Goal: Task Accomplishment & Management: Use online tool/utility

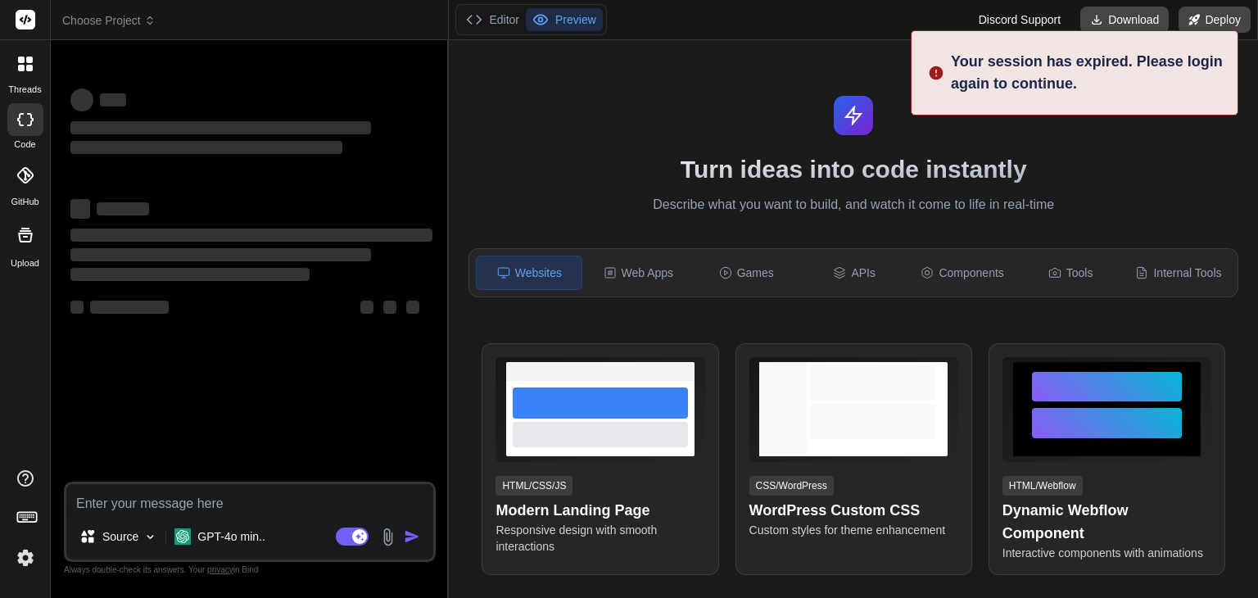
click at [102, 499] on textarea at bounding box center [249, 498] width 367 height 29
type textarea "x"
type textarea "Bind AI Prompt – Student Management System (MERN Stack) Checklist (Conceptual P…"
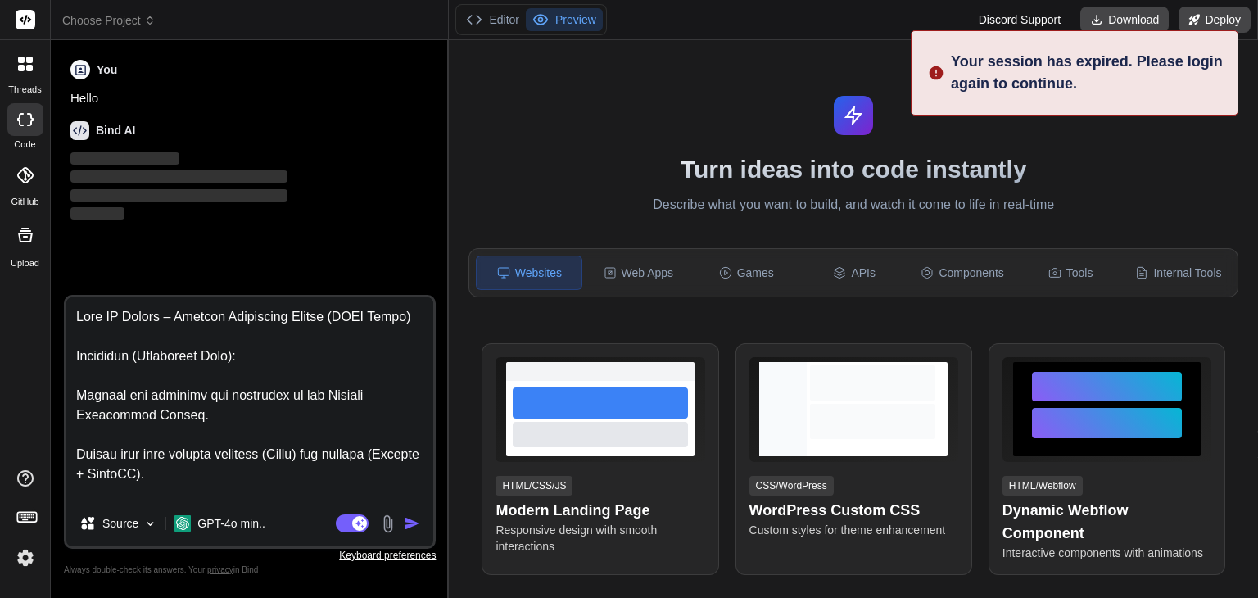
scroll to position [1061, 0]
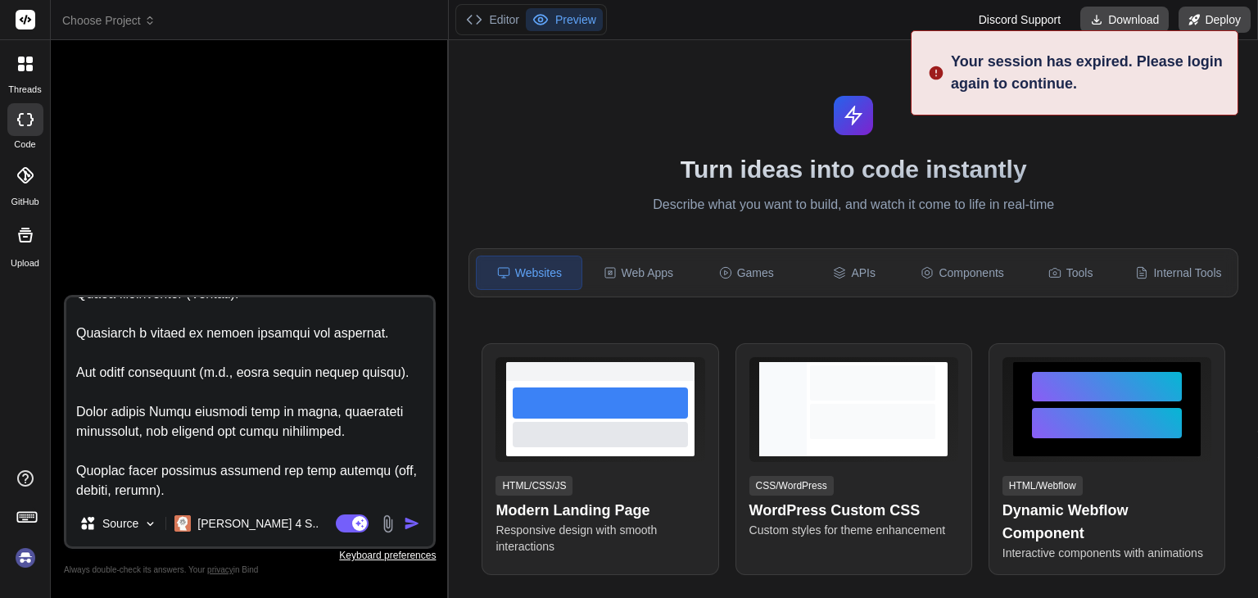
type textarea "x"
type textarea "Bind AI Prompt – Student Management System (MERN Stack) Checklist (Conceptual P…"
click at [418, 527] on img "button" at bounding box center [412, 523] width 16 height 16
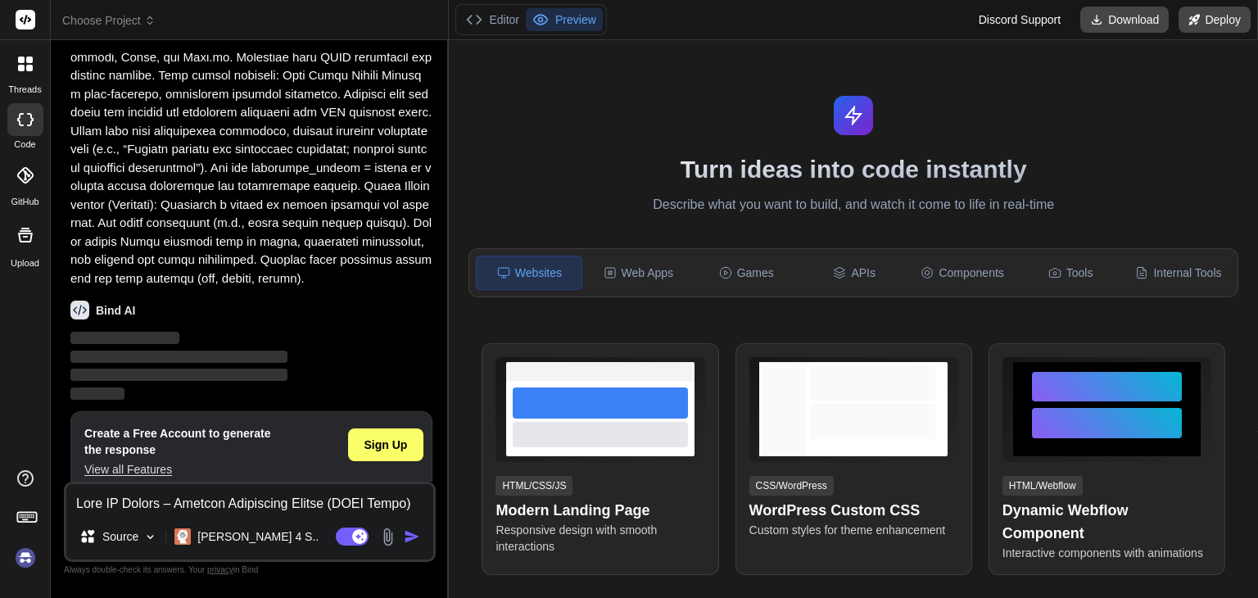
scroll to position [298, 0]
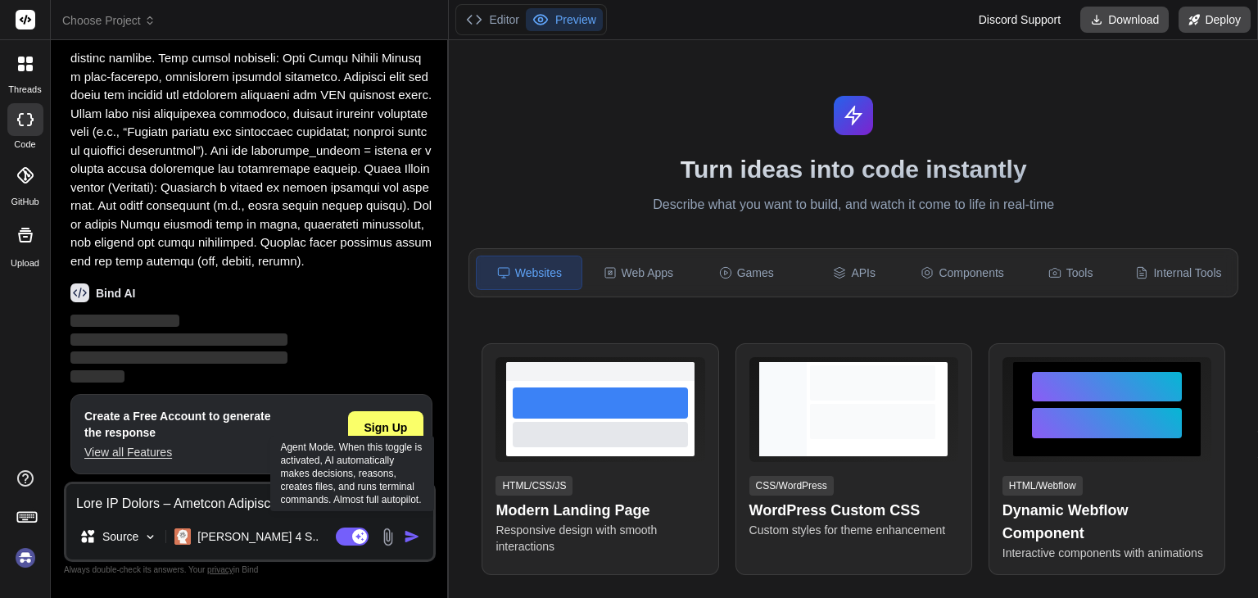
click at [357, 537] on rect at bounding box center [359, 536] width 15 height 15
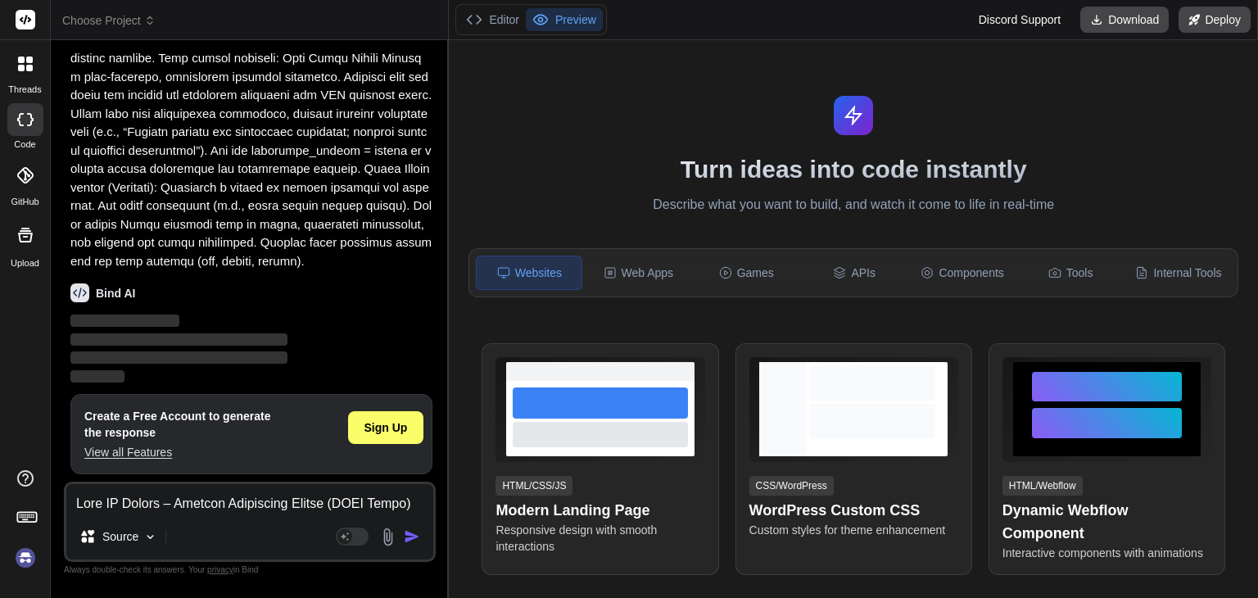
click at [360, 338] on p "‌" at bounding box center [251, 340] width 362 height 19
click at [758, 168] on h1 "Turn ideas into code instantly" at bounding box center [853, 169] width 789 height 29
click at [694, 178] on h1 "Turn ideas into code instantly" at bounding box center [853, 169] width 789 height 29
click at [18, 80] on div at bounding box center [25, 64] width 34 height 34
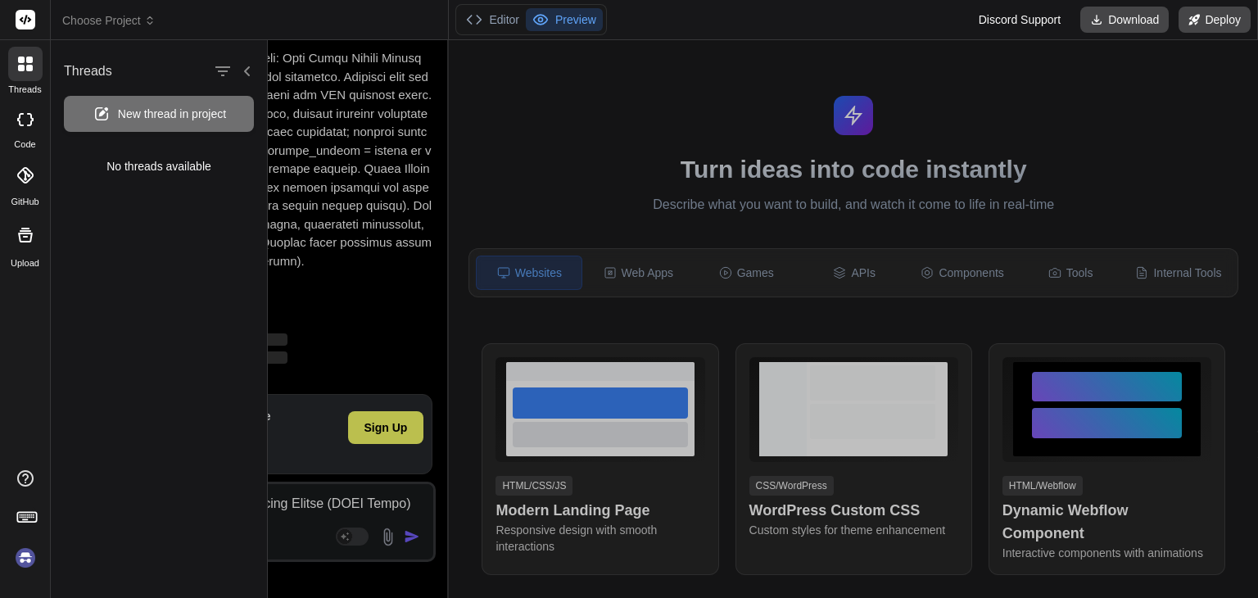
click at [139, 112] on span "New thread in project" at bounding box center [172, 114] width 108 height 16
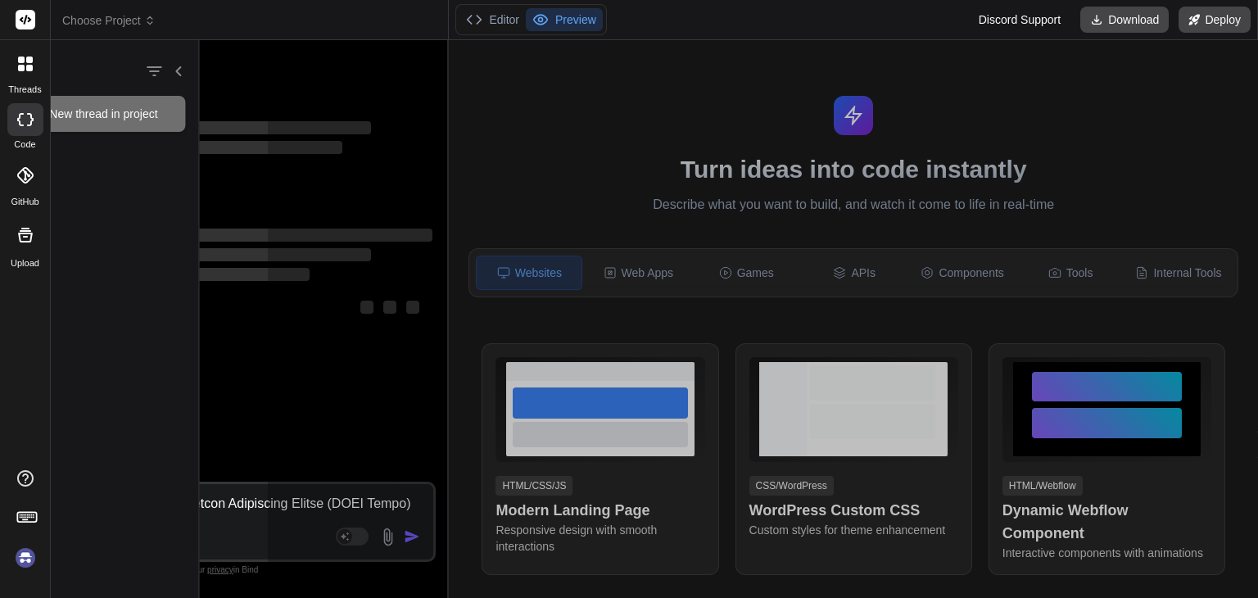
scroll to position [0, 0]
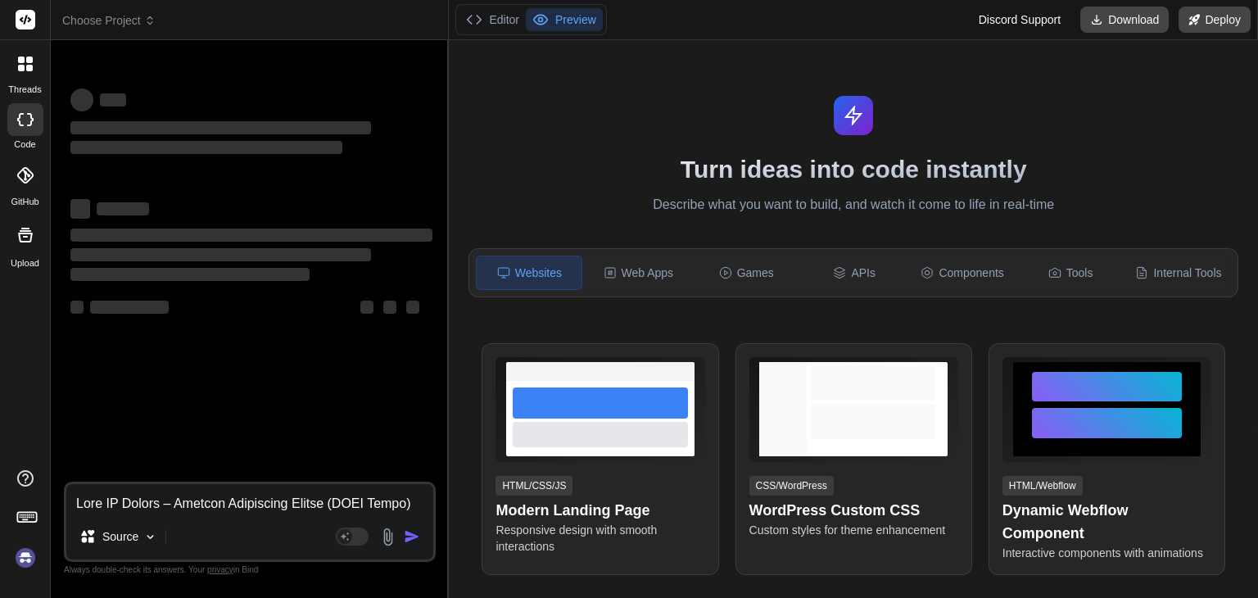
type textarea "x"
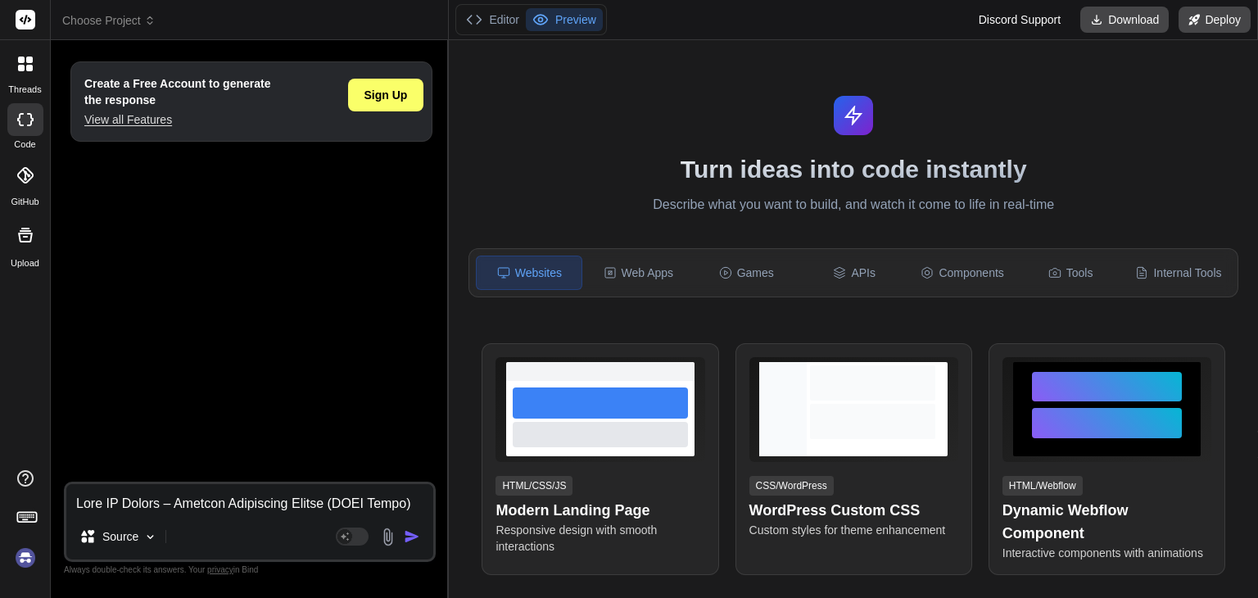
click at [117, 495] on textarea at bounding box center [249, 498] width 367 height 29
paste textarea "Bind AI Prompt – Student Management System (MERN Stack) Checklist (Conceptual P…"
type textarea "Bind AI Prompt – Student Management System (MERN Stack) Checklist (Conceptual P…"
type textarea "x"
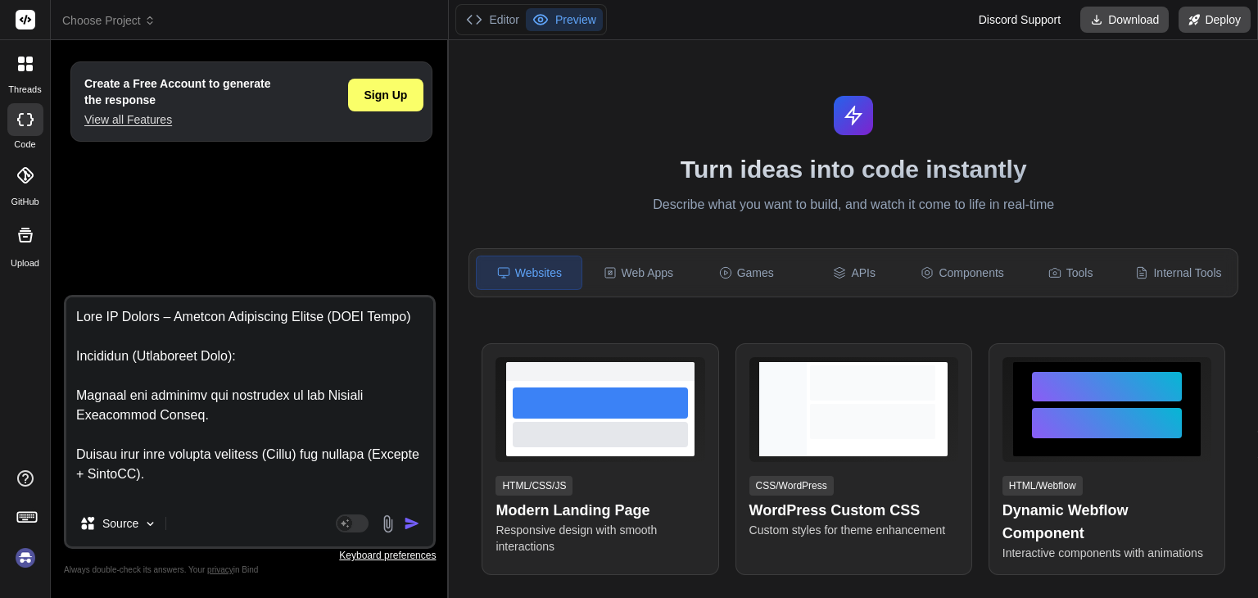
scroll to position [1061, 0]
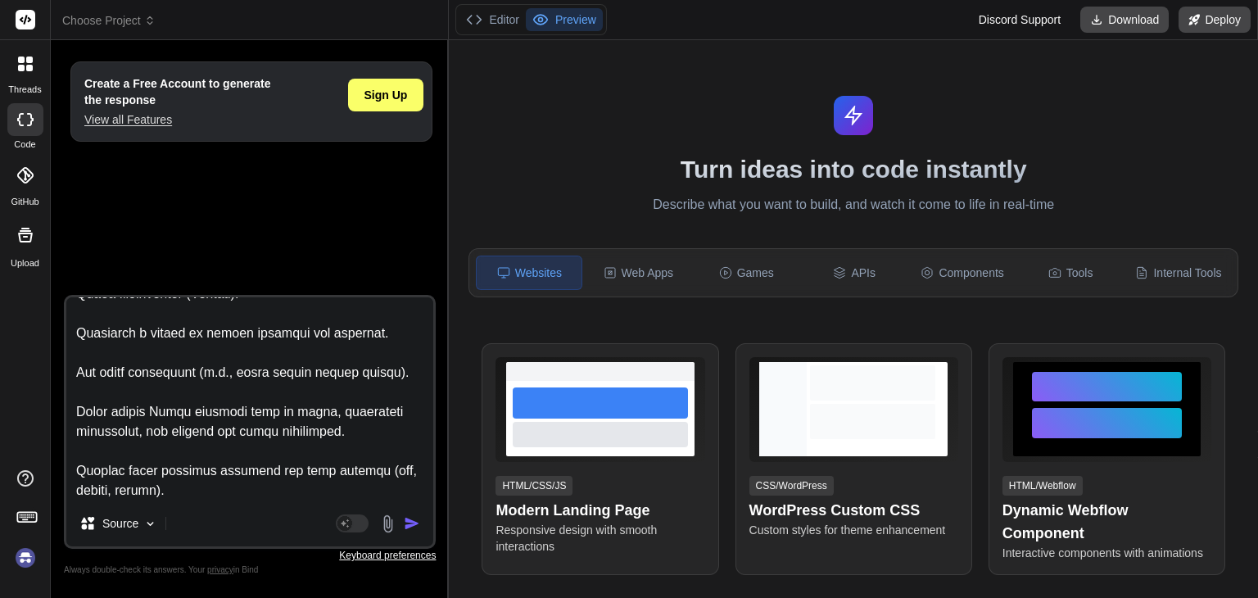
type textarea "Bind AI Prompt – Student Management System (MERN Stack) Checklist (Conceptual P…"
click at [417, 520] on img "button" at bounding box center [412, 523] width 16 height 16
click at [406, 522] on img "button" at bounding box center [412, 523] width 16 height 16
click at [391, 93] on span "Sign Up" at bounding box center [385, 95] width 43 height 16
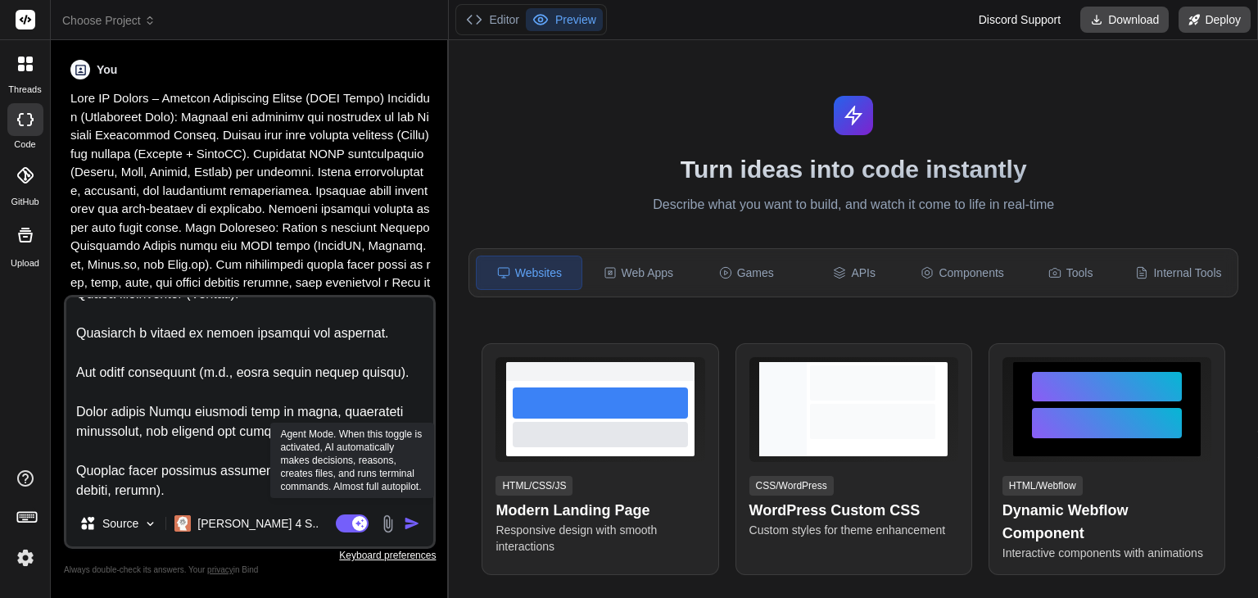
click at [357, 523] on icon at bounding box center [360, 522] width 8 height 8
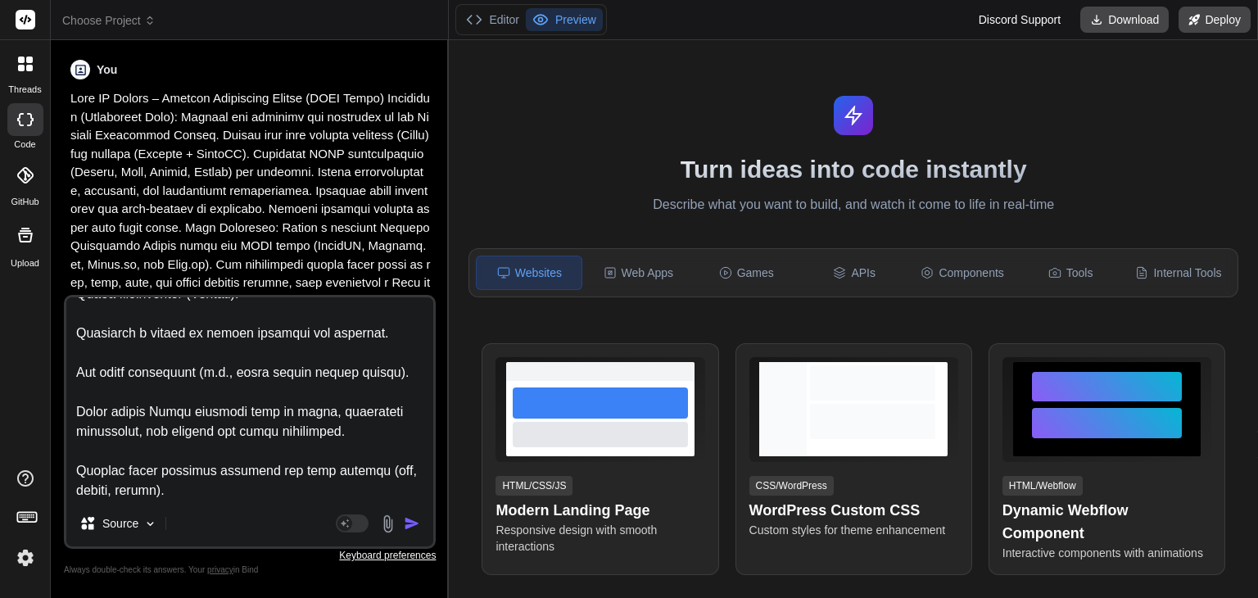
click at [406, 522] on img "button" at bounding box center [412, 523] width 16 height 16
click at [413, 522] on img "button" at bounding box center [412, 523] width 16 height 16
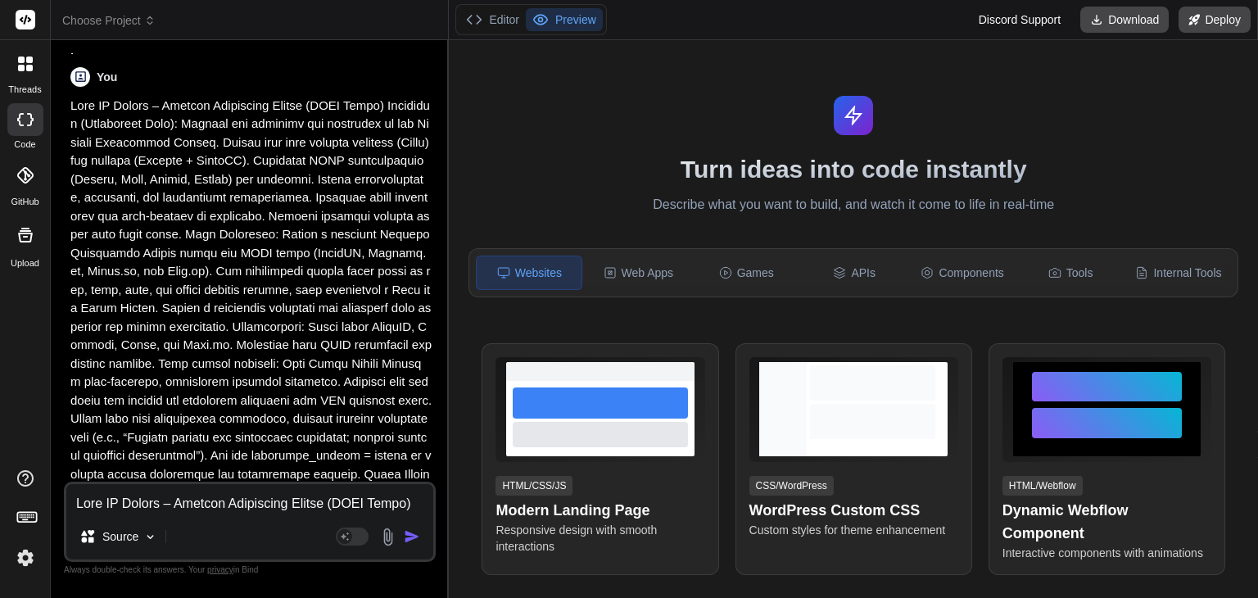
scroll to position [1228, 0]
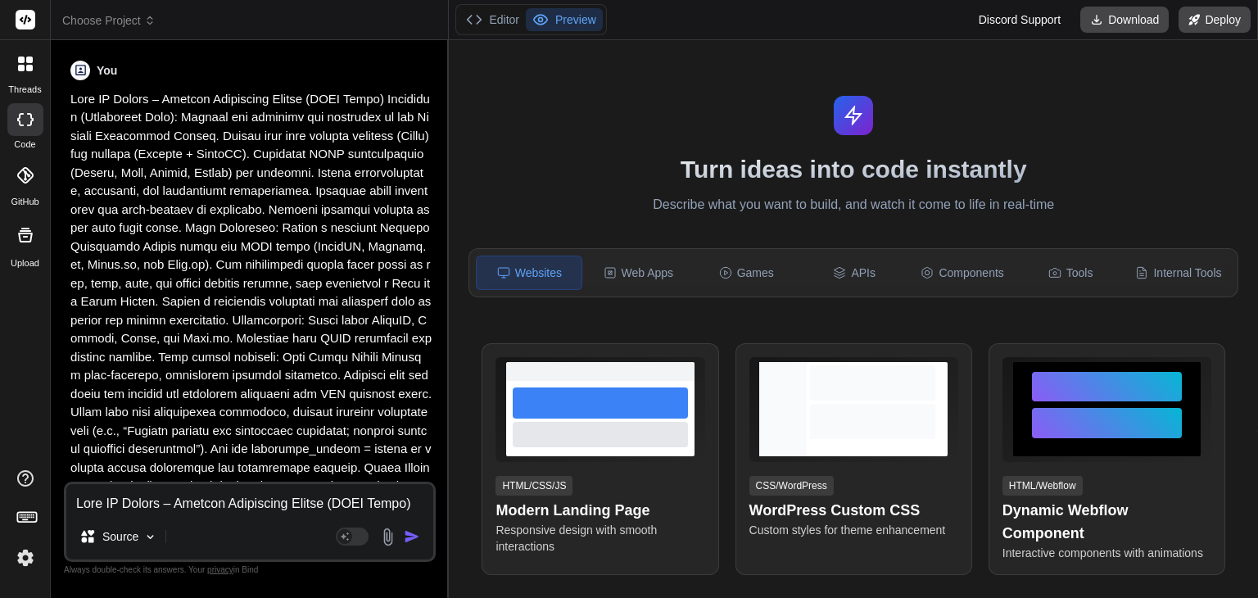
click at [364, 427] on p at bounding box center [251, 329] width 362 height 479
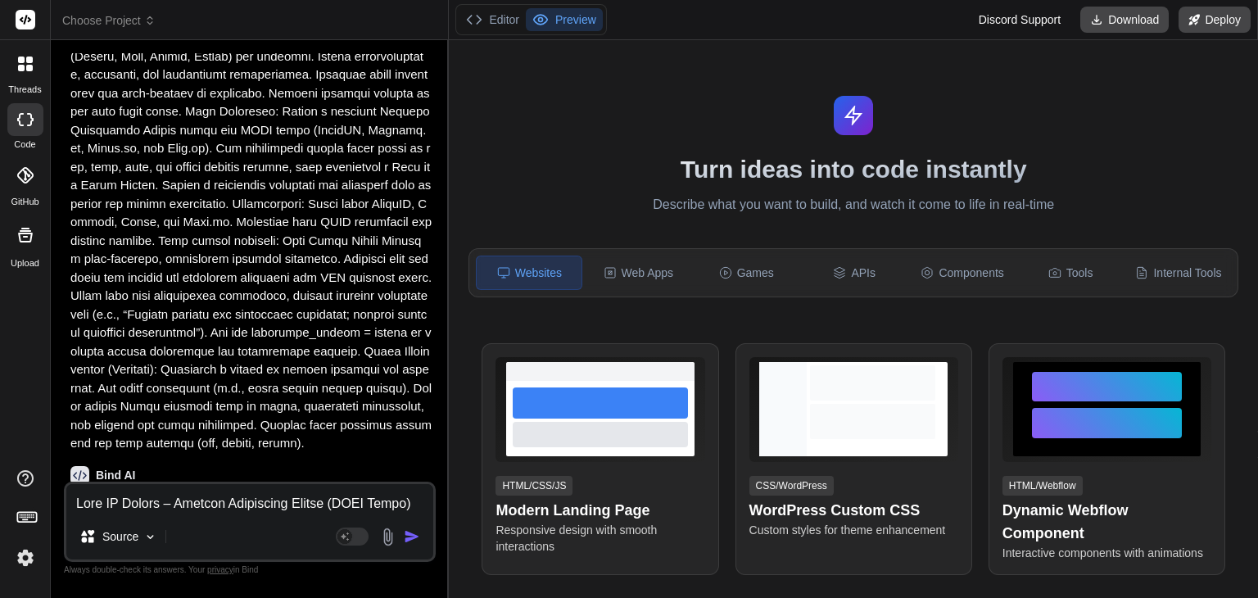
scroll to position [1430, 0]
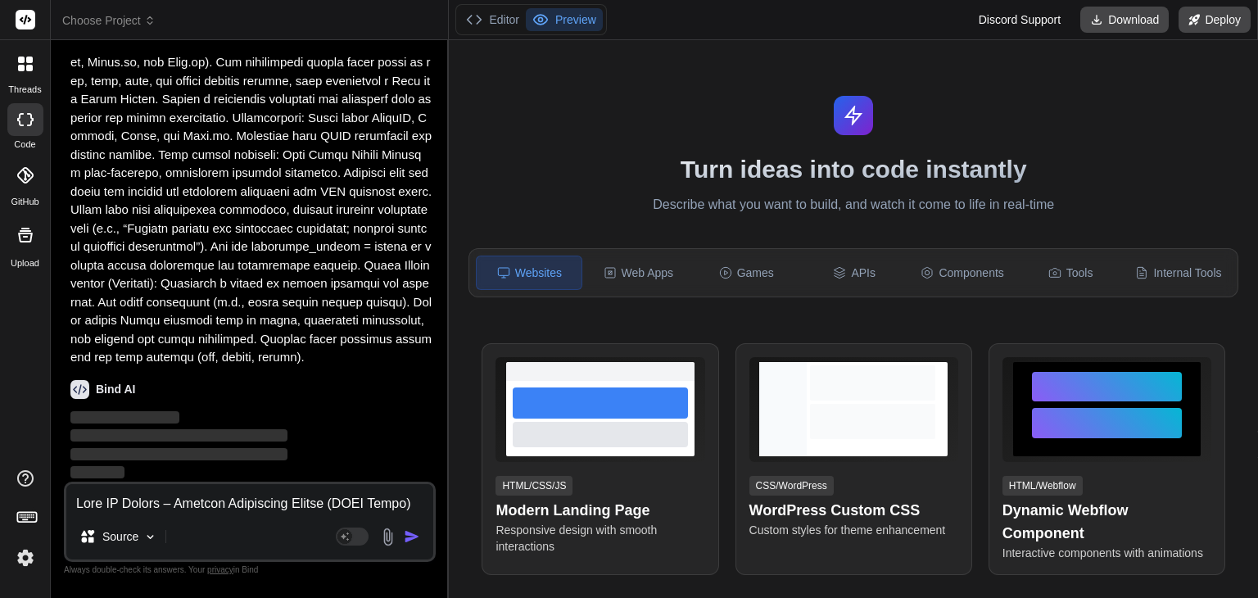
click at [275, 410] on p "‌" at bounding box center [251, 418] width 362 height 19
click at [219, 394] on div "Bind AI" at bounding box center [251, 389] width 362 height 19
click at [20, 560] on img at bounding box center [25, 558] width 28 height 28
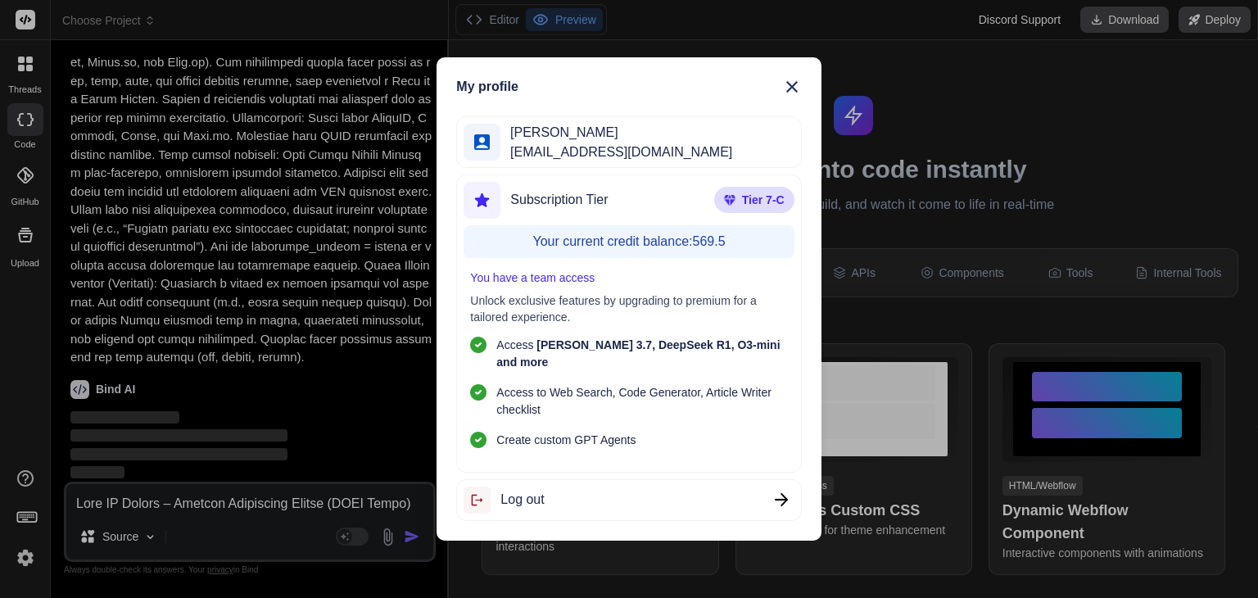
click at [20, 560] on div "My profile madhavi kond madhavikond674@gmail.com Subscription Tier Tier 7-C You…" at bounding box center [629, 299] width 1258 height 598
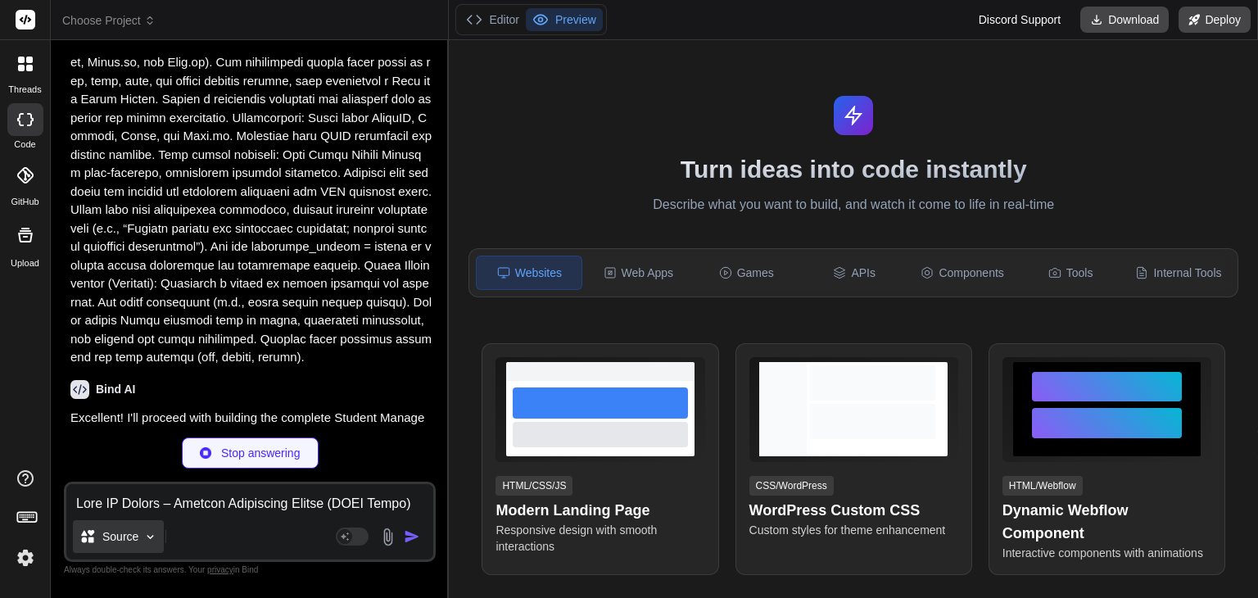
scroll to position [109, 0]
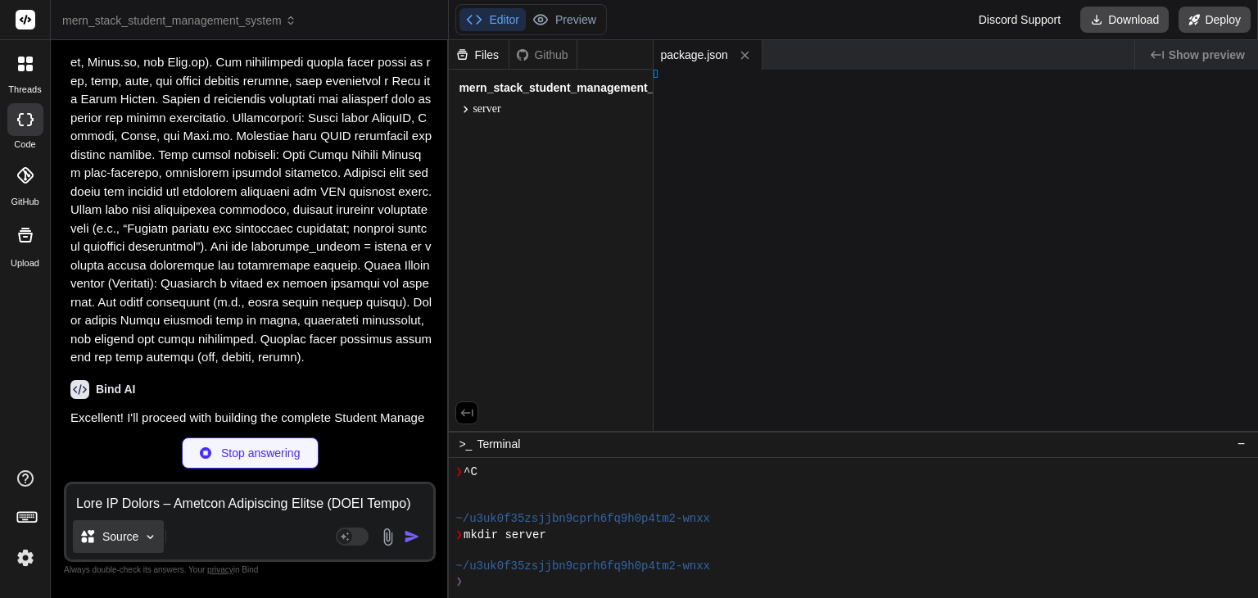
type textarea "x"
type textarea "MONGO_URI=mongodb://localhost:27017/student_management PORT=5000"
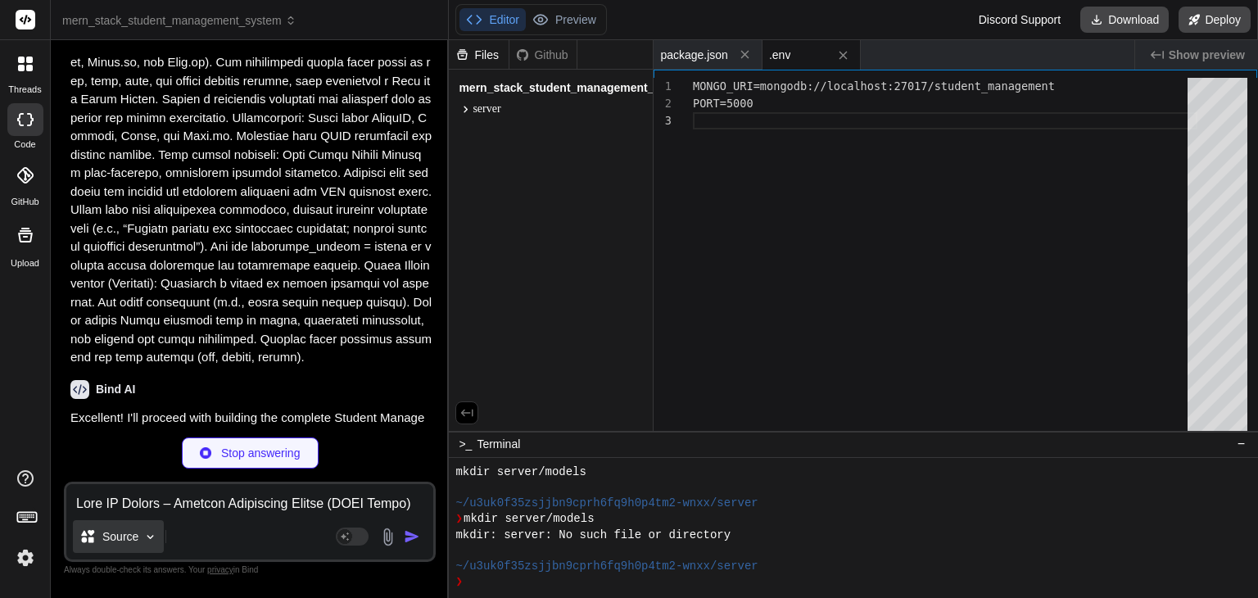
type textarea "x"
type textarea "}); const Student = mongoose.model('Student', studentSchema); export default St…"
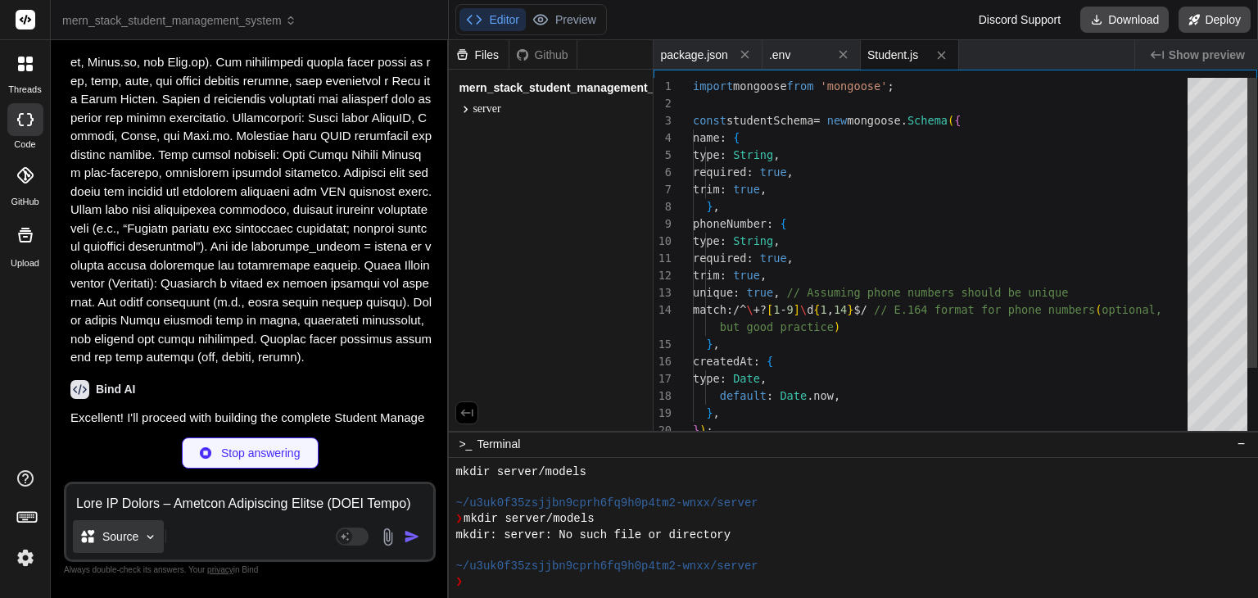
scroll to position [455, 0]
type textarea "x"
type textarea "res.status(500).json({ message: error.message }); } }); export default router;"
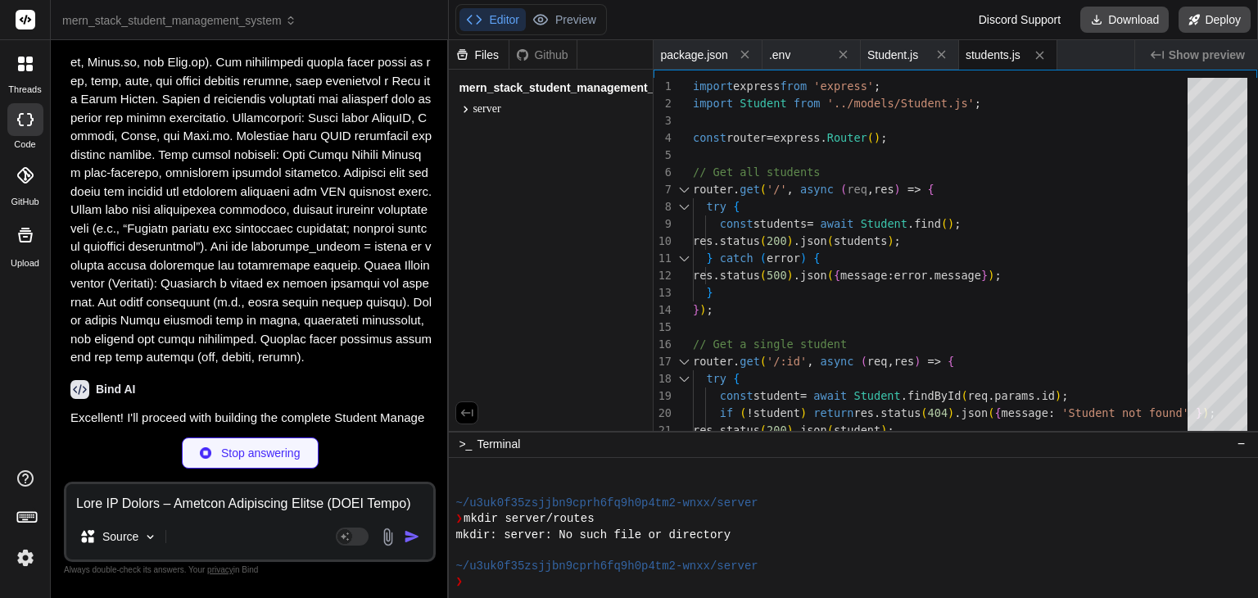
click at [101, 411] on p "Excellent! I'll proceed with building the complete Student Management Portal us…" at bounding box center [251, 464] width 362 height 111
type textarea "x"
type textarea "// Basic route for testing app.get('/', (req, res) => { res.send('Student Manag…"
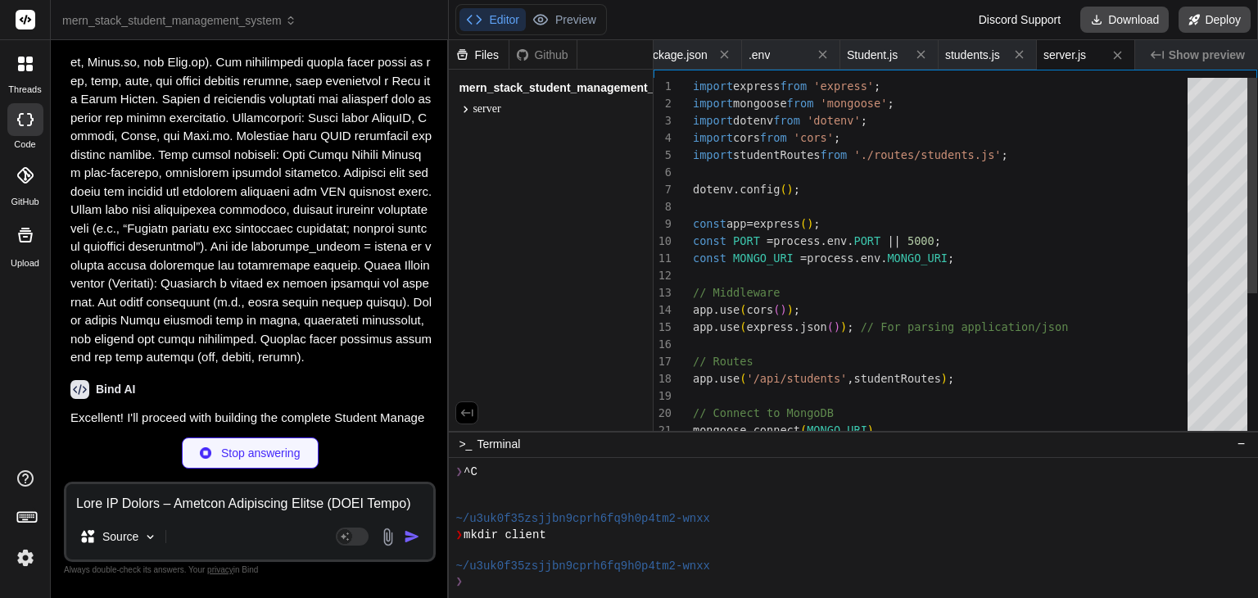
scroll to position [675, 0]
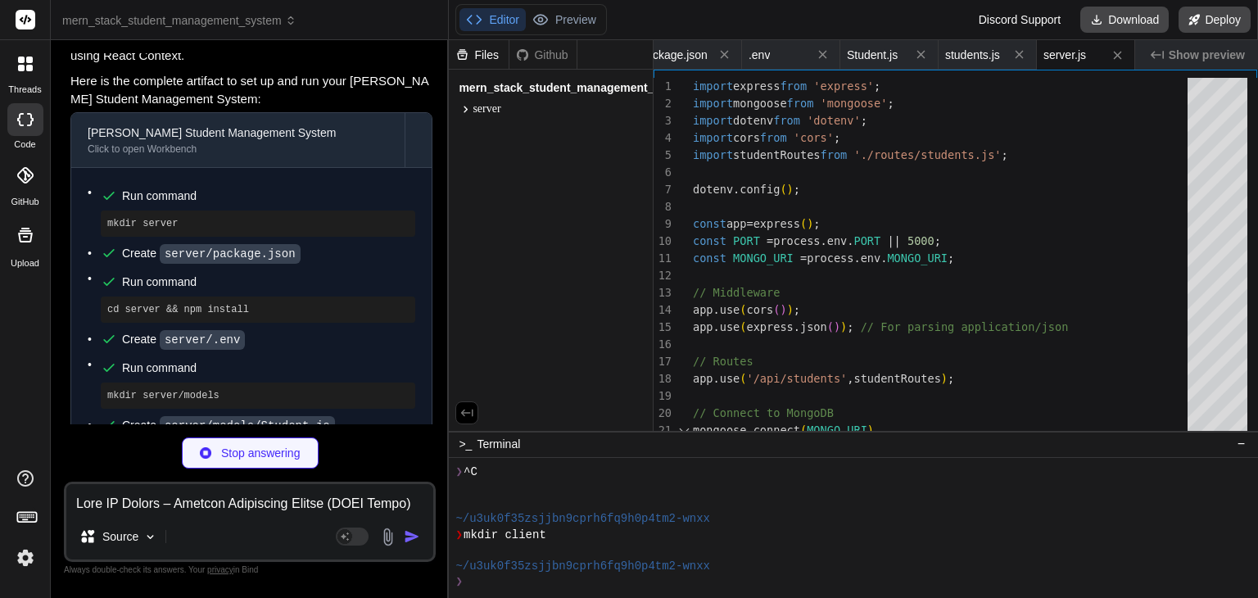
type textarea "x"
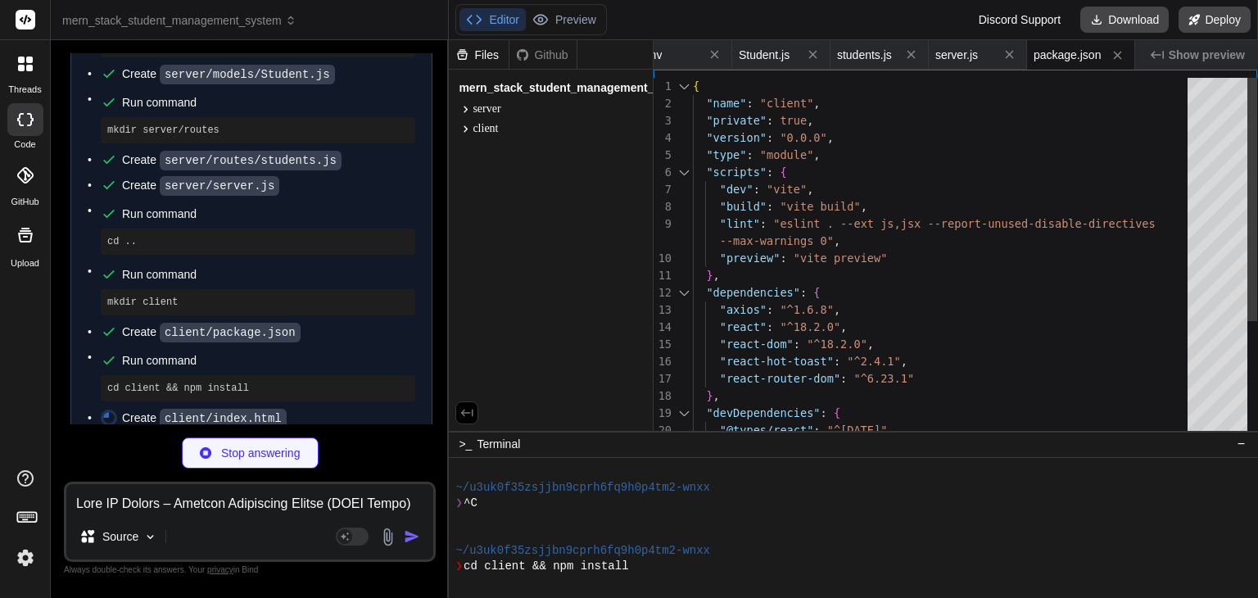
scroll to position [2248, 0]
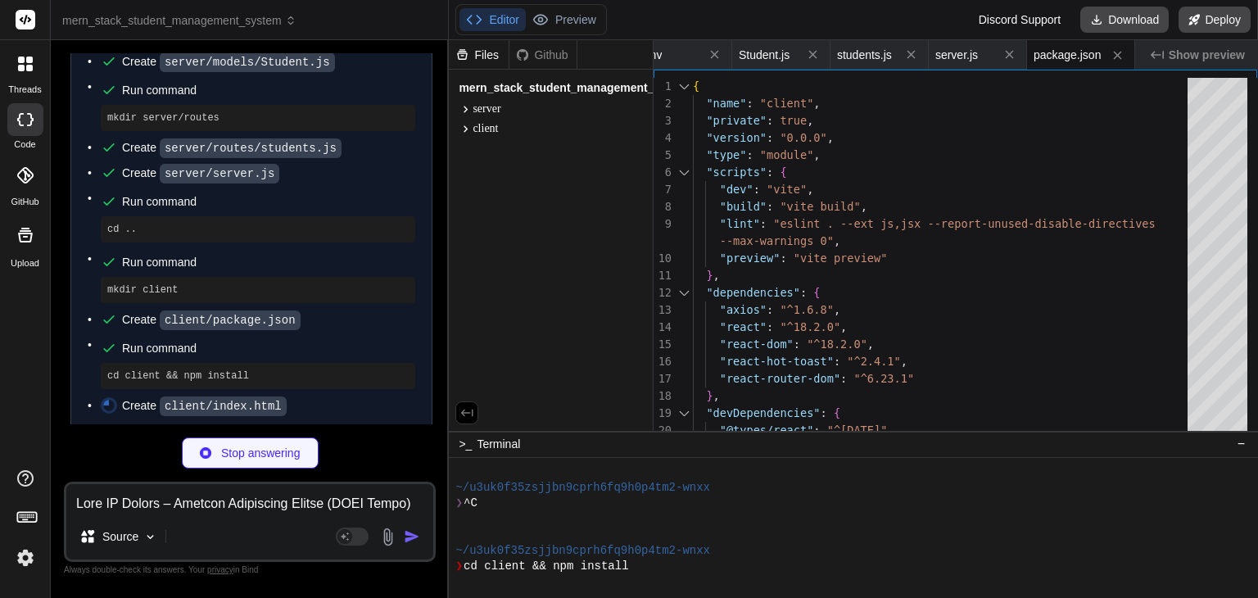
type textarea "x"
type textarea "<script type="module" src="/src/main.jsx"></script> </body> </html>"
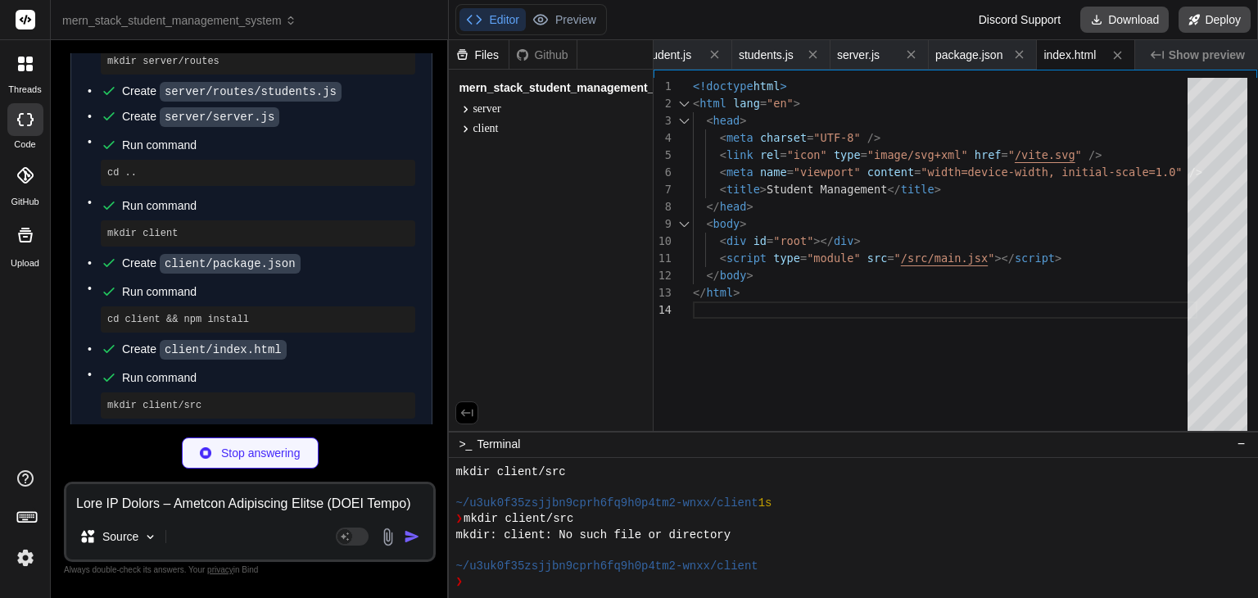
scroll to position [2308, 0]
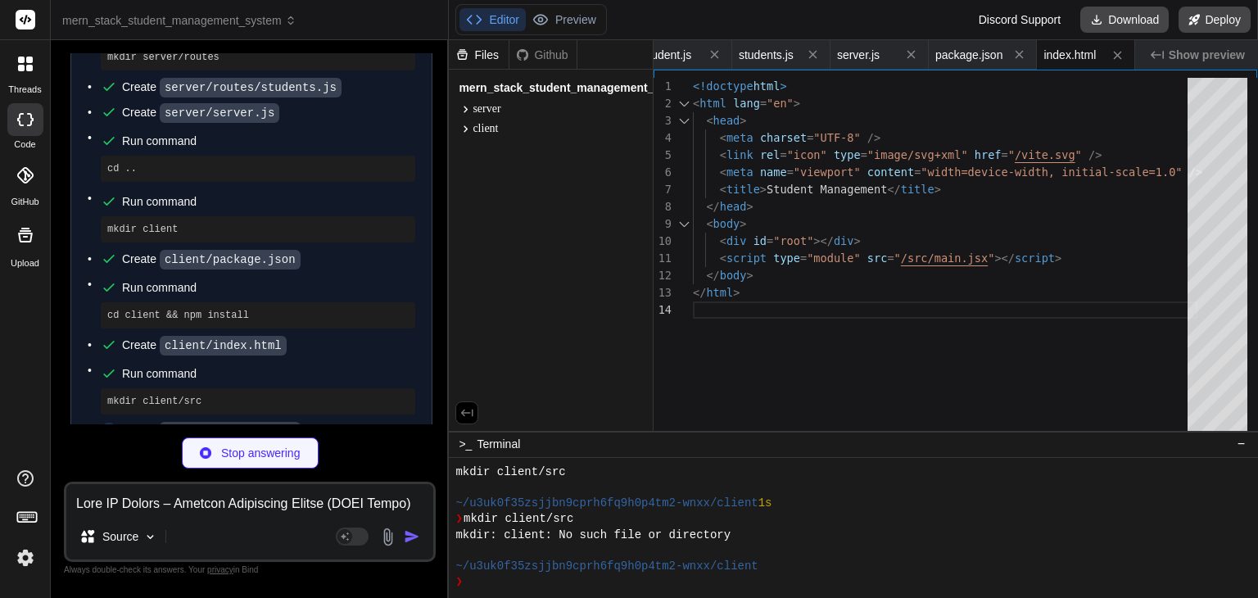
type textarea "x"
type textarea "<BrowserRouter> <StudentProvider> <App /> <Toaster position="top-right" /> </St…"
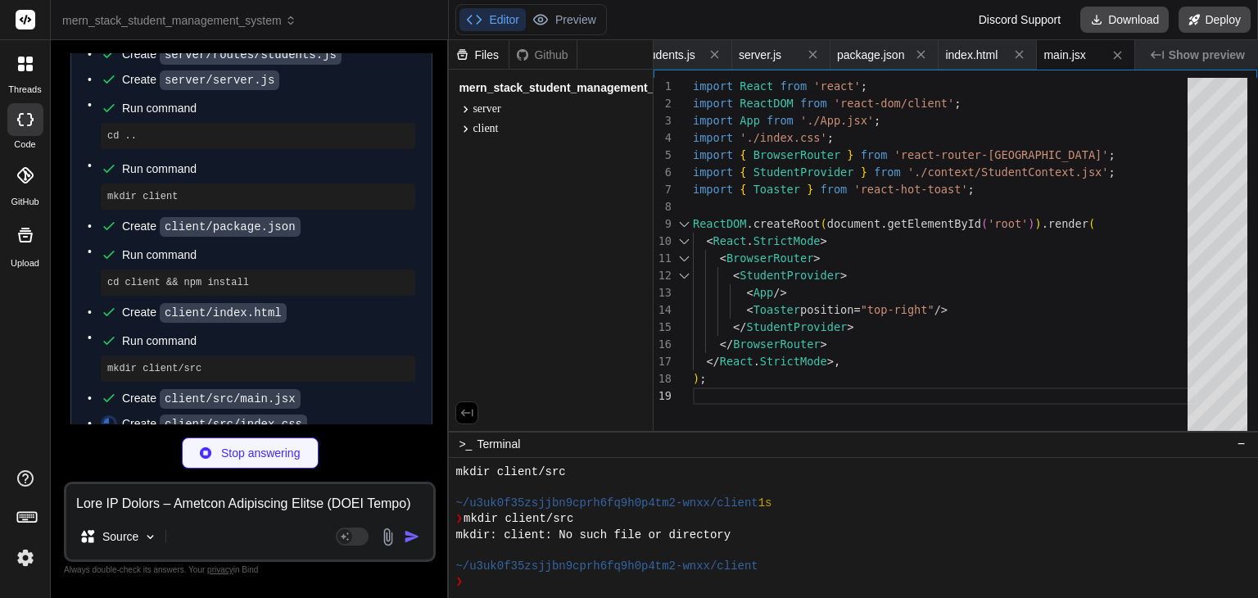
scroll to position [2357, 0]
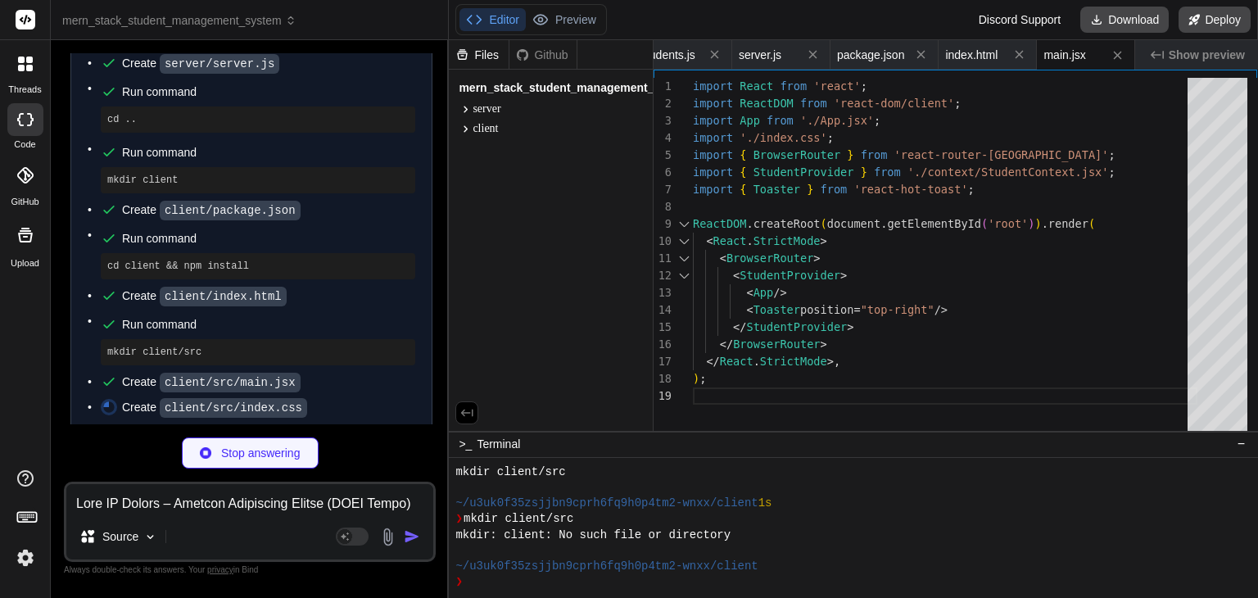
type textarea "x"
type textarea "grid-template-columns: 1fr; } .search-bar input { width: 100%; } }"
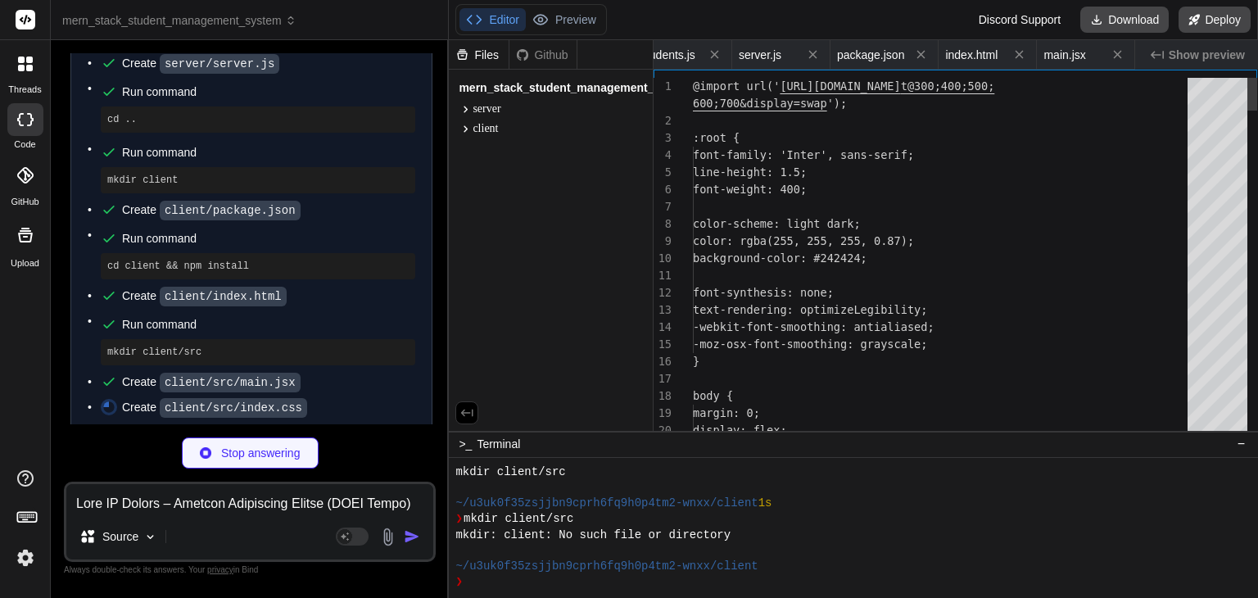
scroll to position [0, 423]
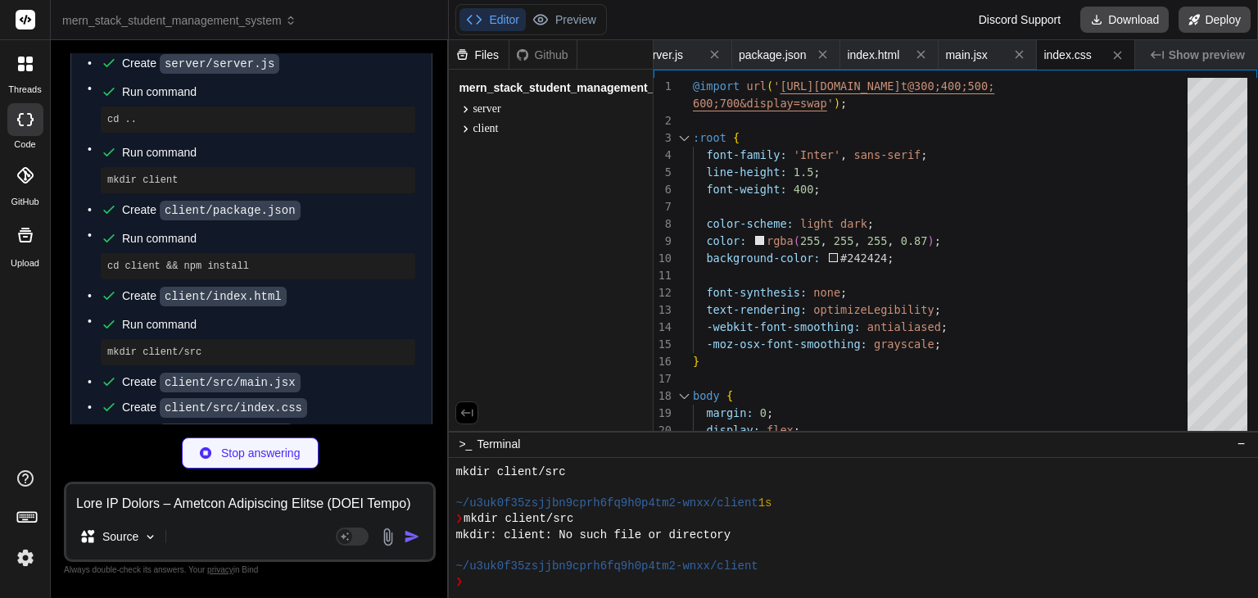
type textarea "x"
type textarea "<Route path="/add" element={<StudentForm />} /> <Route path="/edit/:id" element…"
type textarea "x"
type textarea "export default StudentList;"
type textarea "x"
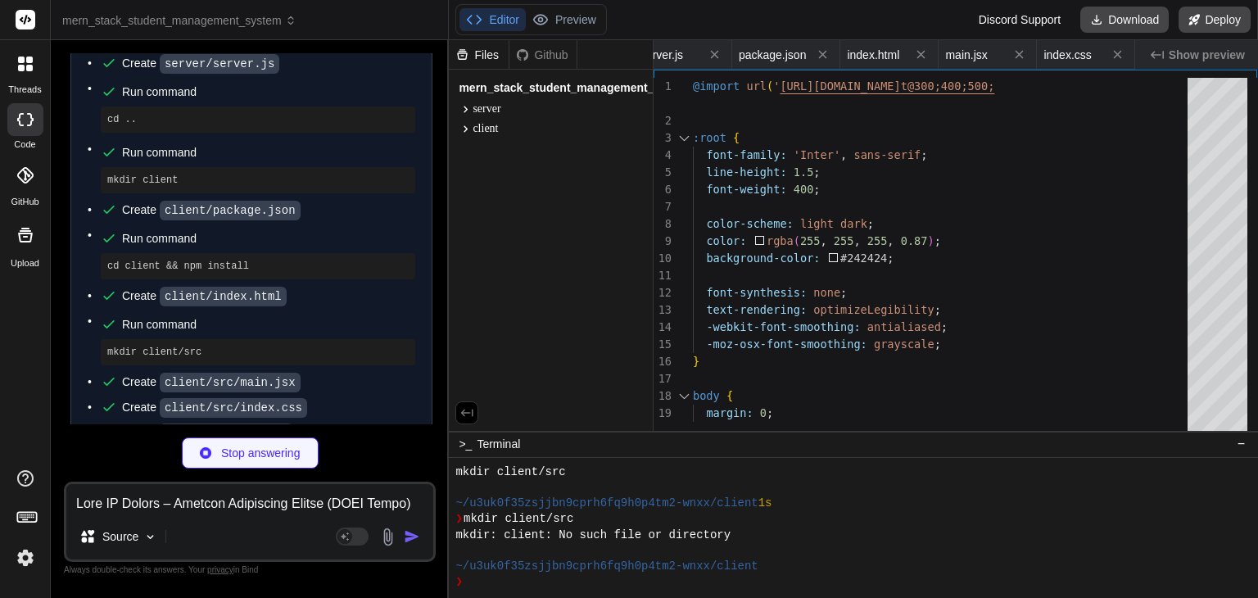
type textarea "<button type="submit">{id ? 'Update Student' : 'Add Student'}</button> </div> <…"
type textarea "x"
type textarea "); } export default StudentCard;"
type textarea "x"
type textarea "try { const response = await API.delete(`/students/${id}`); return response.dat…"
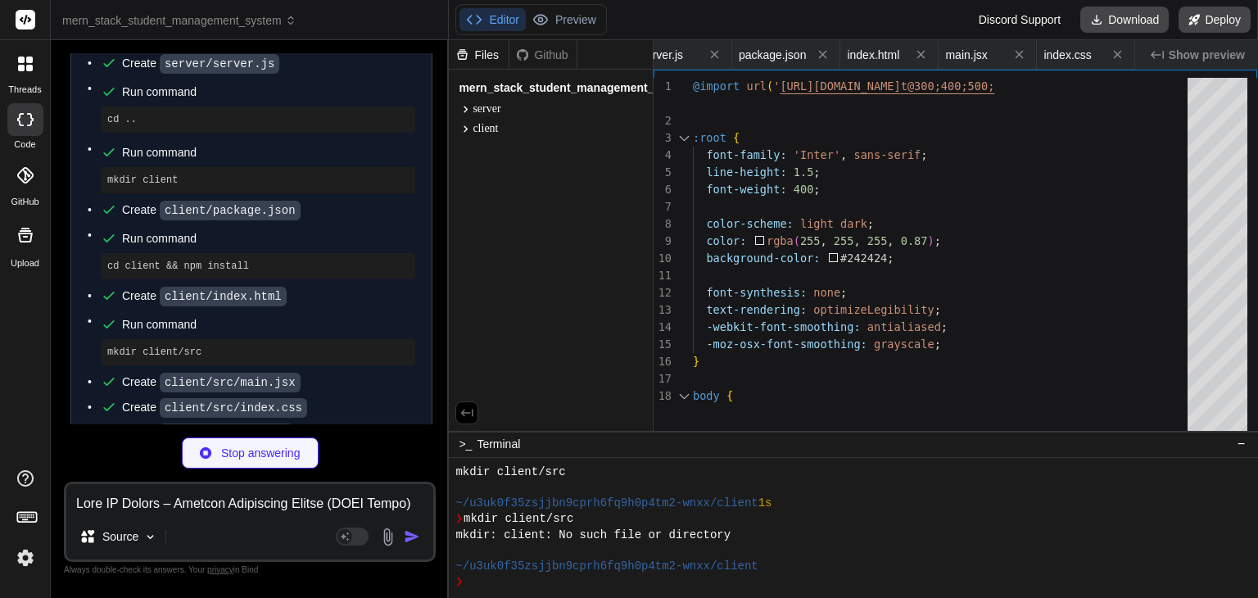
type textarea "x"
type textarea "{children} </StudentContext.Provider> ); };"
type textarea "x"
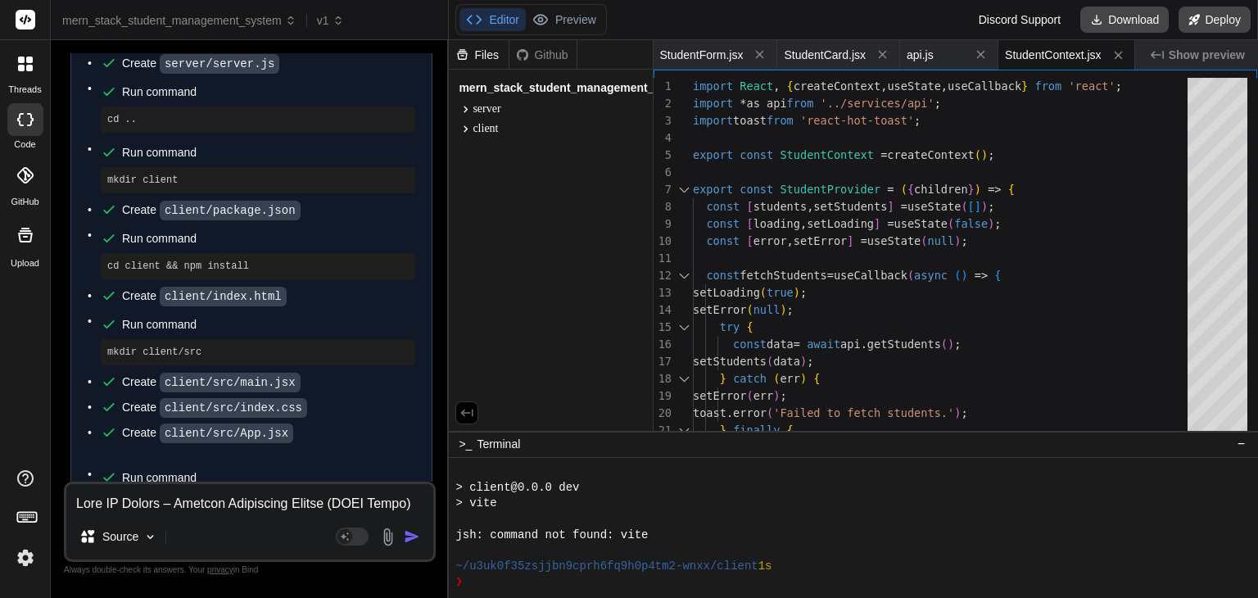
scroll to position [1556, 0]
drag, startPoint x: 301, startPoint y: 454, endPoint x: 260, endPoint y: 450, distance: 41.1
click at [260, 453] on span "Run command" at bounding box center [268, 461] width 293 height 16
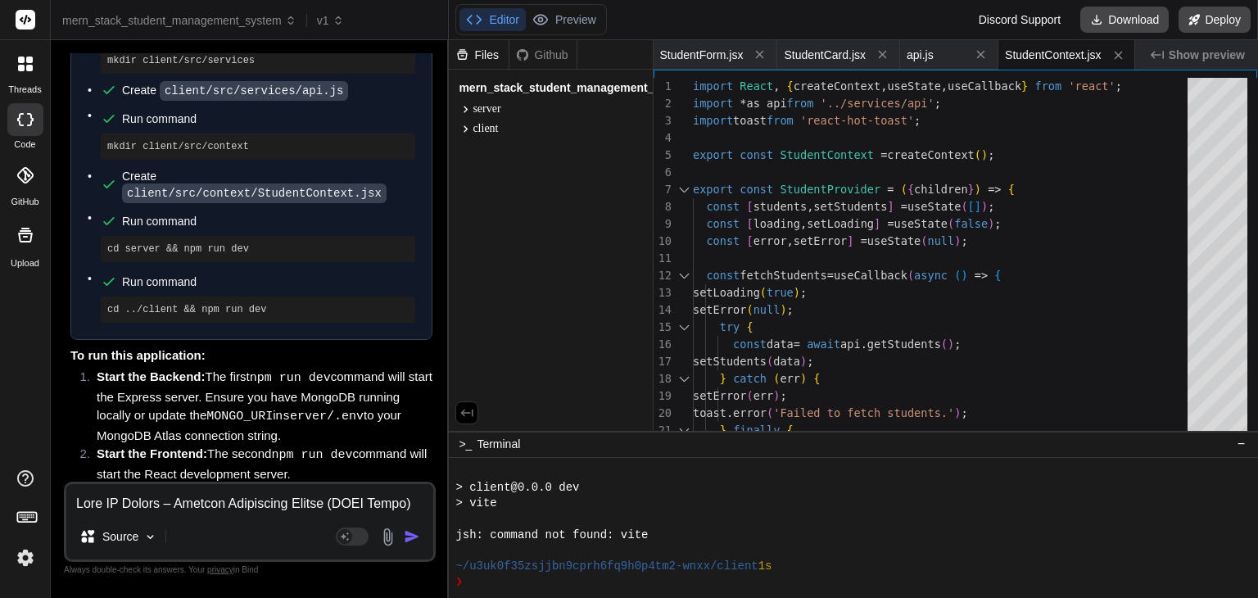
scroll to position [2973, 0]
click at [169, 510] on textarea at bounding box center [249, 498] width 367 height 29
type textarea "c"
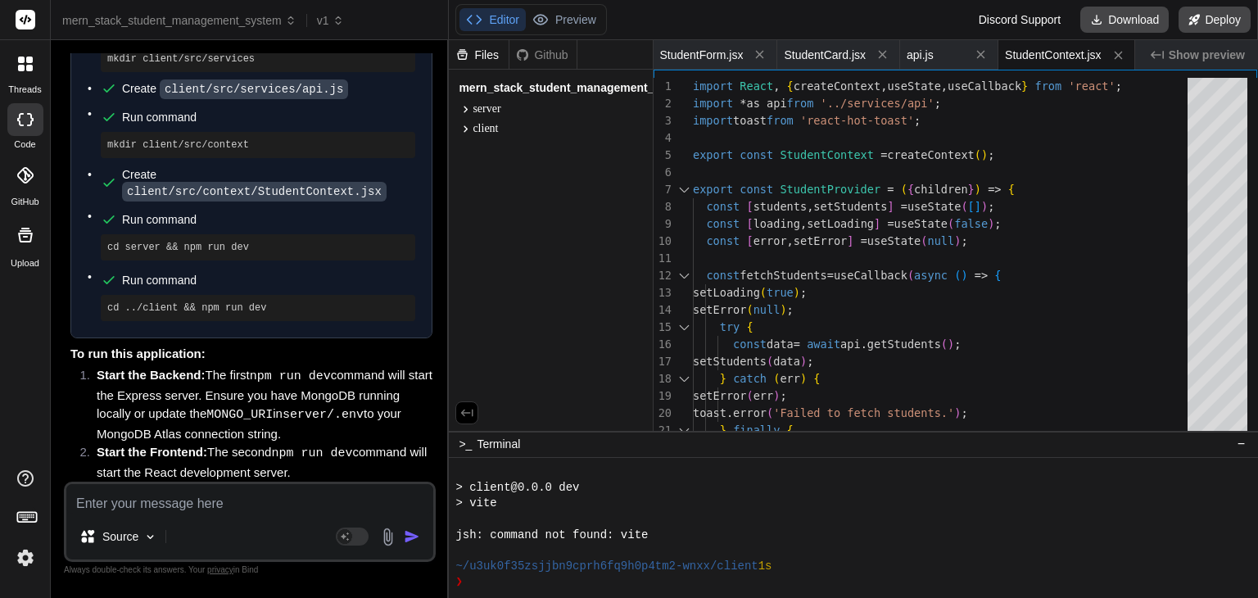
type textarea "x"
type textarea "ca"
type textarea "x"
type textarea "can"
type textarea "x"
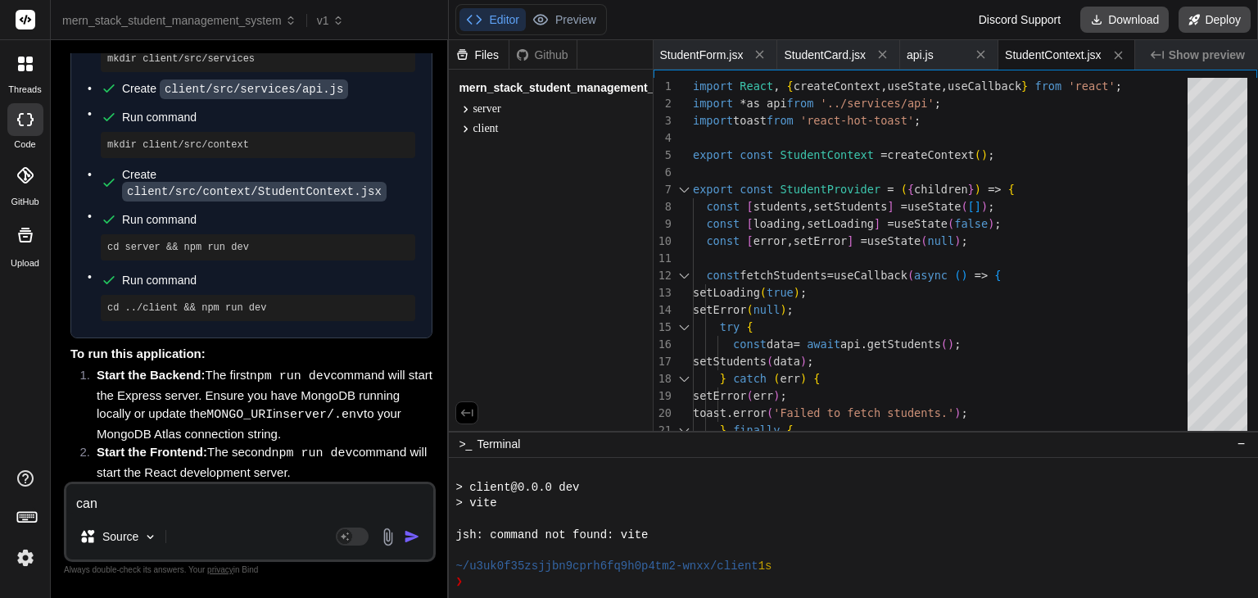
type textarea "can"
type textarea "x"
type textarea "can y"
type textarea "x"
type textarea "can yo"
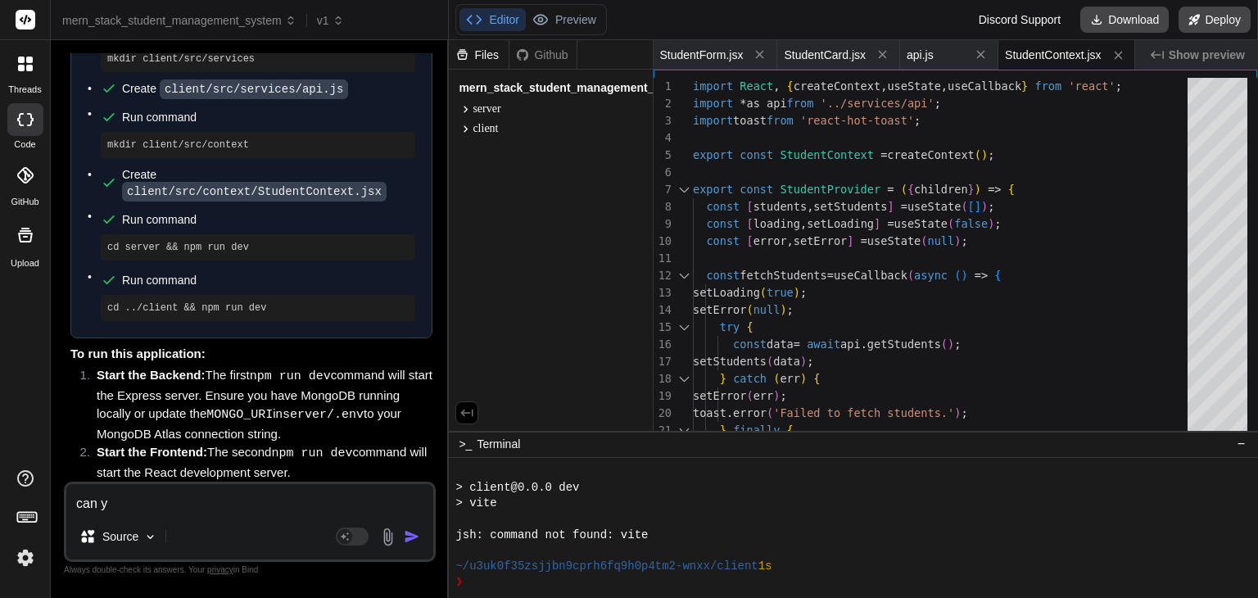
type textarea "x"
type textarea "can you"
type textarea "x"
type textarea "can you"
type textarea "x"
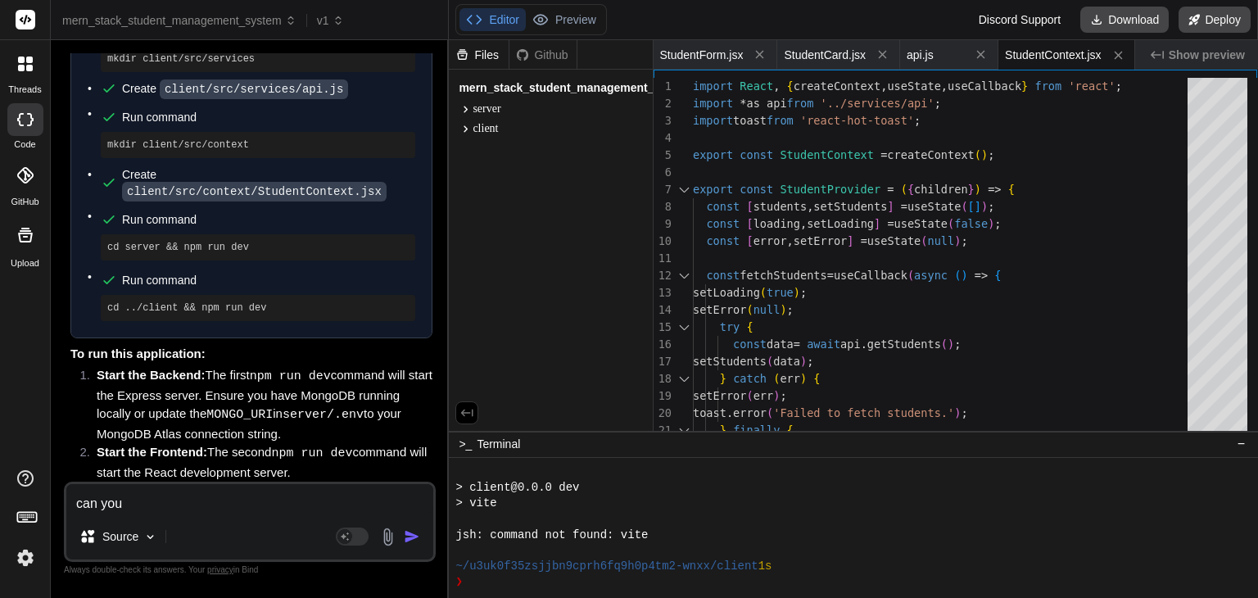
type textarea "can you p"
type textarea "x"
type textarea "can you pl"
type textarea "x"
type textarea "can you pl"
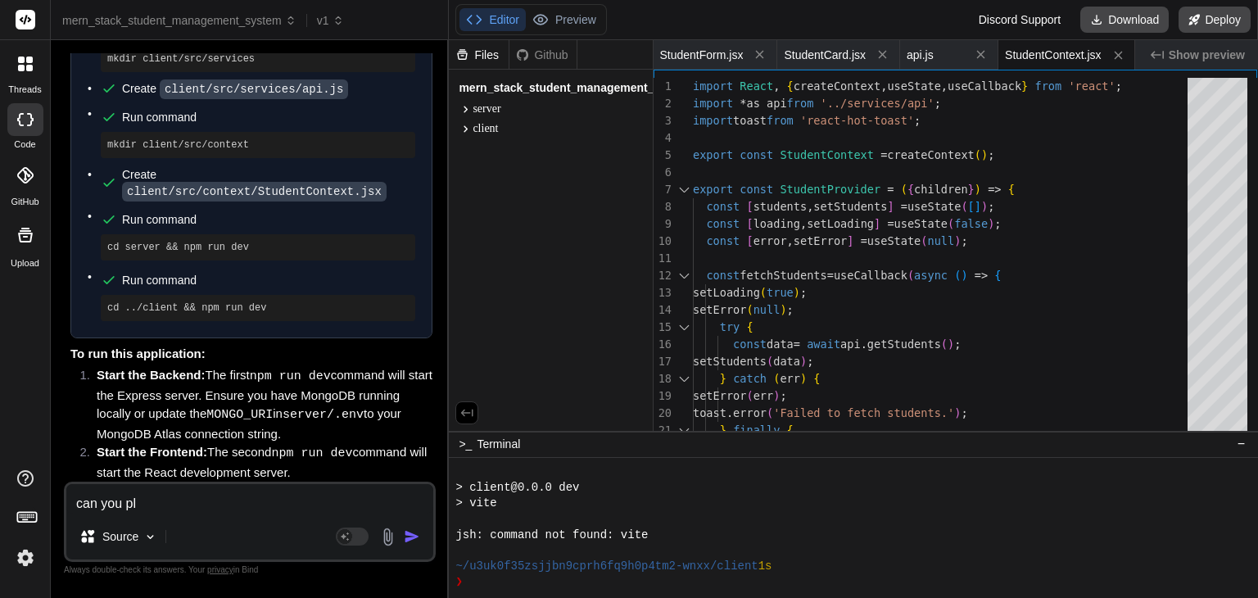
type textarea "x"
type textarea "can you pl s"
type textarea "x"
type textarea "can you pl sh"
type textarea "x"
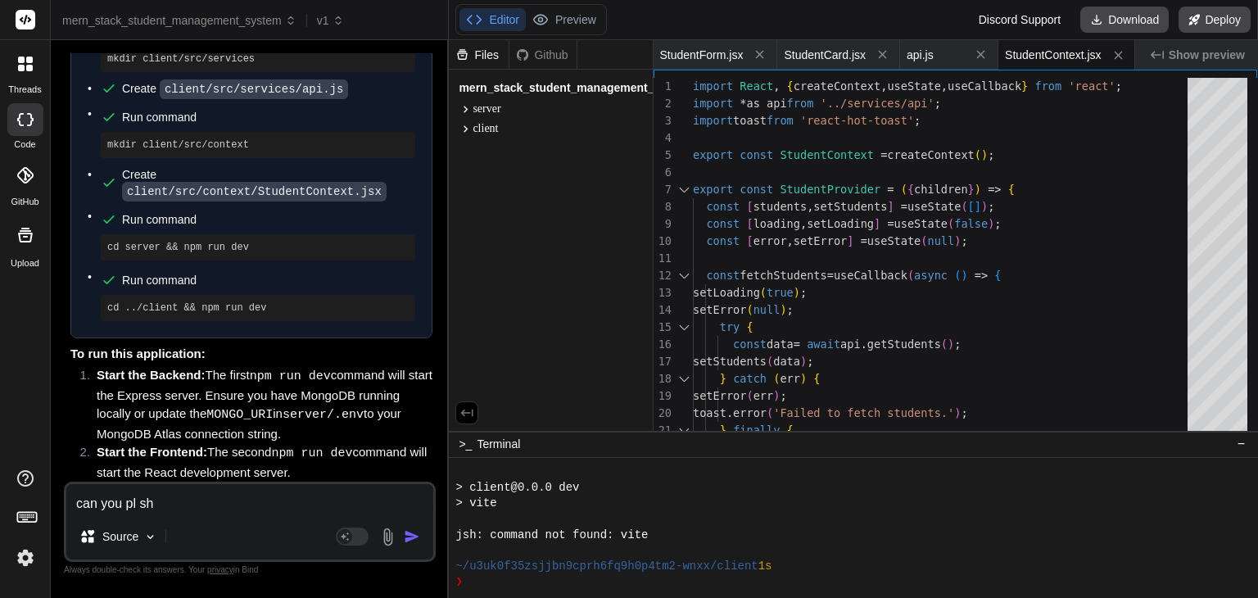
type textarea "can you pl sho"
type textarea "x"
type textarea "can you pl show"
type textarea "x"
type textarea "can you pl show"
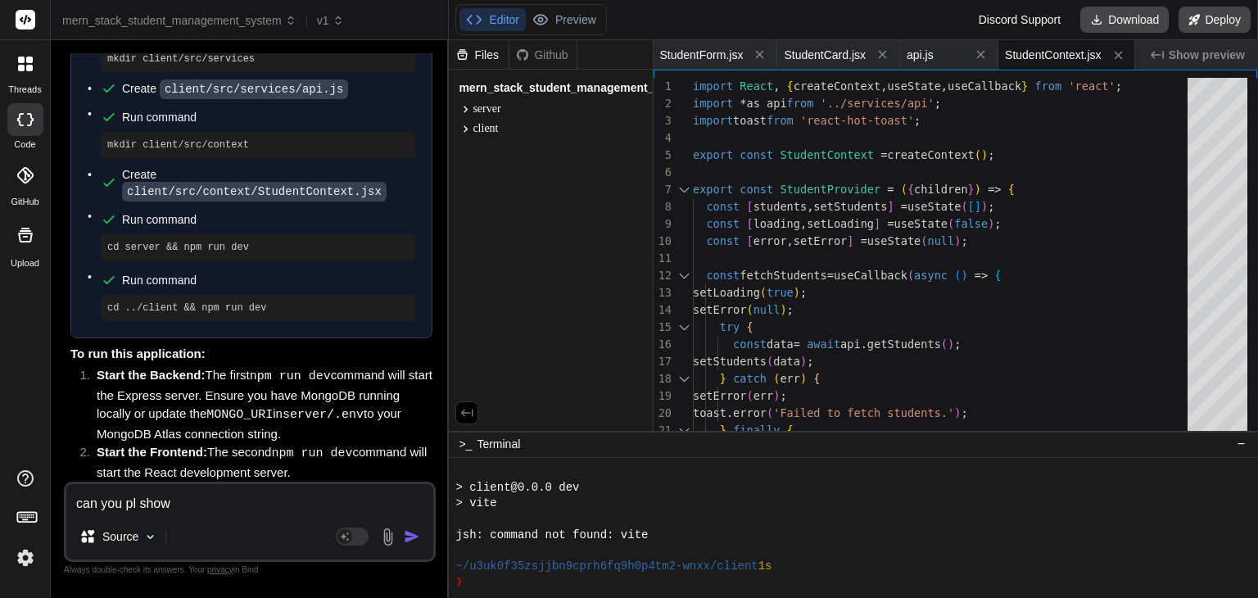
type textarea "x"
type textarea "can you pl show p"
type textarea "x"
type textarea "can you pl show pr"
type textarea "x"
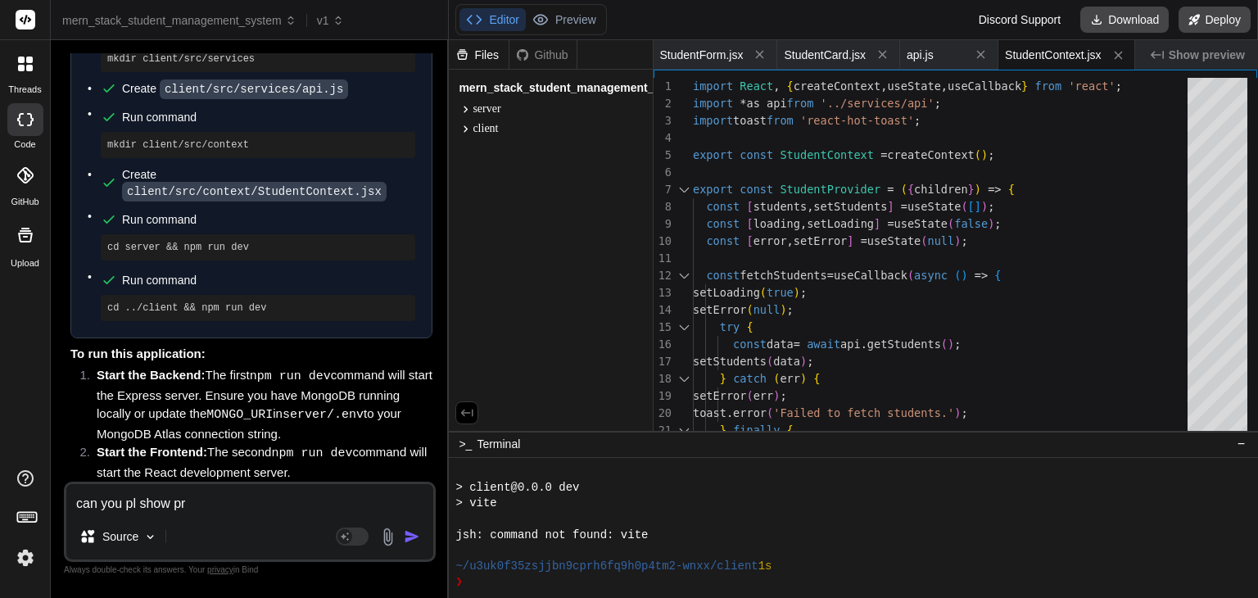
type textarea "can you pl show pre"
type textarea "x"
type textarea "can you pl show prev"
type textarea "x"
type textarea "can you pl show previ"
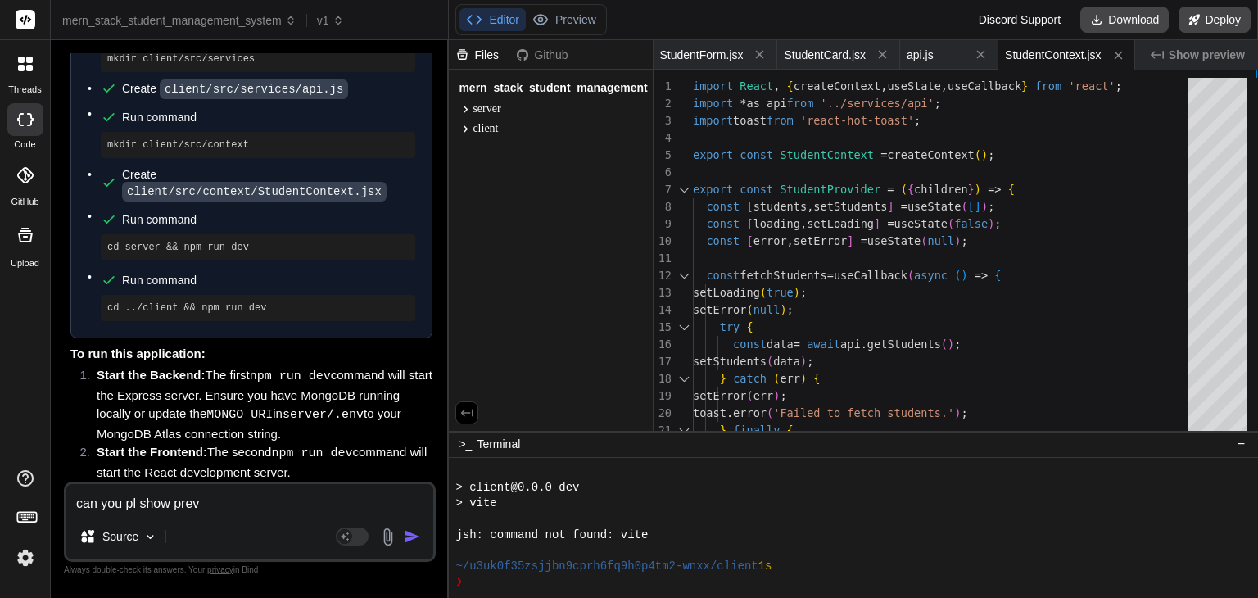
type textarea "x"
type textarea "can you pl show previe"
type textarea "x"
type textarea "can you pl show preview"
type textarea "x"
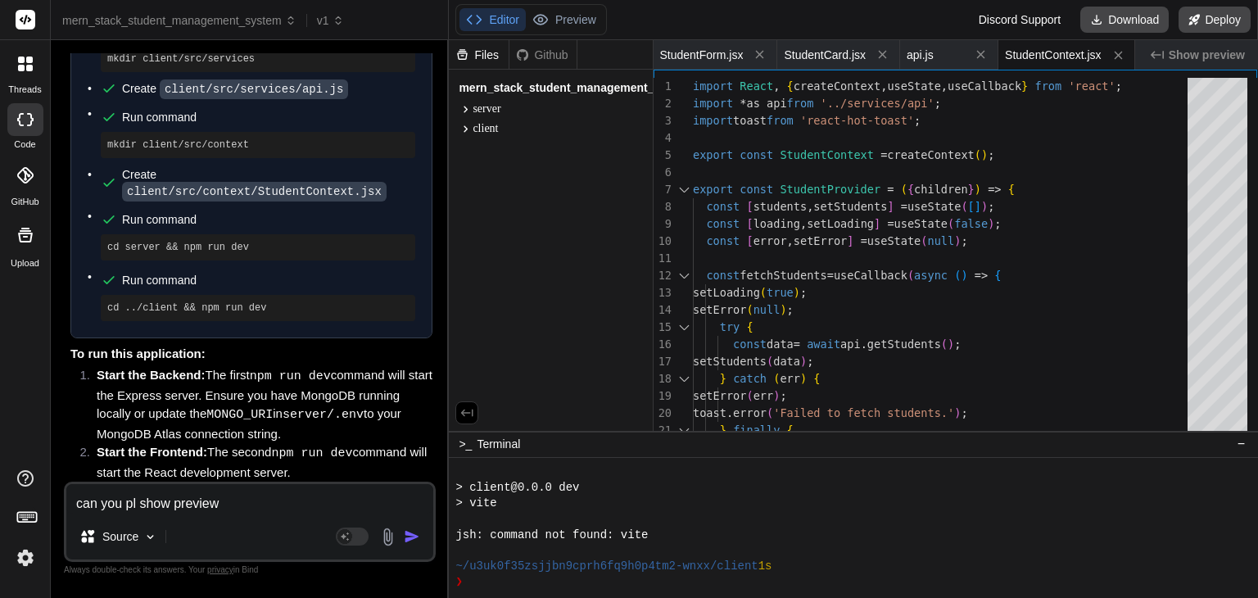
type textarea "can you pl show preview"
type textarea "x"
type textarea "can you pl show preview h"
type textarea "x"
type textarea "can you pl show preview he"
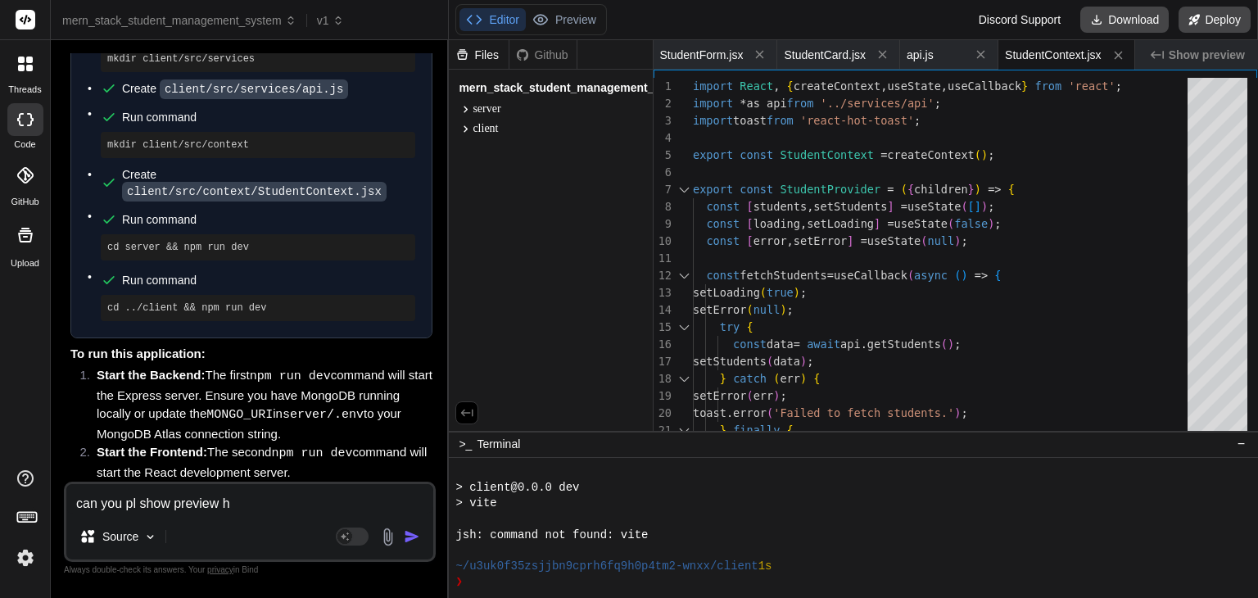
type textarea "x"
type textarea "can you pl show preview her"
type textarea "x"
type textarea "can you pl show preview here"
type textarea "x"
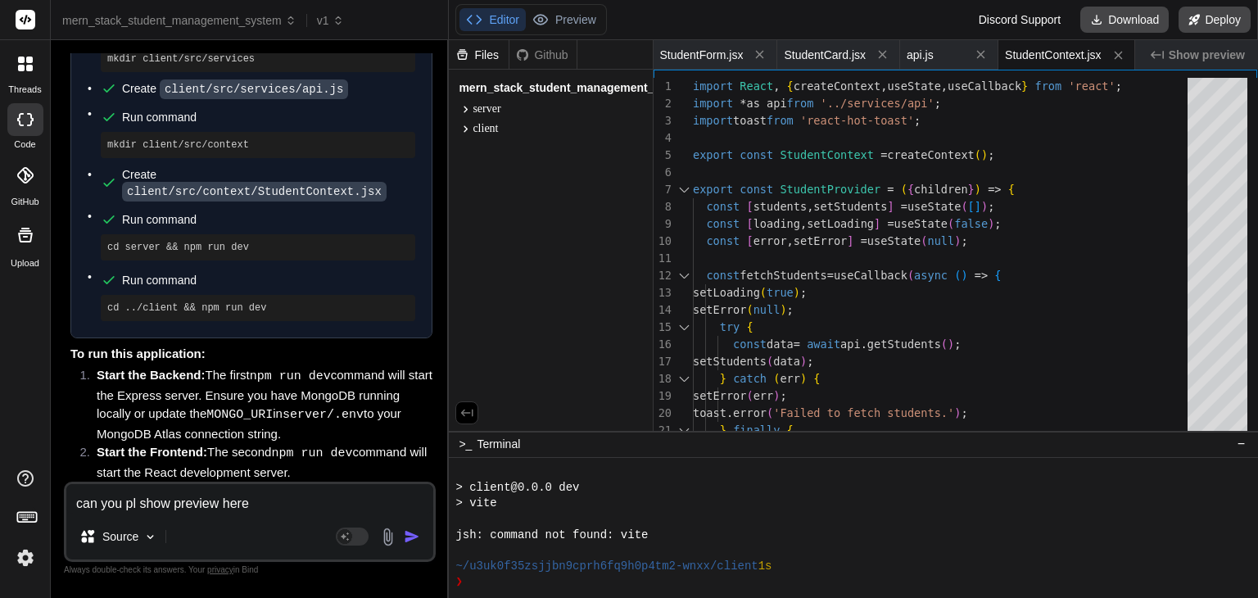
type textarea "can you pl show preview here"
type textarea "x"
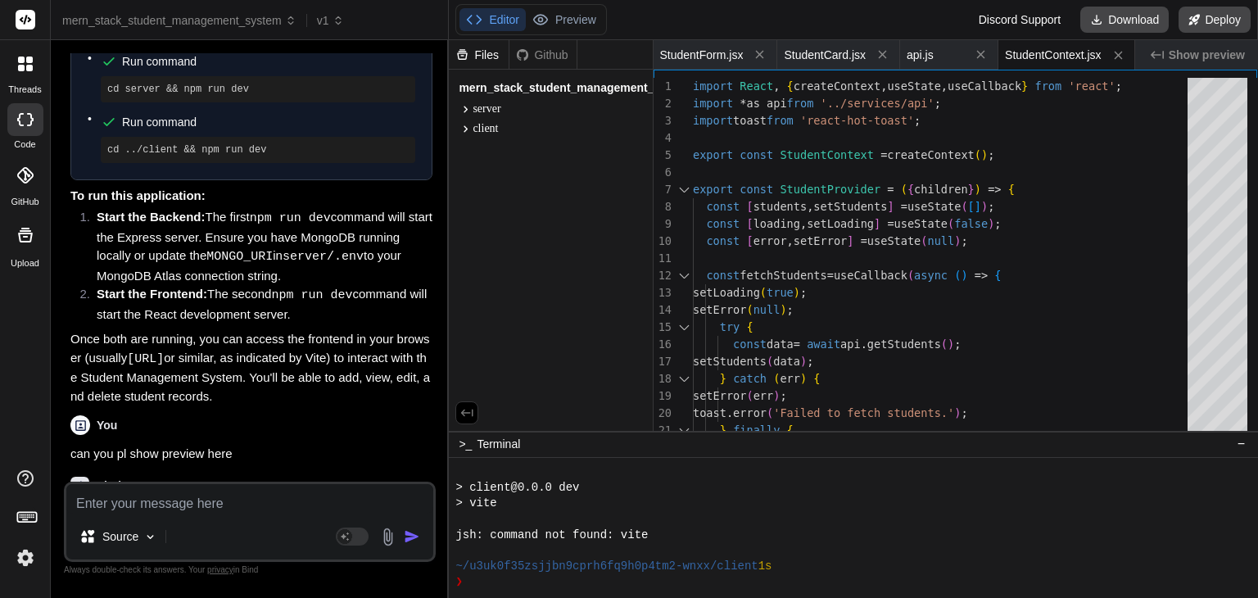
scroll to position [3143, 0]
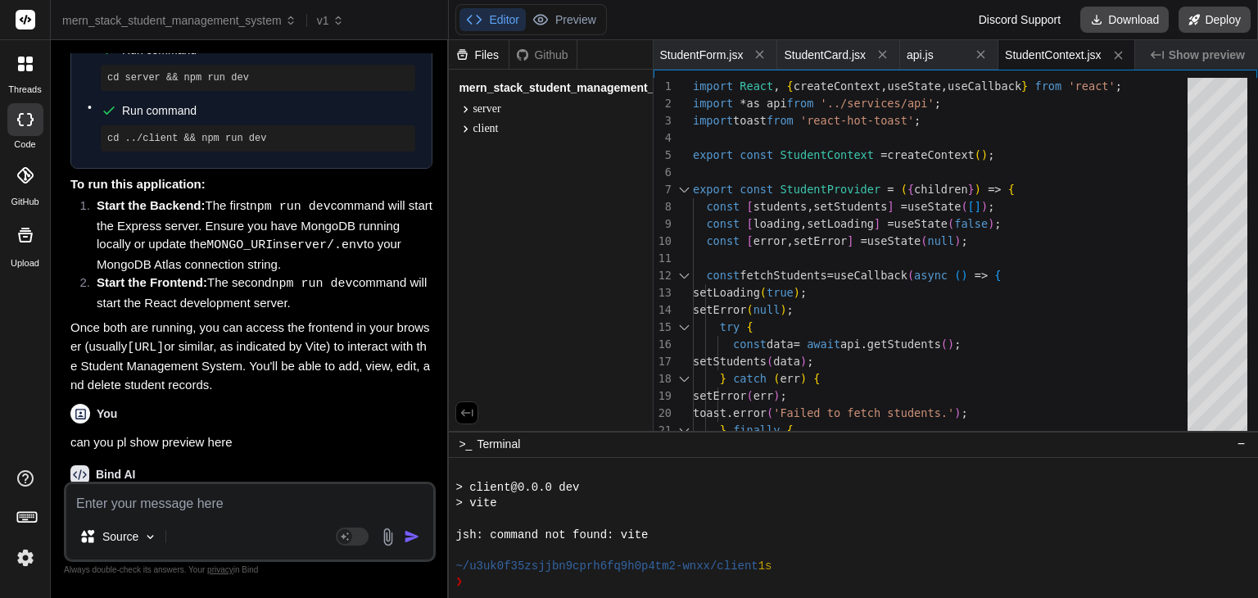
type textarea "s"
type textarea "x"
type textarea "st"
type textarea "x"
type textarea "sta"
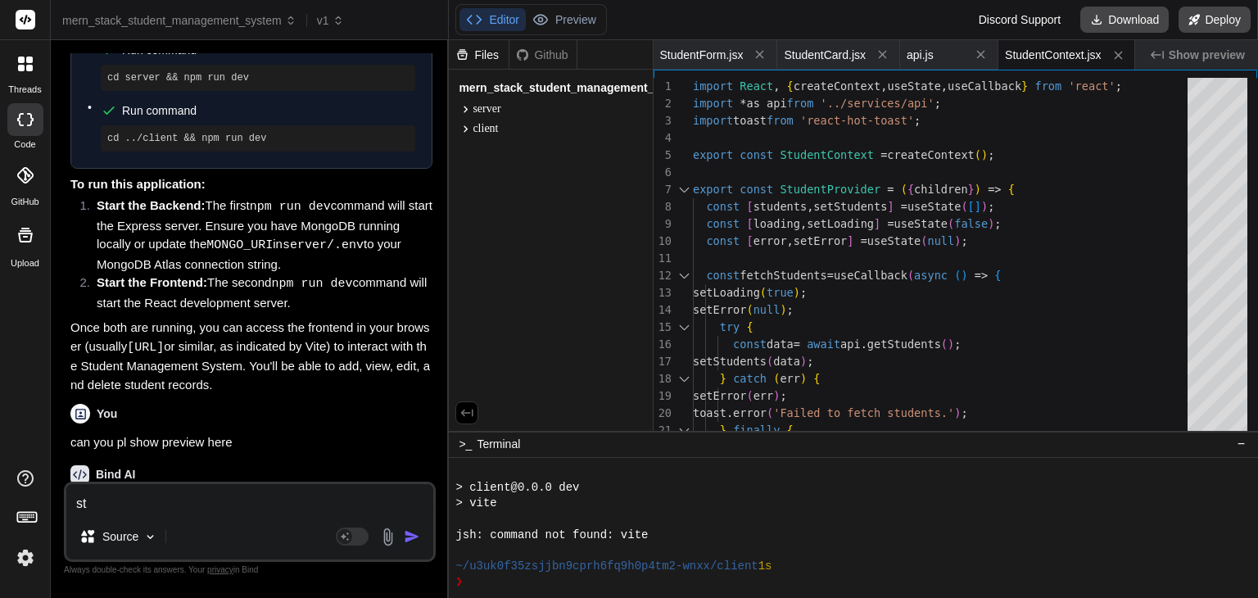
type textarea "x"
type textarea "stae"
type textarea "x"
type textarea "staet"
type textarea "x"
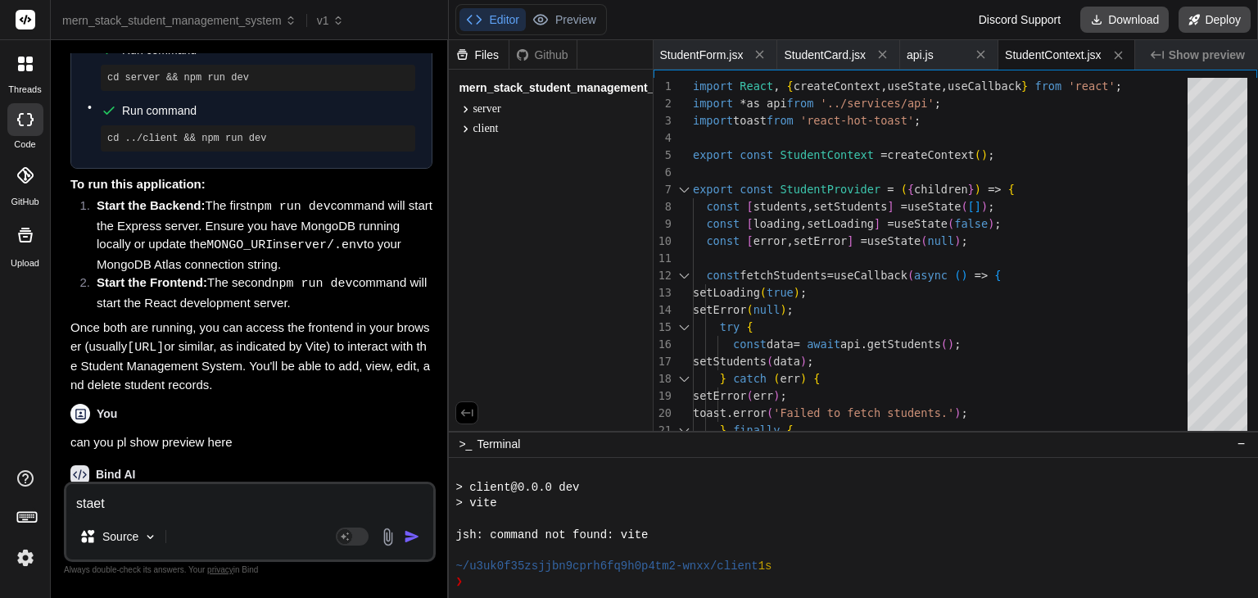
type textarea "staet"
type textarea "x"
type textarea "staet b"
type textarea "x"
type textarea "staet ba"
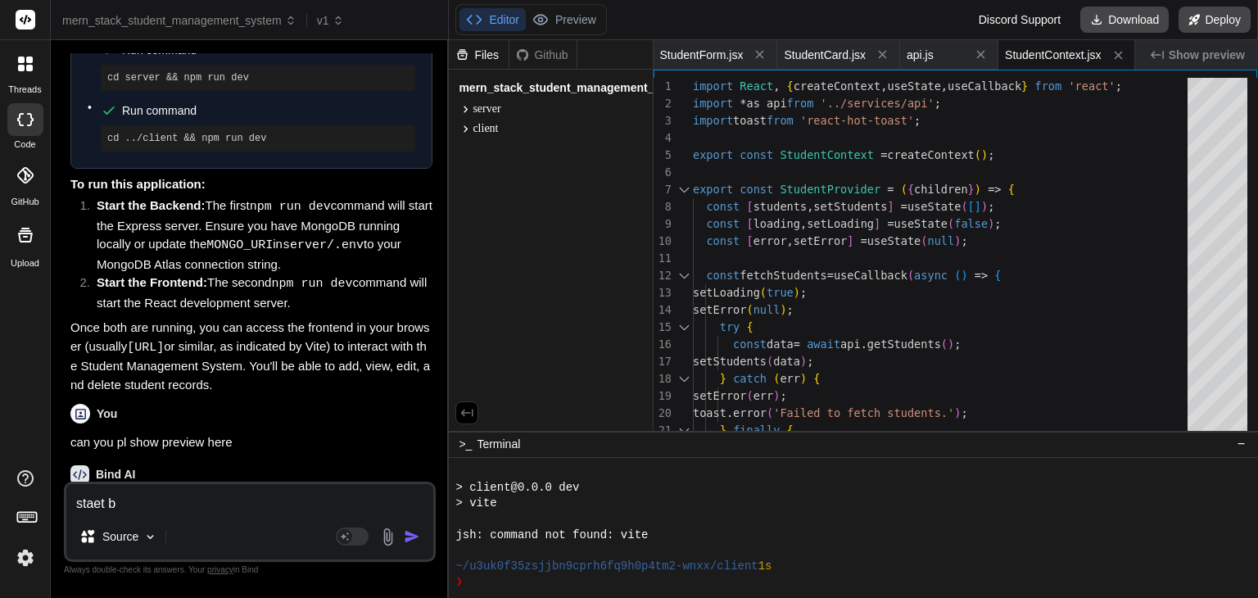
type textarea "x"
type textarea "staet b"
type textarea "x"
type textarea "staet"
type textarea "x"
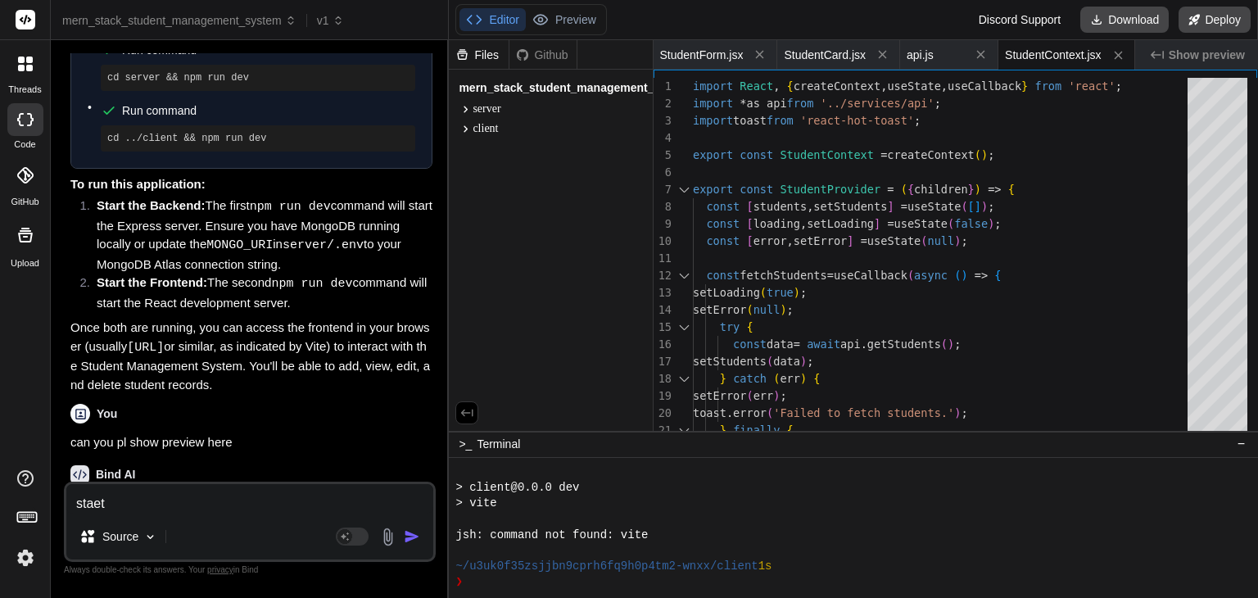
type textarea "staet"
type textarea "x"
type textarea "stae"
type textarea "x"
type textarea "sta"
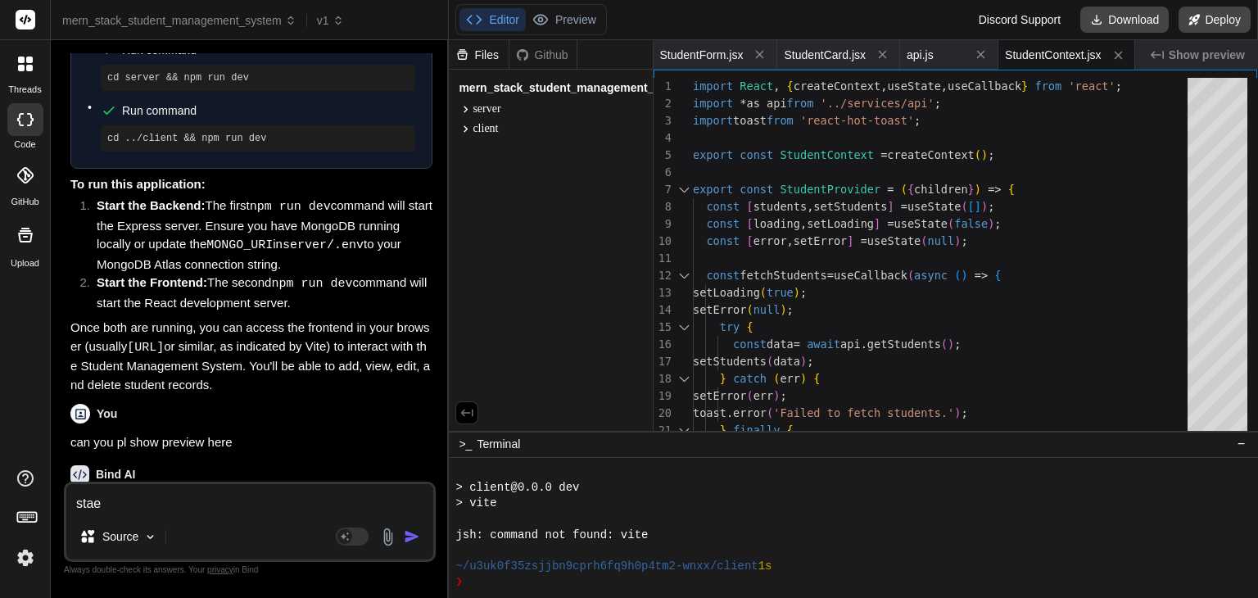
type textarea "x"
type textarea "star"
type textarea "x"
type textarea "start"
type textarea "x"
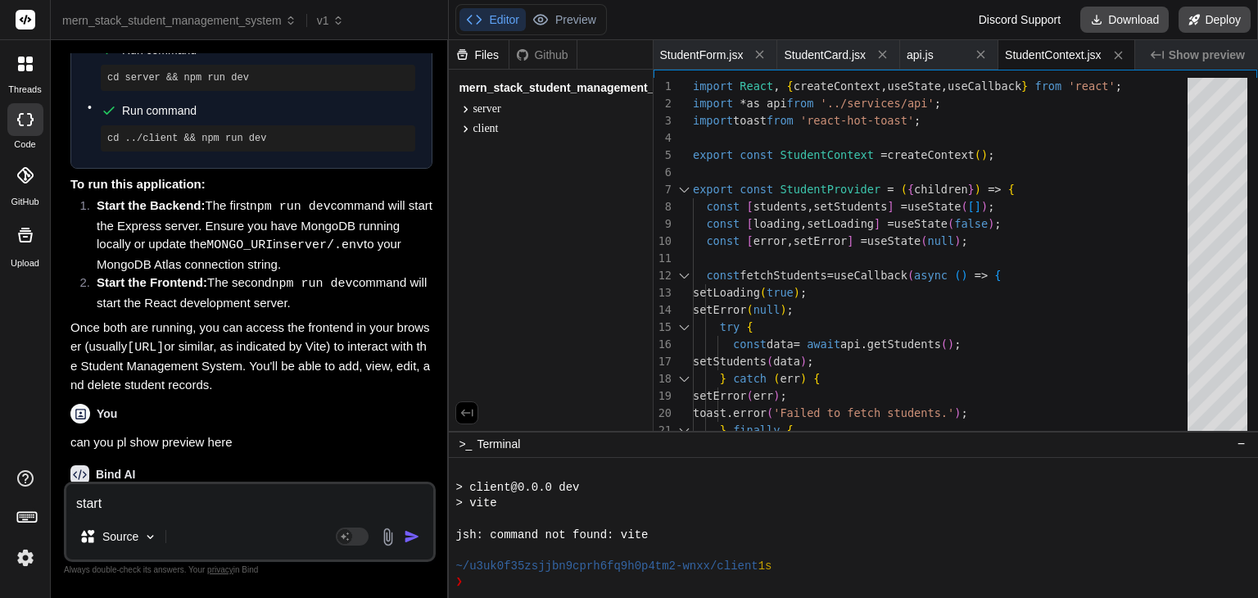
type textarea "start"
type textarea "x"
type textarea "start b"
type textarea "x"
type textarea "start ba"
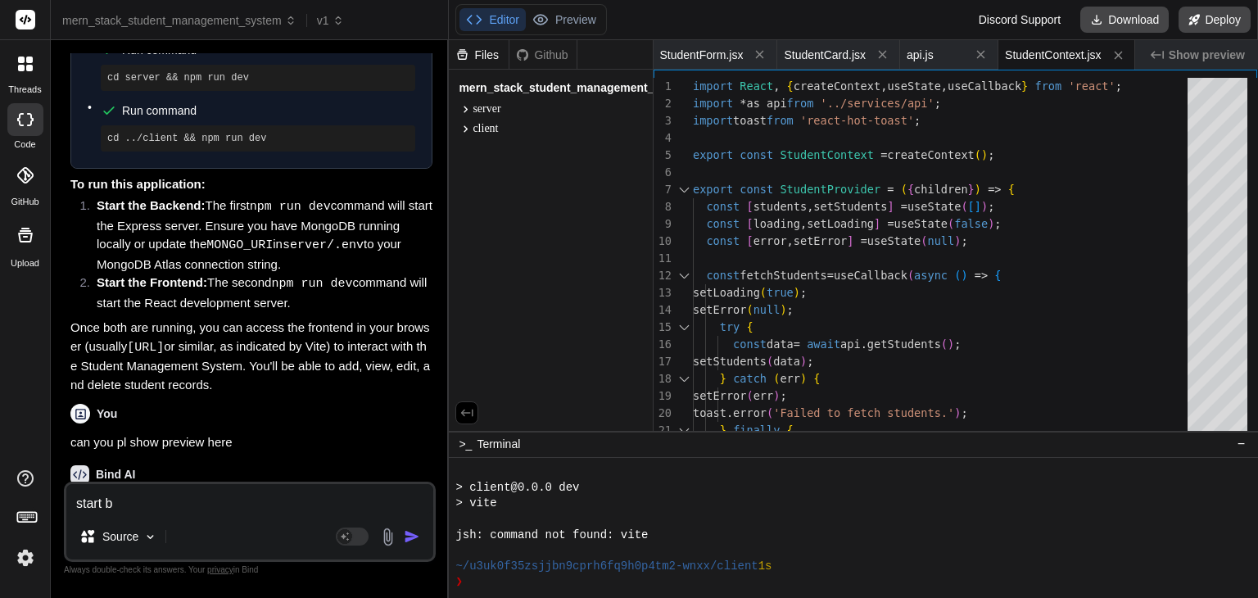
type textarea "x"
type textarea "start bac"
type textarea "x"
type textarea "start back"
type textarea "x"
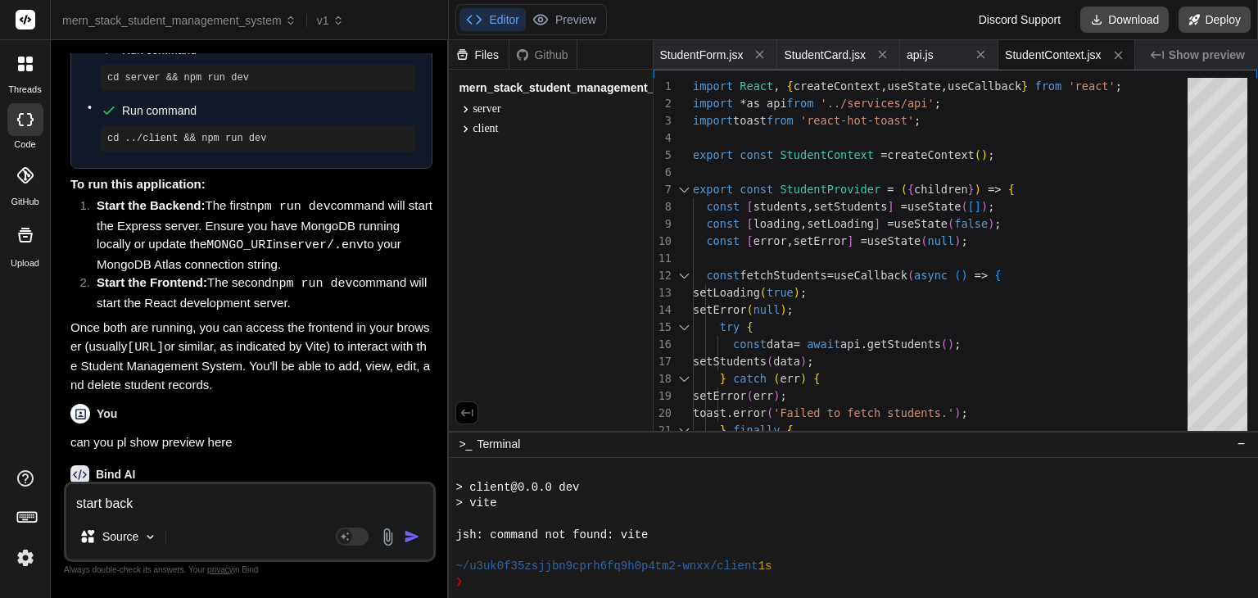
type textarea "start back"
type textarea "x"
type textarea "start back e"
type textarea "x"
type textarea "start back en"
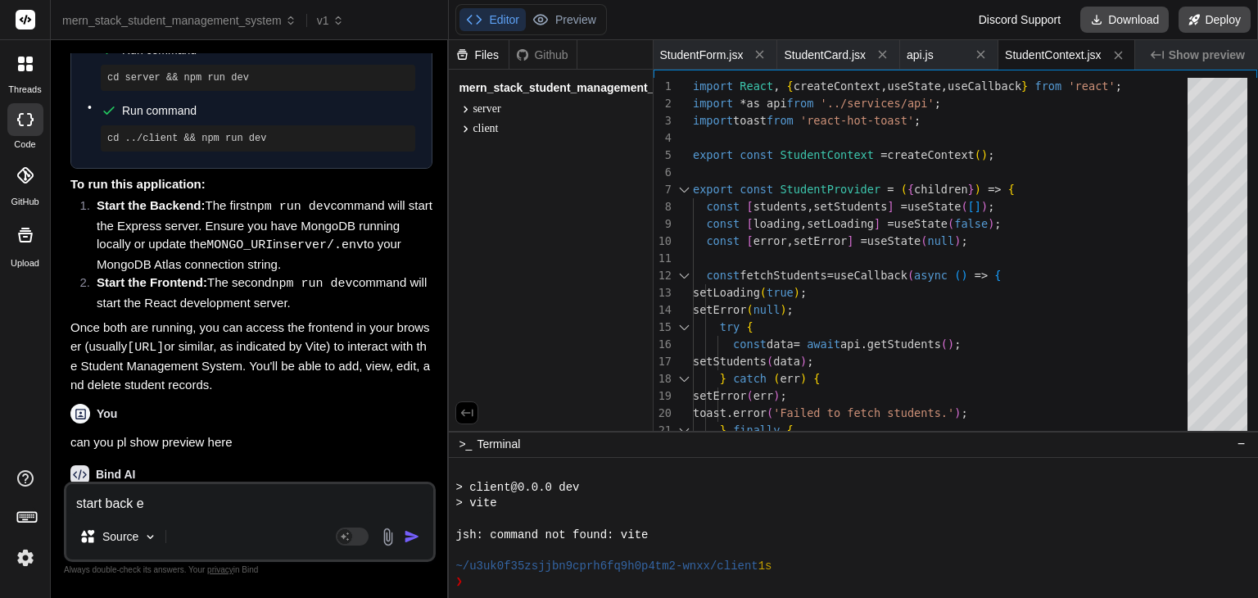
type textarea "x"
type textarea "start back end"
type textarea "x"
type textarea "start back end"
type textarea "x"
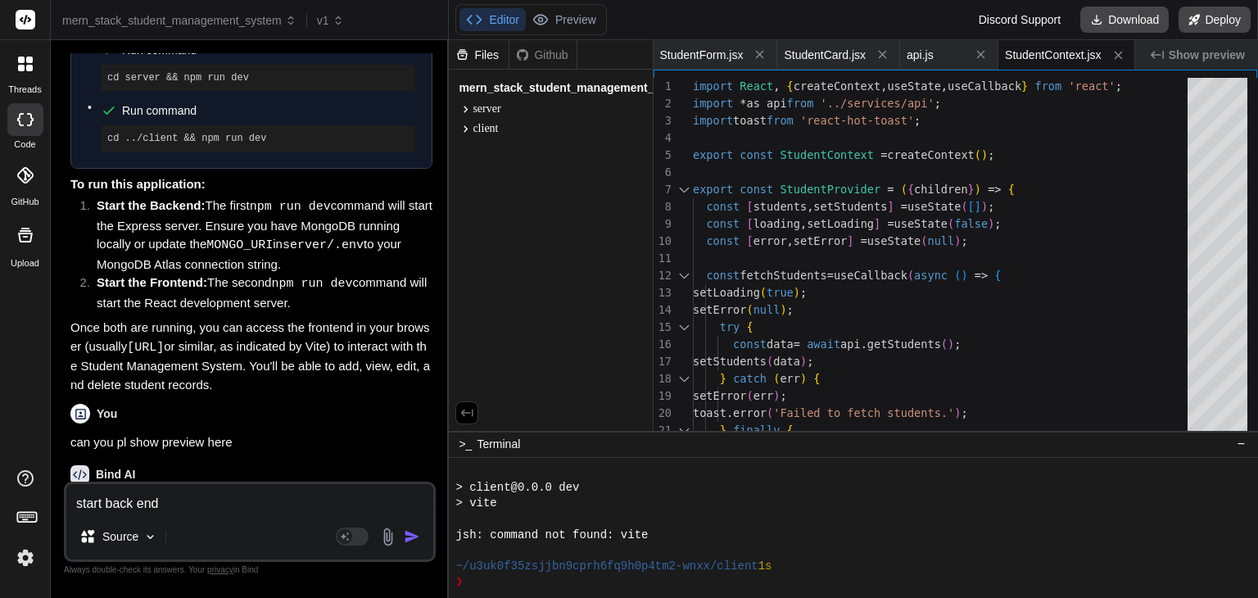
type textarea "start back end a"
type textarea "x"
type textarea "start back end ad"
type textarea "x"
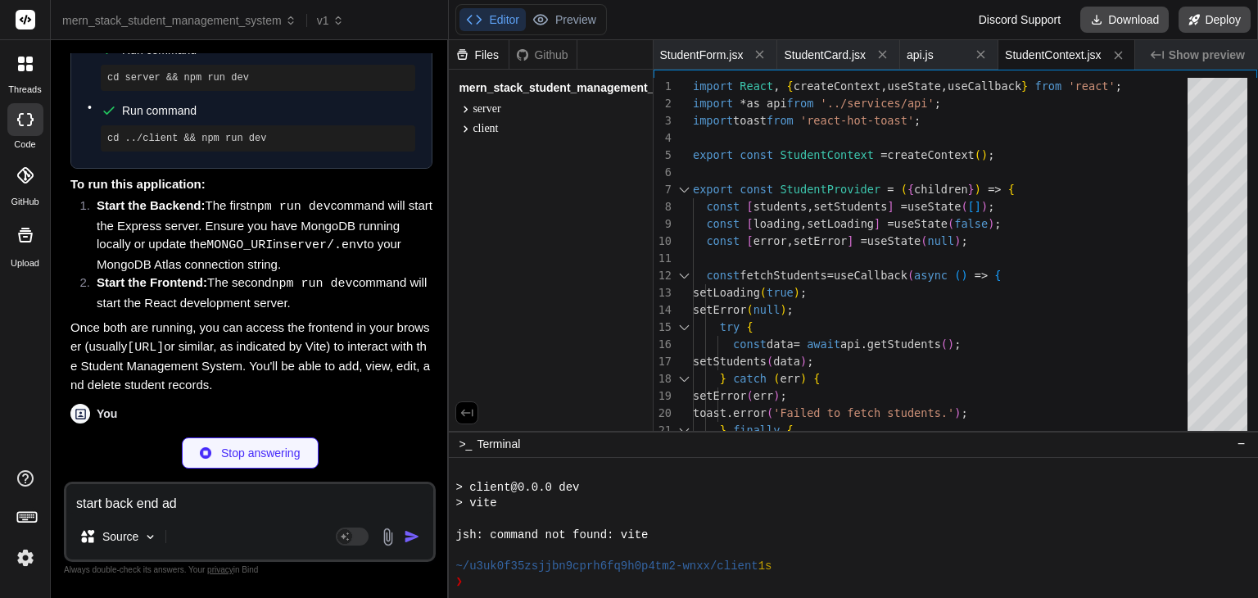
type textarea "start back end ad"
type textarea "x"
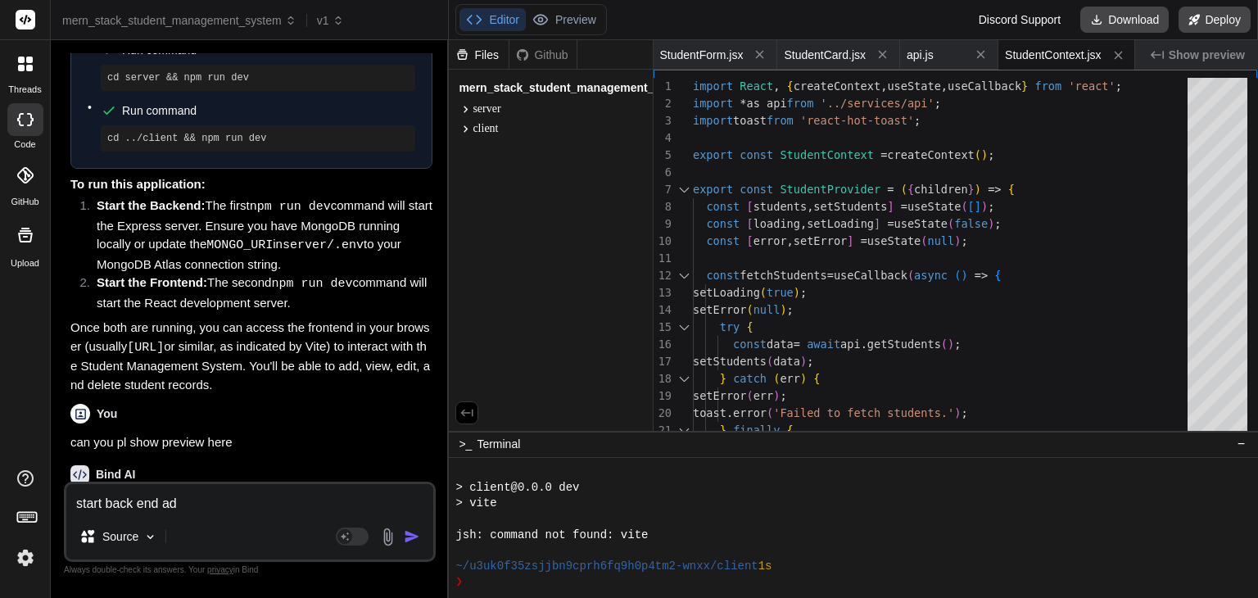
type textarea "start back end ad"
type textarea "x"
type textarea "start back end a"
type textarea "x"
type textarea "start back end an"
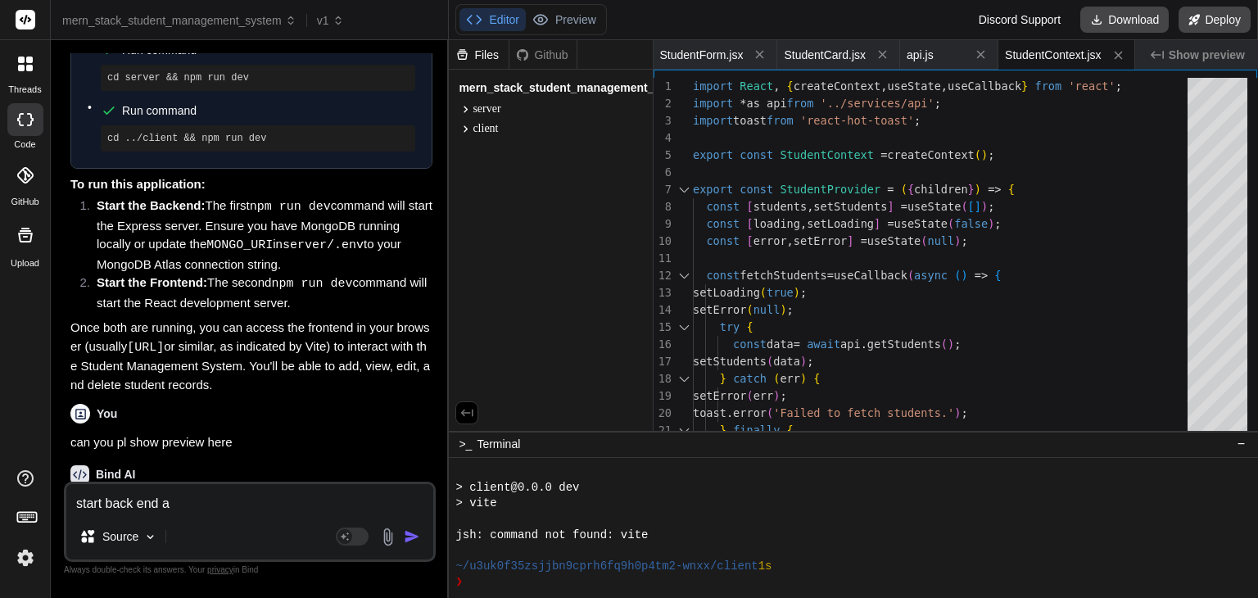
type textarea "x"
type textarea "start back end and"
type textarea "x"
type textarea "start back end and"
type textarea "x"
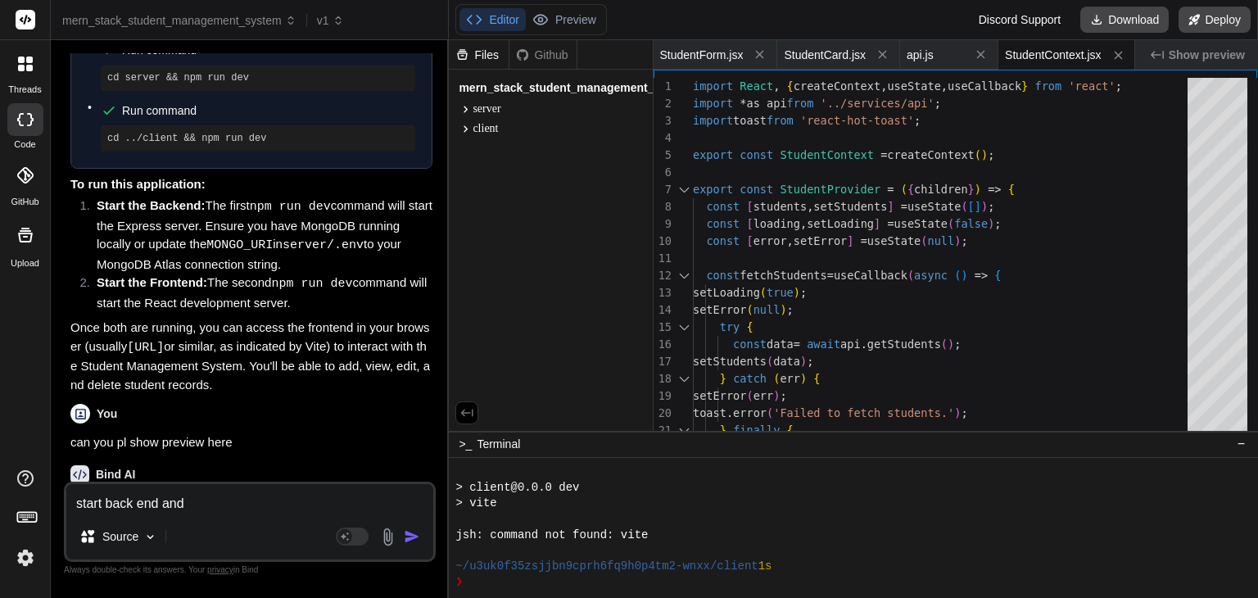
type textarea "start back end and f"
type textarea "x"
type textarea "start back end and fr"
type textarea "x"
type textarea "start back end and frn"
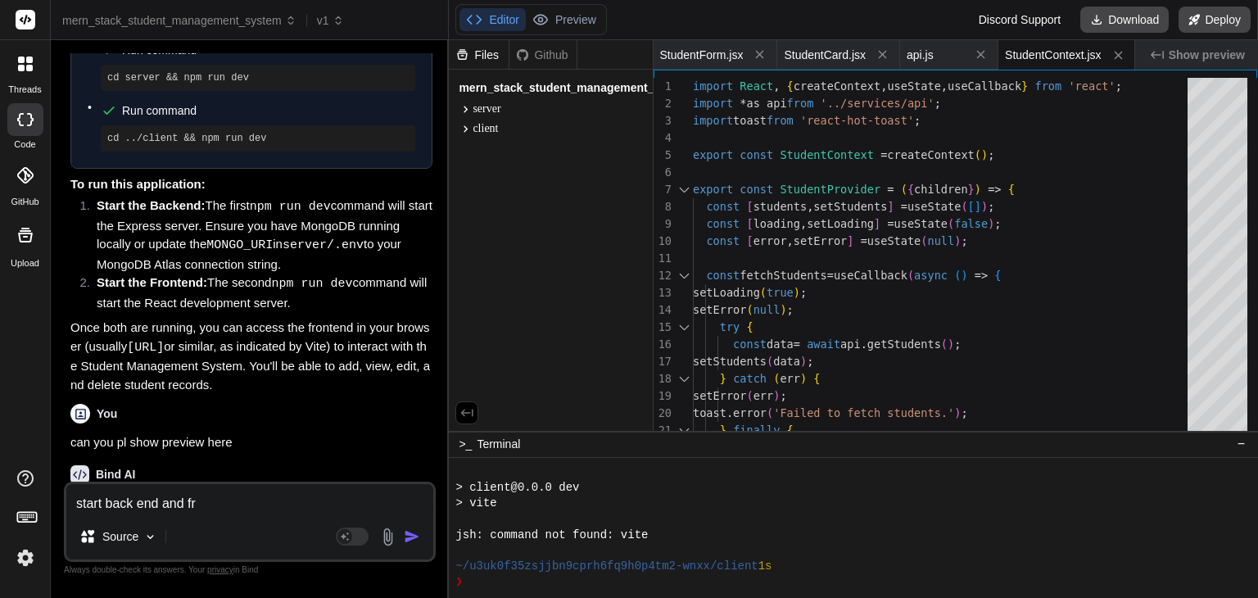
type textarea "x"
type textarea "start back end and fr"
type textarea "x"
type textarea "start back end and fro"
type textarea "x"
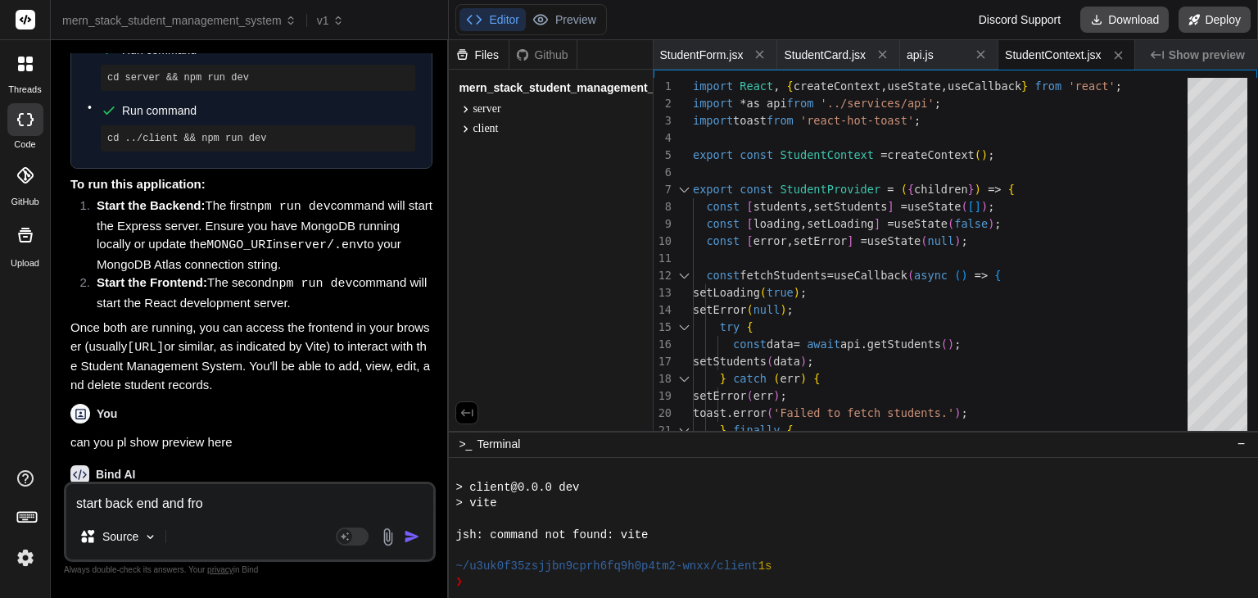
type textarea "start back end and fron"
type textarea "x"
type textarea "start back end and front"
type textarea "x"
type textarea "start back end and front"
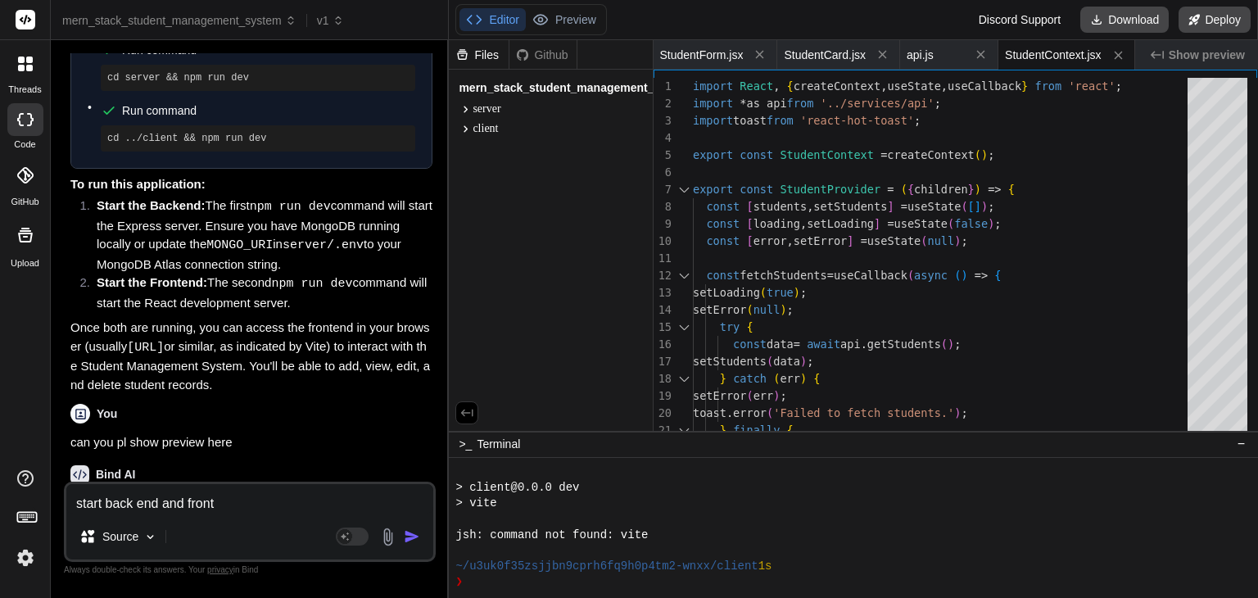
type textarea "x"
type textarea "start back end and front e"
type textarea "x"
type textarea "start back end and front en"
type textarea "x"
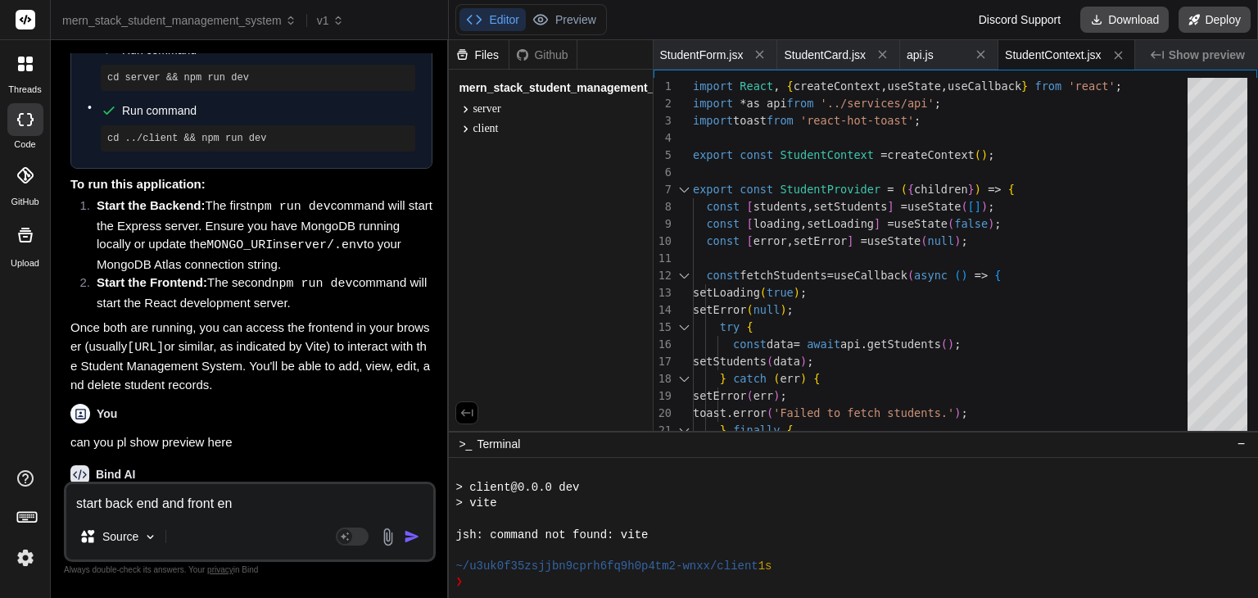
type textarea "start back end and front end"
type textarea "x"
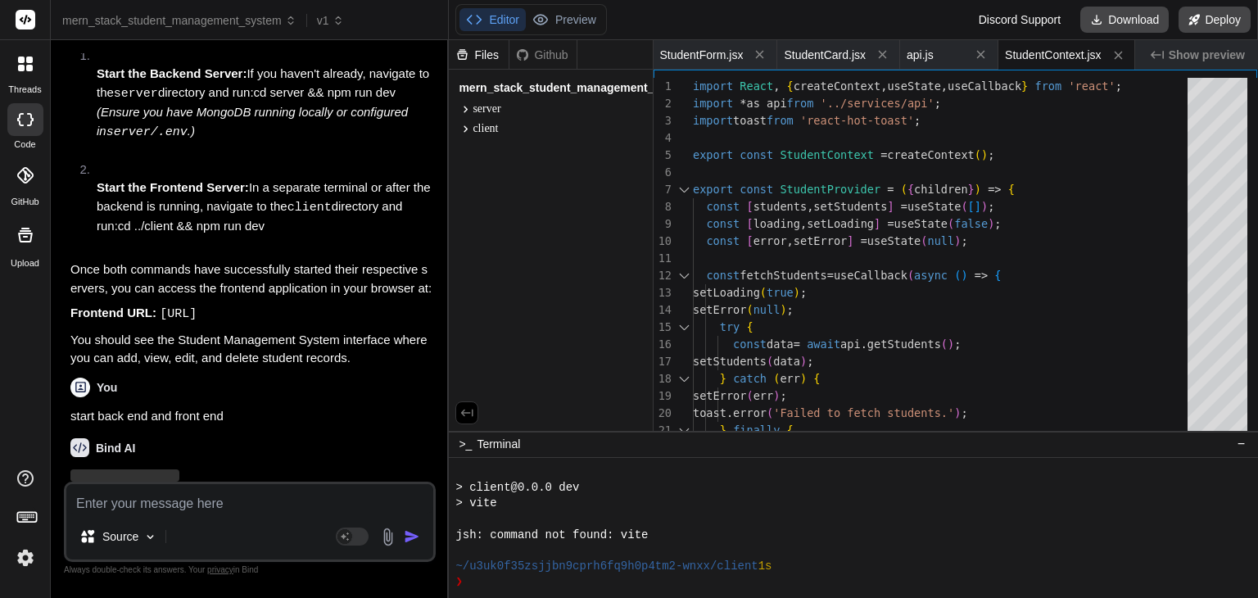
scroll to position [3634, 0]
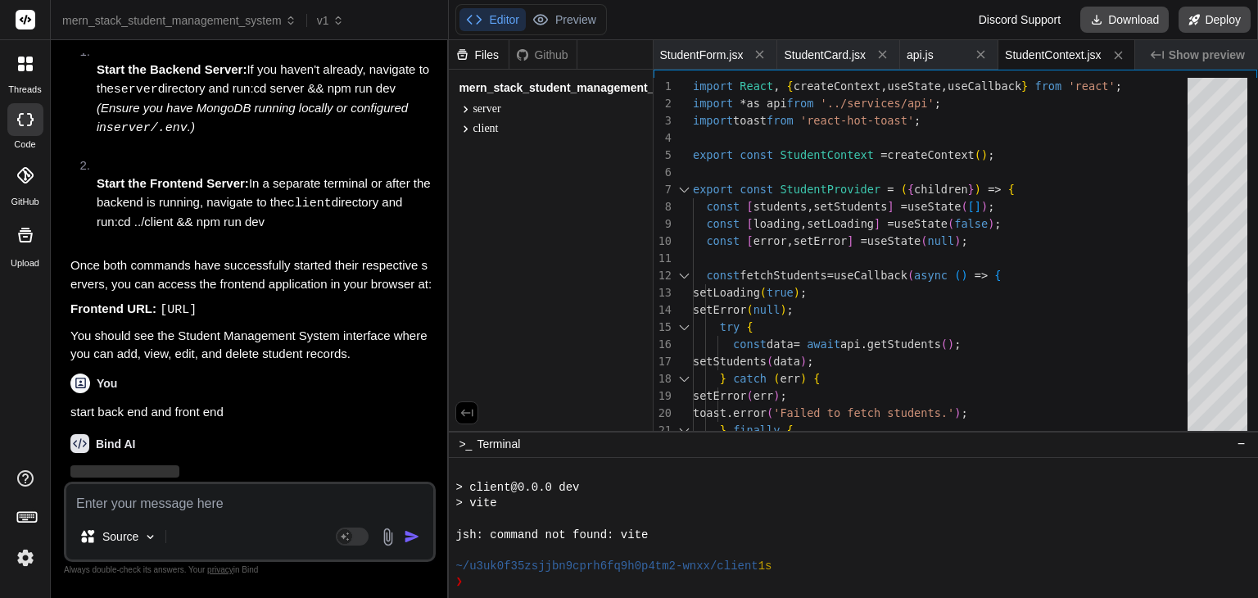
drag, startPoint x: 160, startPoint y: 255, endPoint x: 314, endPoint y: 263, distance: 155.0
click at [314, 300] on p "Frontend URL: http://localhost:5173" at bounding box center [251, 310] width 362 height 20
copy code "http://localhost:5173"
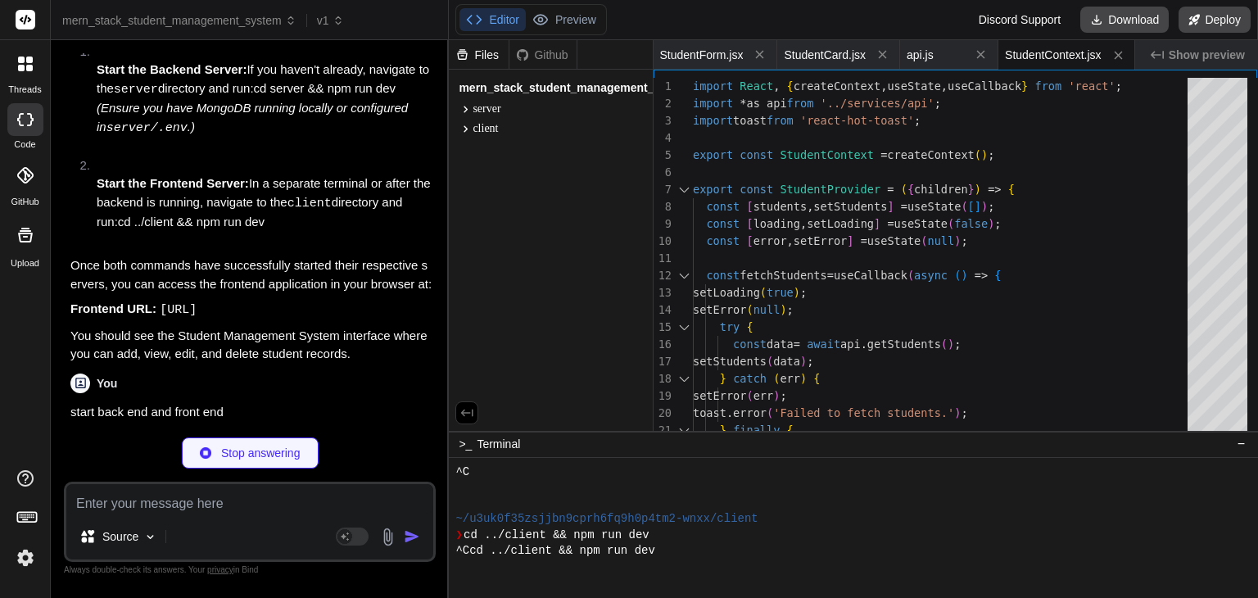
type textarea "x"
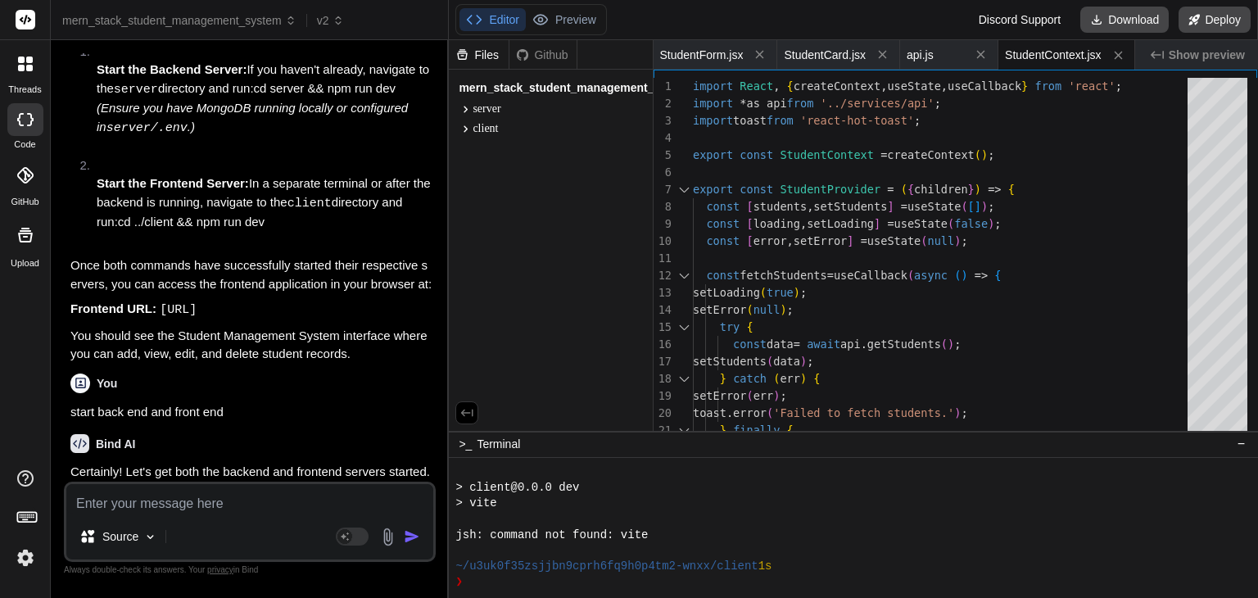
scroll to position [1917, 0]
click at [124, 502] on textarea at bounding box center [249, 498] width 367 height 29
paste textarea "This site can’t be reached localhost refused to connect. Try: Checking the conn…"
type textarea "This site can’t be reached localhost refused to connect. Try: Checking the conn…"
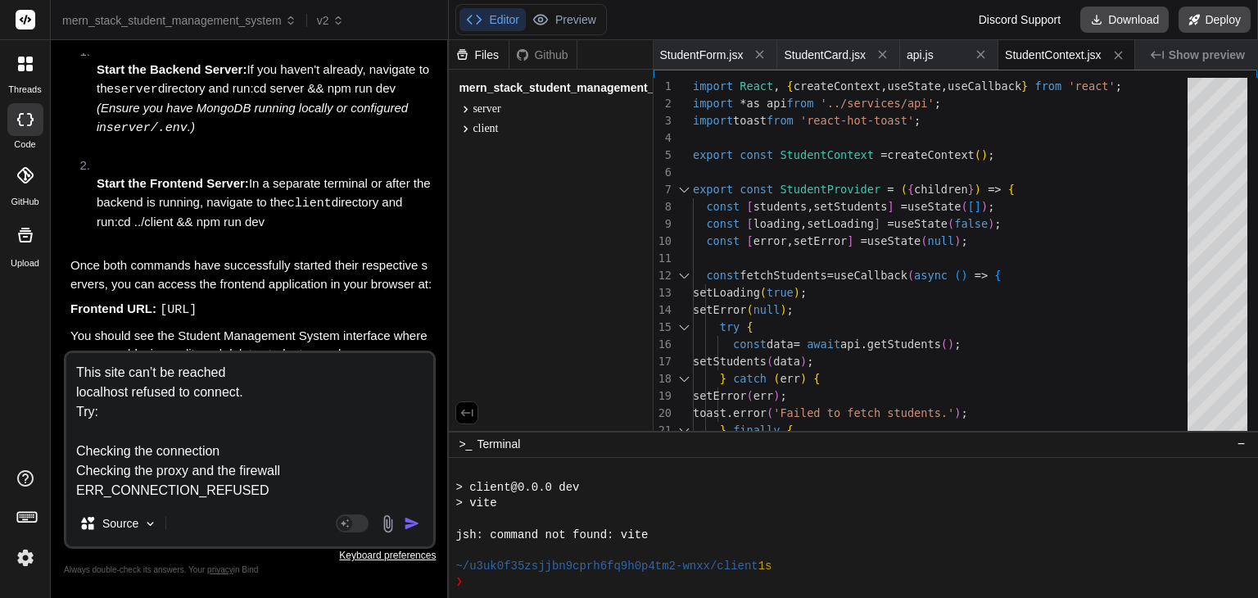
type textarea "x"
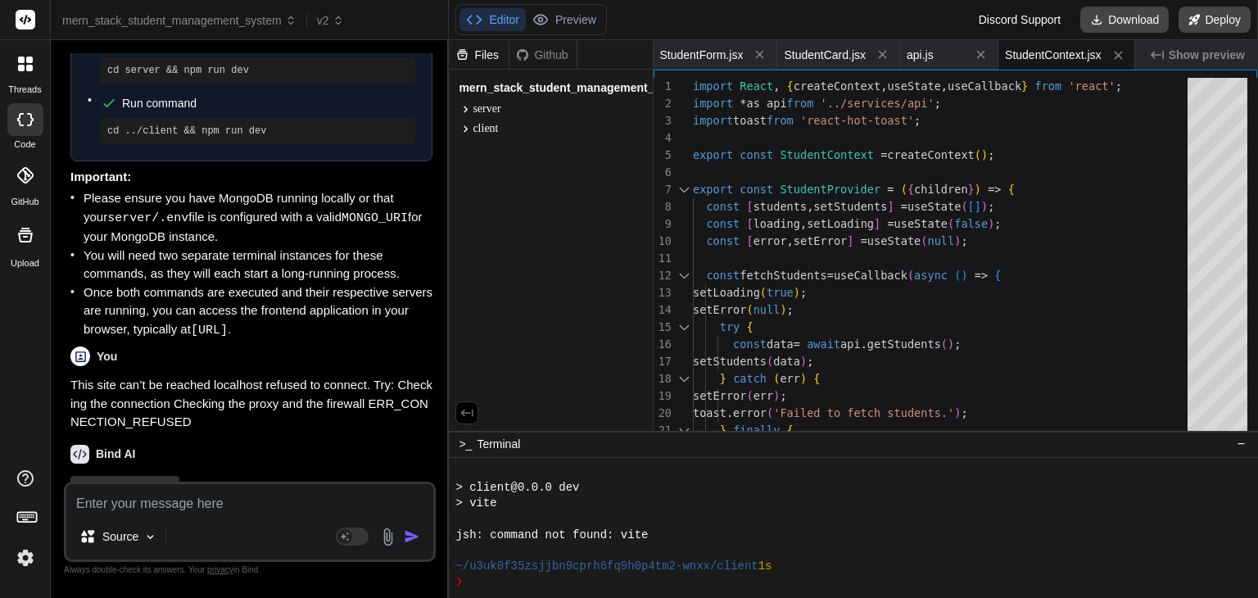
scroll to position [4166, 0]
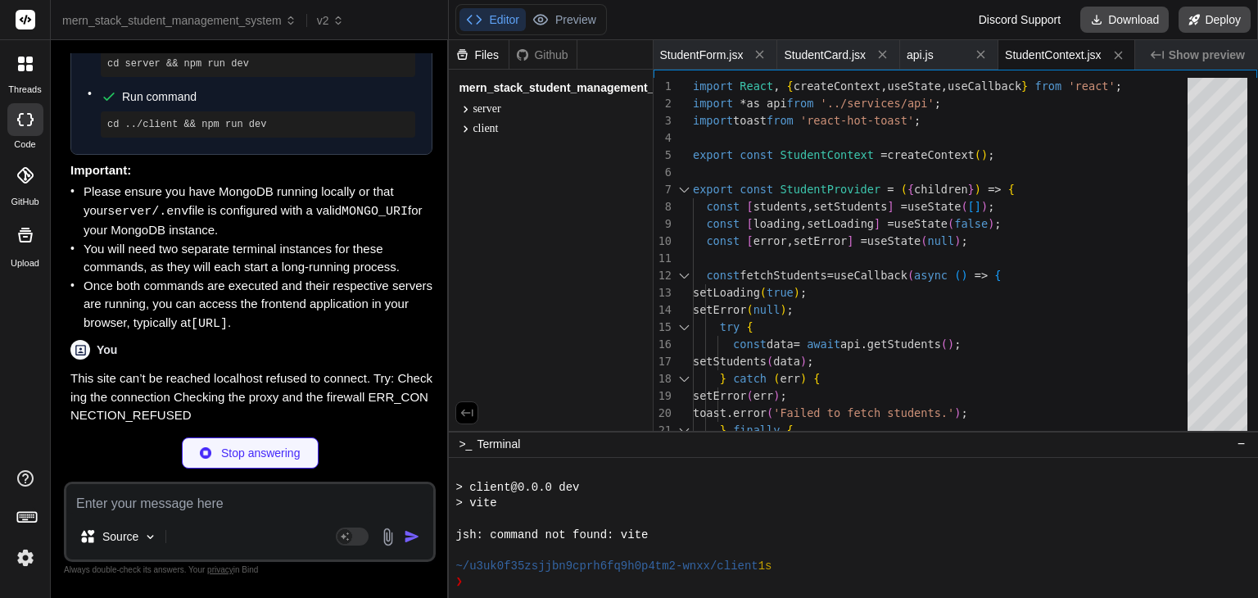
click at [139, 467] on p "It seems the backend server might not be running correctly, or there's an issue…" at bounding box center [251, 505] width 362 height 77
type textarea "x"
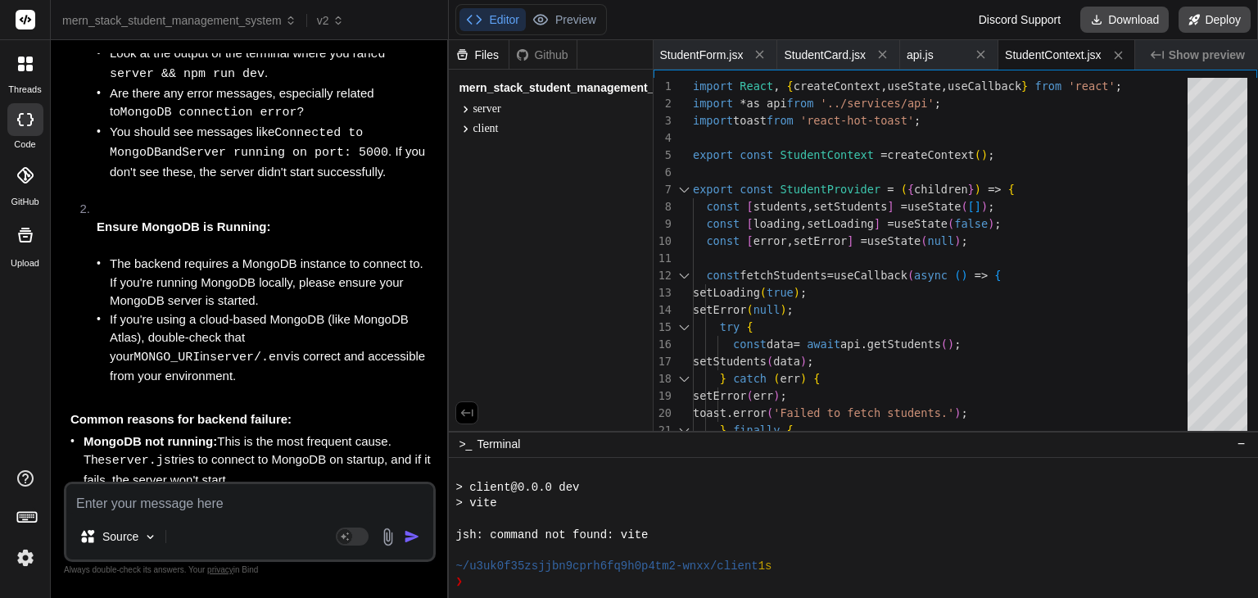
scroll to position [4785, 0]
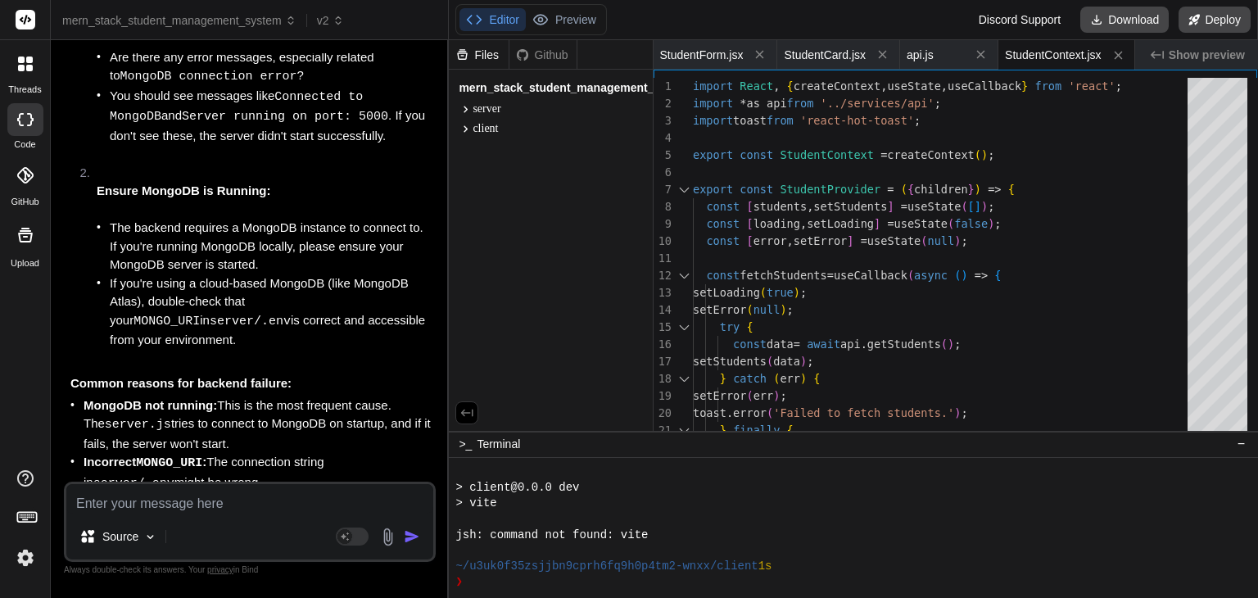
click at [197, 504] on textarea at bounding box center [249, 498] width 367 height 29
type textarea "x"
type textarea "i"
type textarea "x"
type textarea "ia"
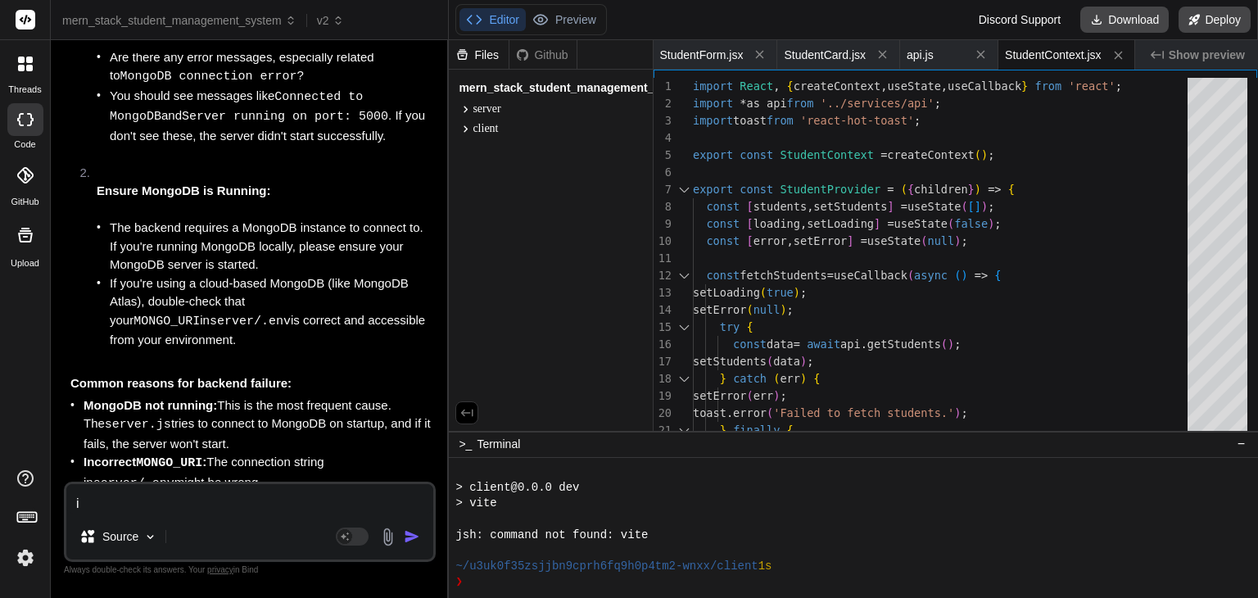
type textarea "x"
type textarea "i"
type textarea "x"
type textarea "i"
type textarea "x"
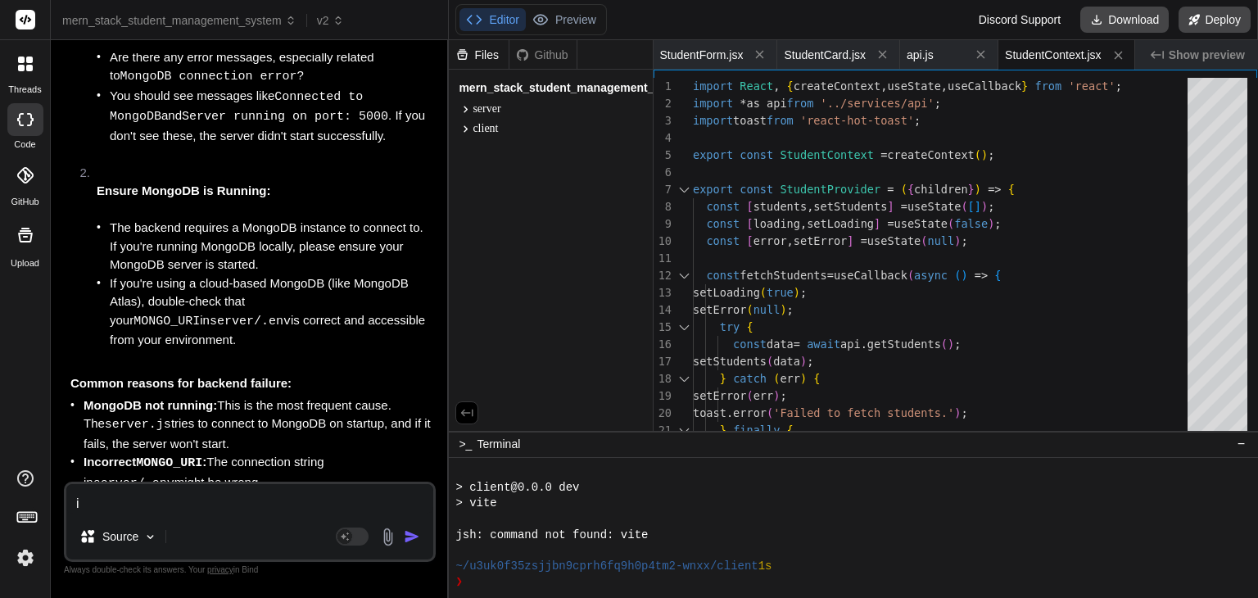
type textarea "i h"
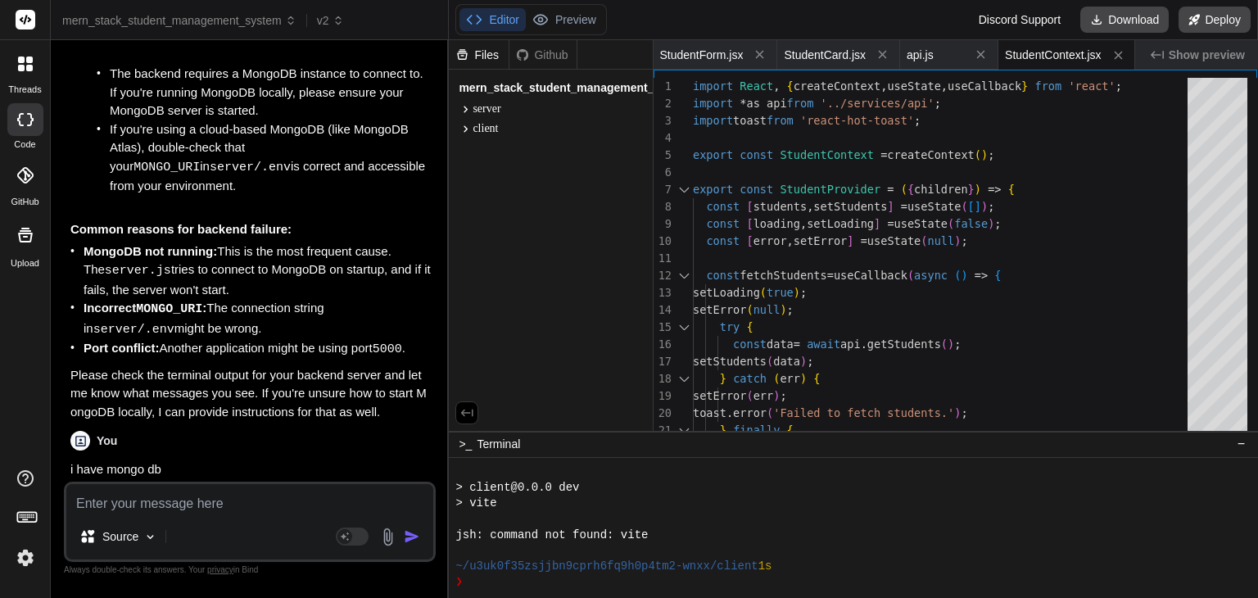
scroll to position [4955, 0]
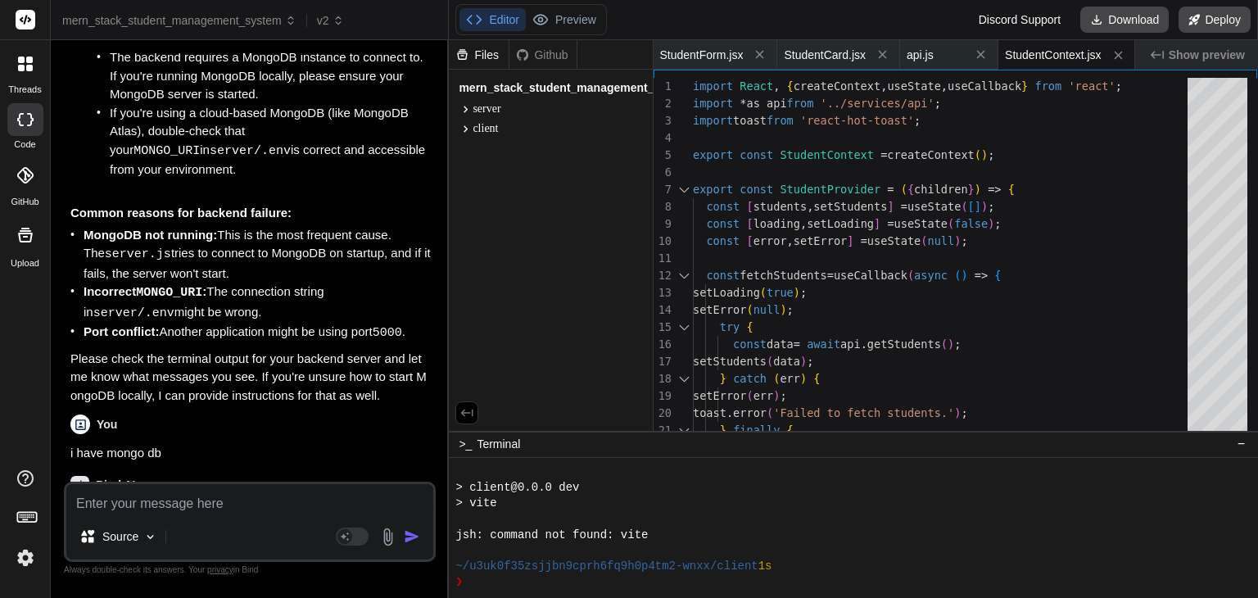
click at [197, 504] on textarea at bounding box center [249, 498] width 367 height 29
click at [368, 532] on code "ERR_CONNECTION_REFUSED" at bounding box center [332, 539] width 162 height 14
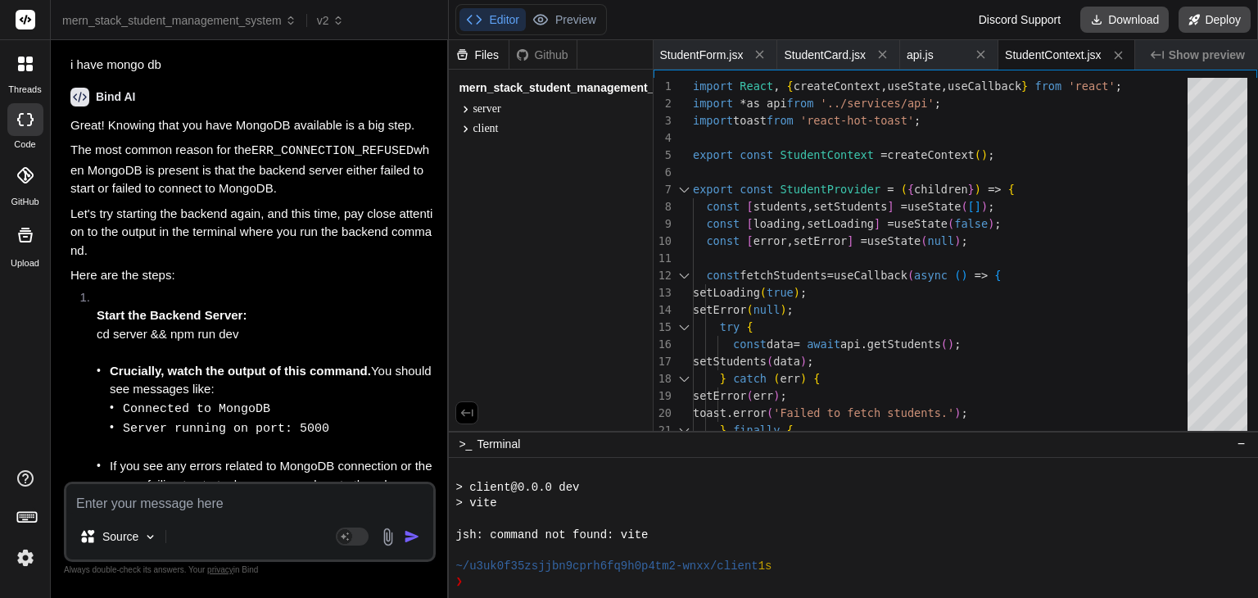
scroll to position [5244, 0]
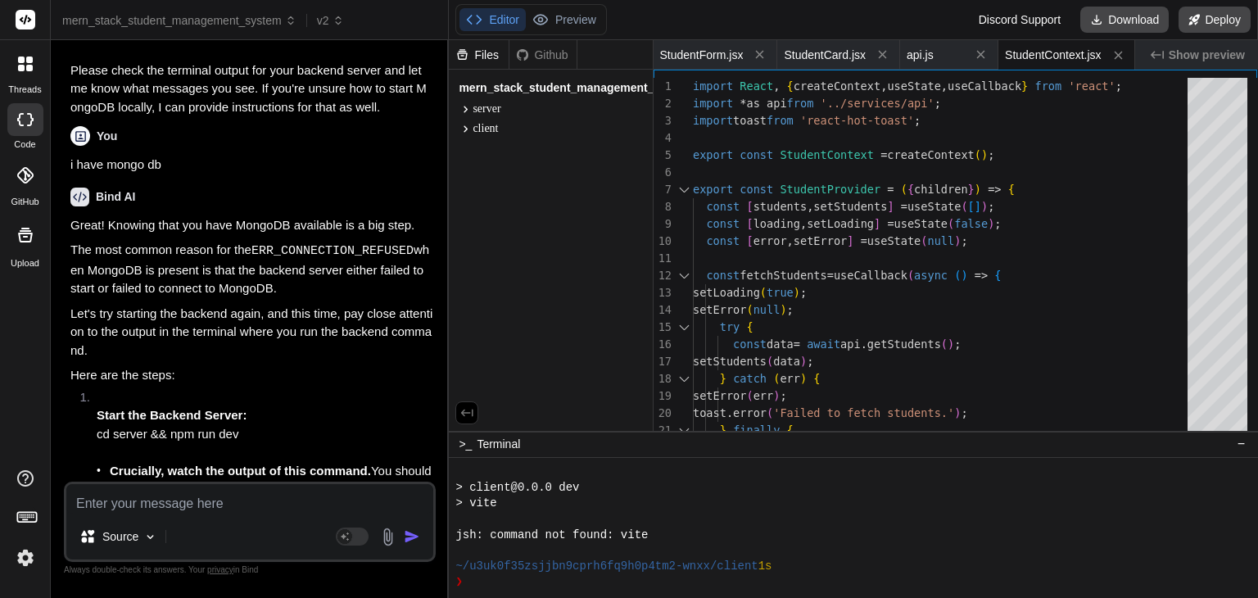
click at [130, 499] on textarea at bounding box center [249, 498] width 367 height 29
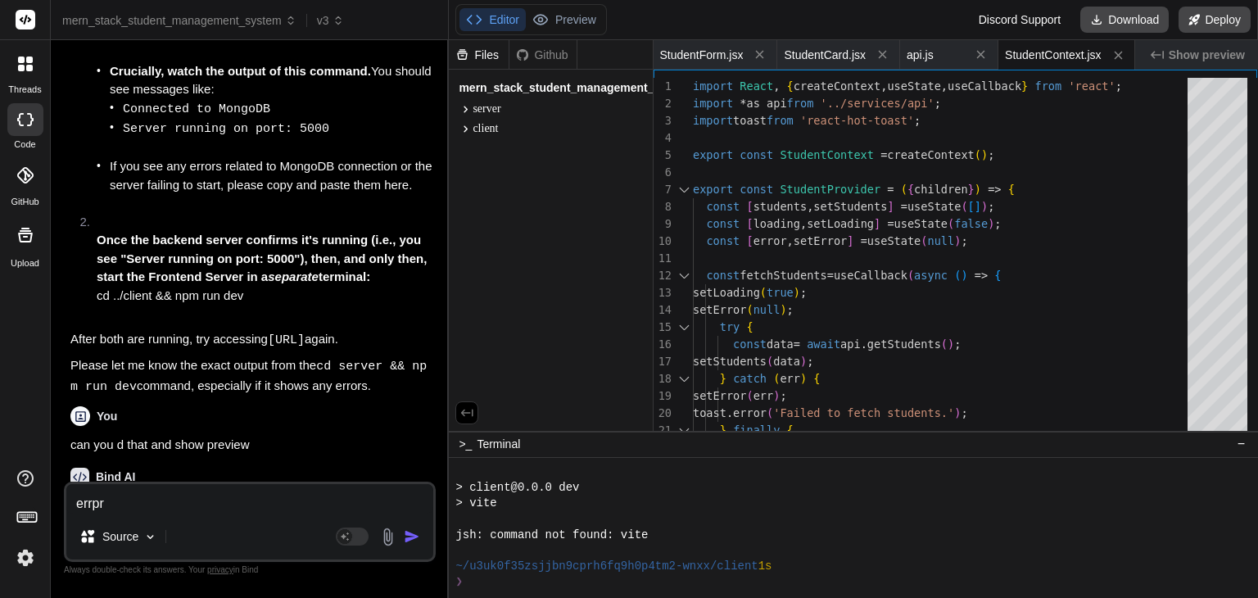
scroll to position [2280, 0]
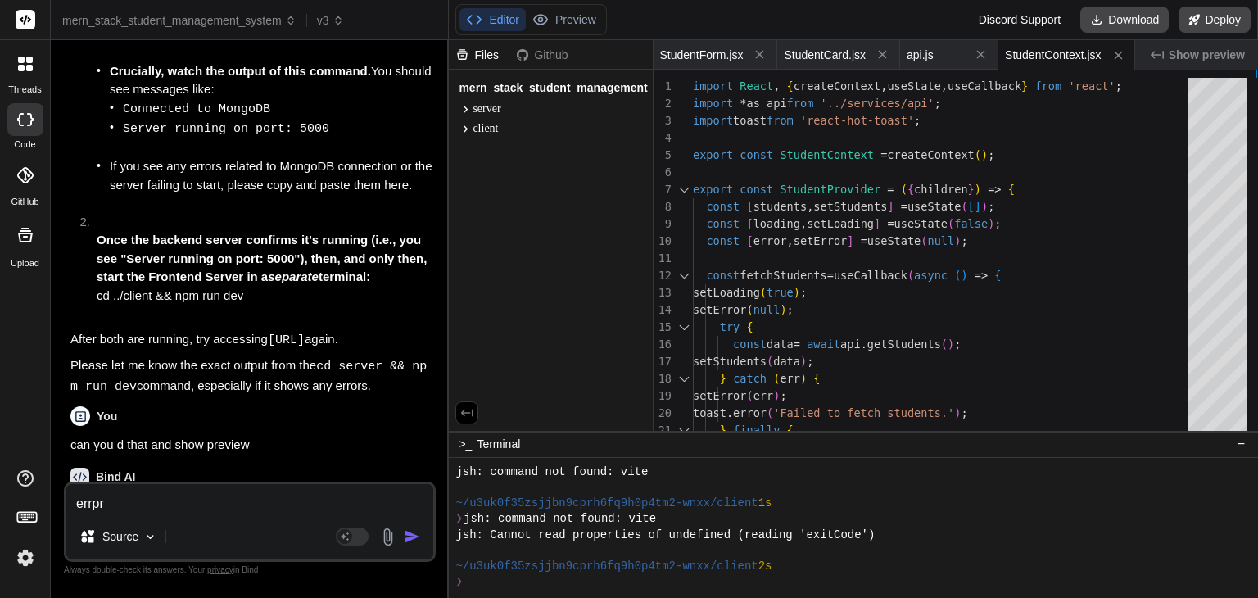
click at [308, 496] on p "Certainly! Let's get both the backend and frontend servers started so you can s…" at bounding box center [251, 514] width 362 height 37
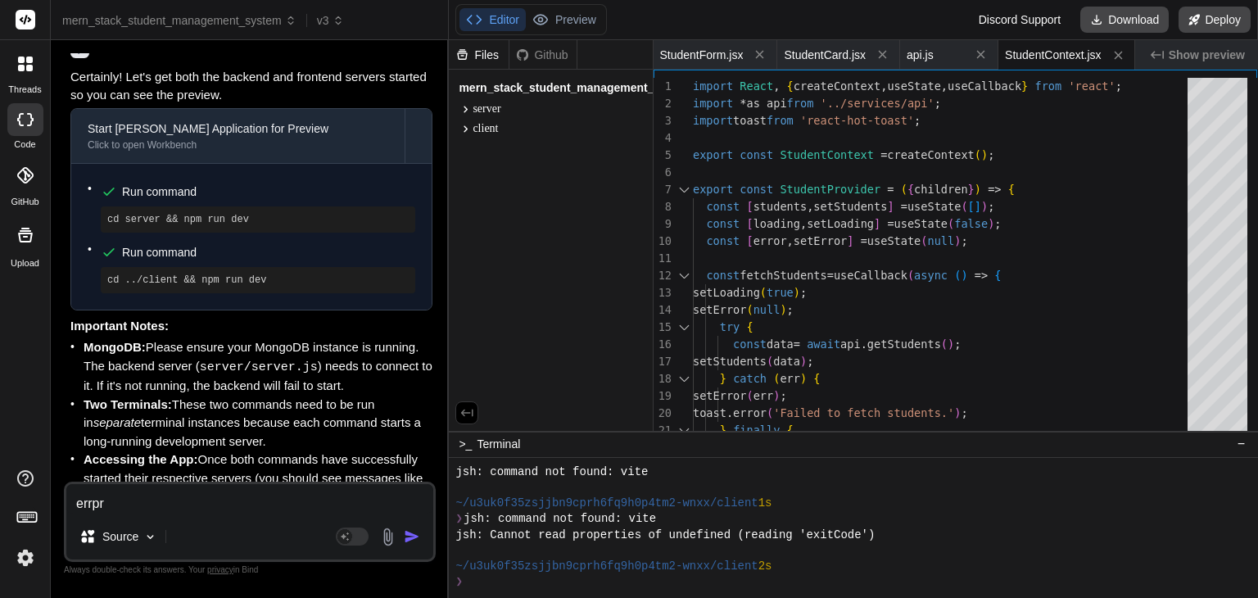
scroll to position [6089, 0]
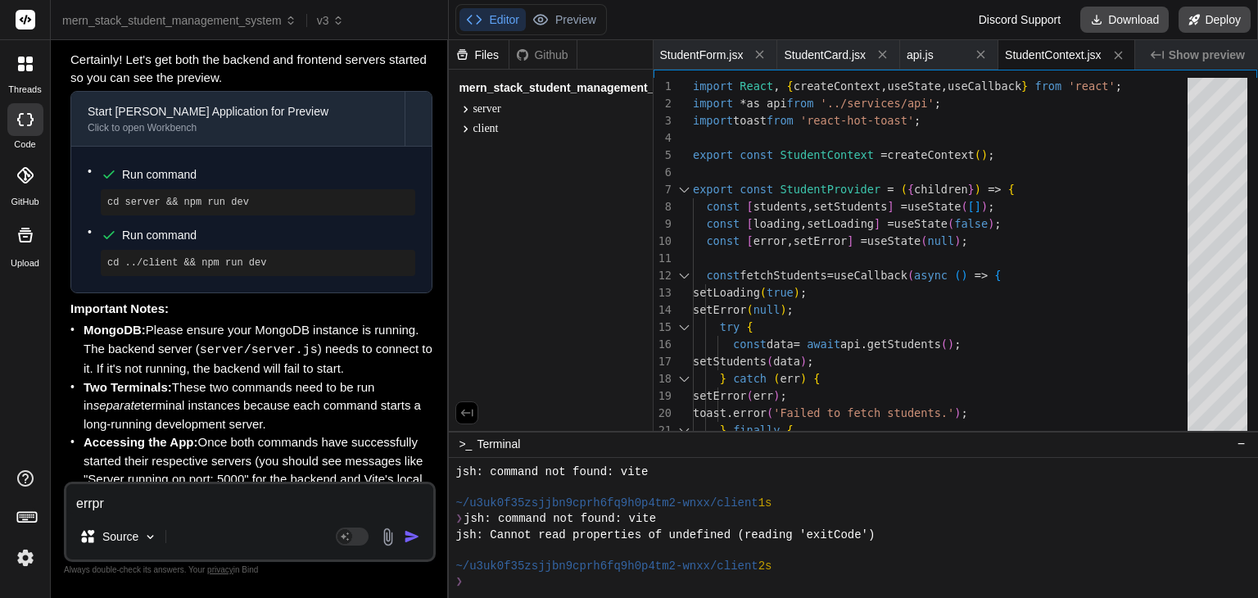
click at [242, 378] on li "Two Terminals: These two commands need to be run in separate terminal instances…" at bounding box center [258, 406] width 349 height 56
drag, startPoint x: 229, startPoint y: 431, endPoint x: 396, endPoint y: 421, distance: 167.3
click at [396, 433] on li "Accessing the App: Once both commands have successfully started their respectiv…" at bounding box center [258, 480] width 349 height 94
copy li "http://localhost:5173"
click at [396, 433] on li "Accessing the App: Once both commands have successfully started their respectiv…" at bounding box center [258, 480] width 349 height 94
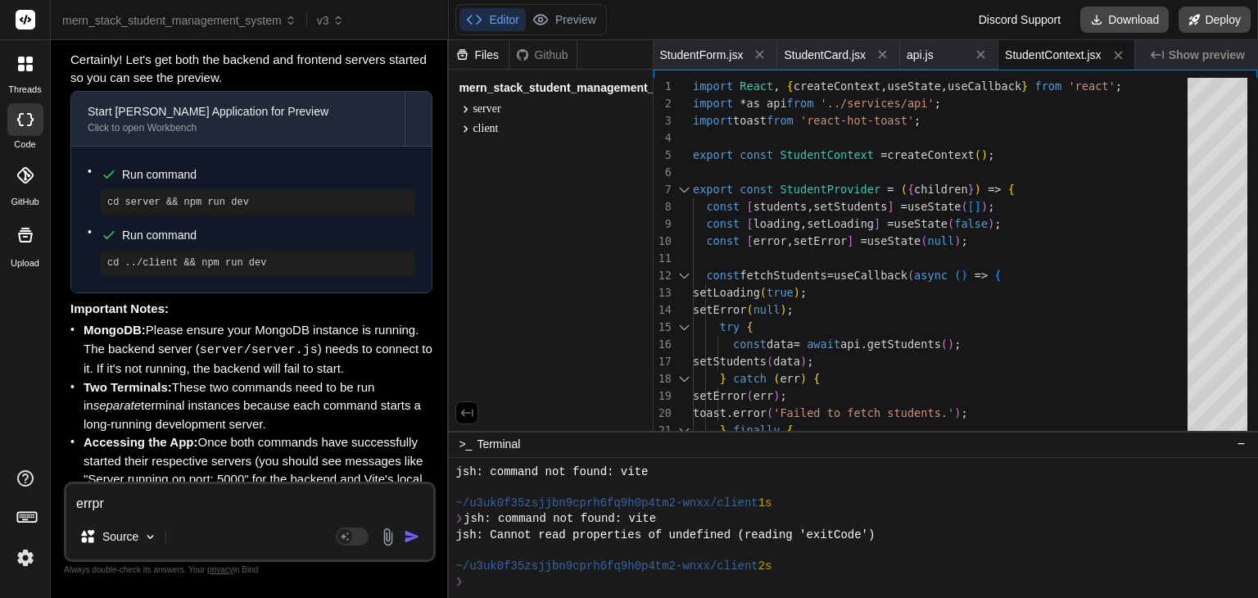
click at [132, 501] on textarea "errpr" at bounding box center [249, 498] width 367 height 29
paste textarea "This site can’t be reached localhost refused to connect. Try: Checking the conn…"
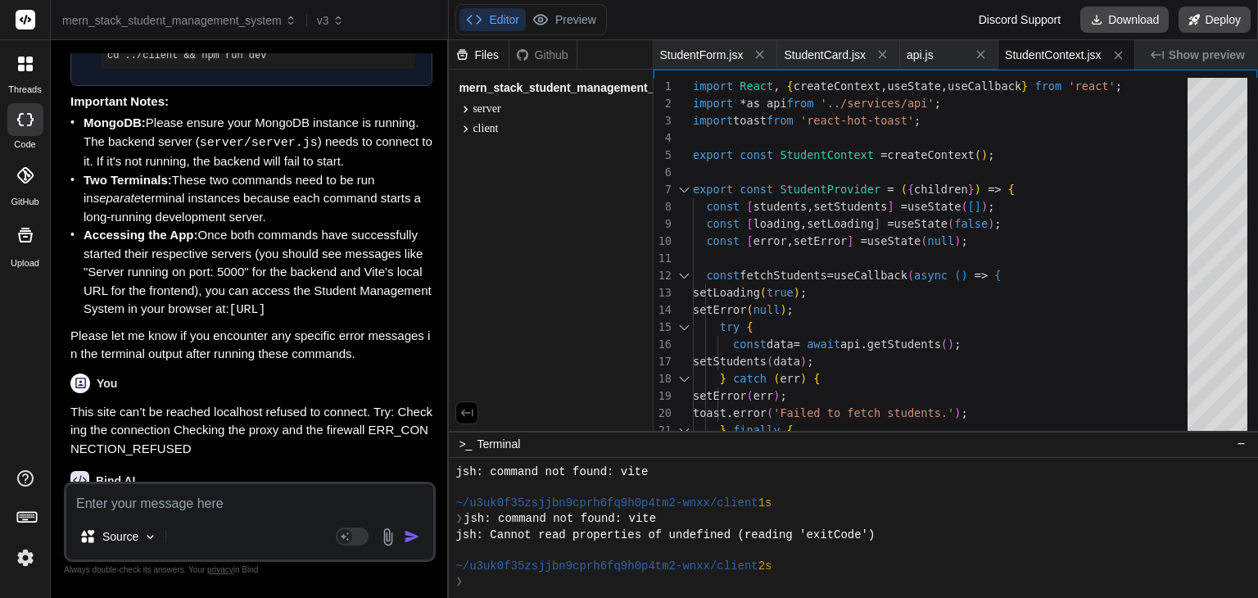
scroll to position [6296, 0]
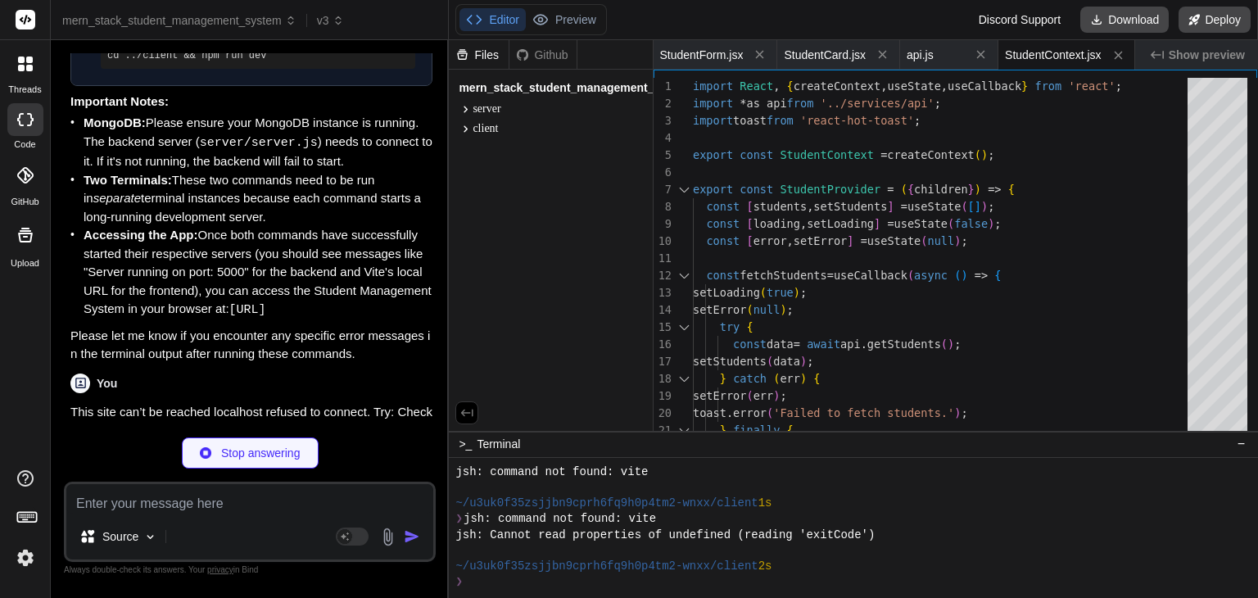
click at [307, 503] on code "ERR_CONNECTION_REFUSED" at bounding box center [248, 520] width 356 height 34
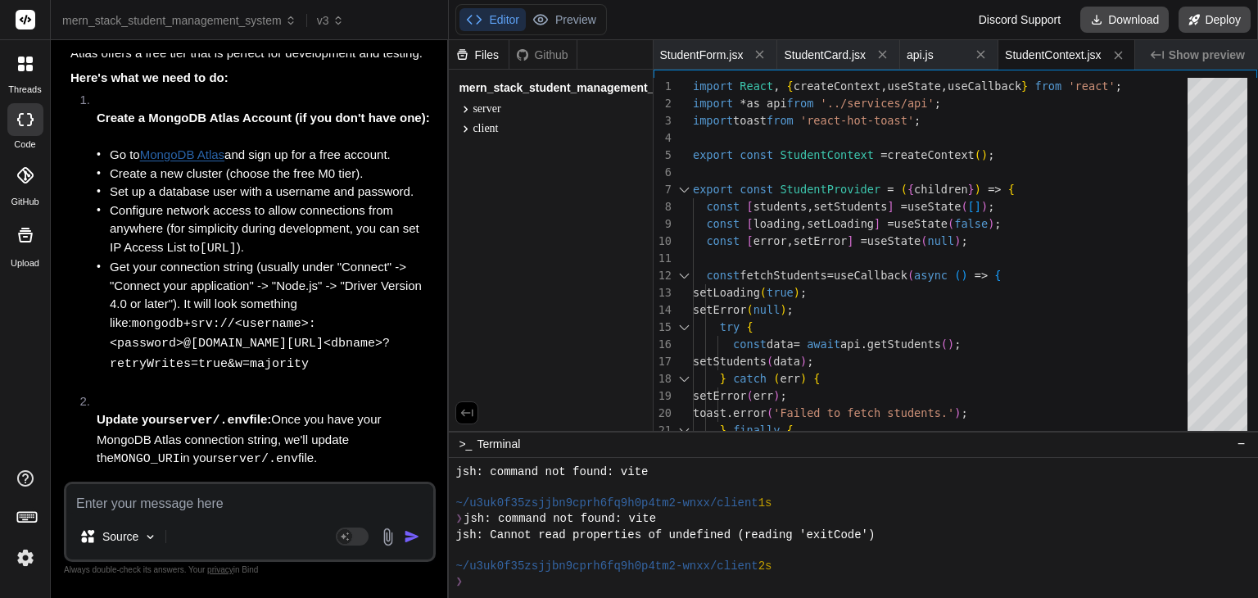
scroll to position [7116, 0]
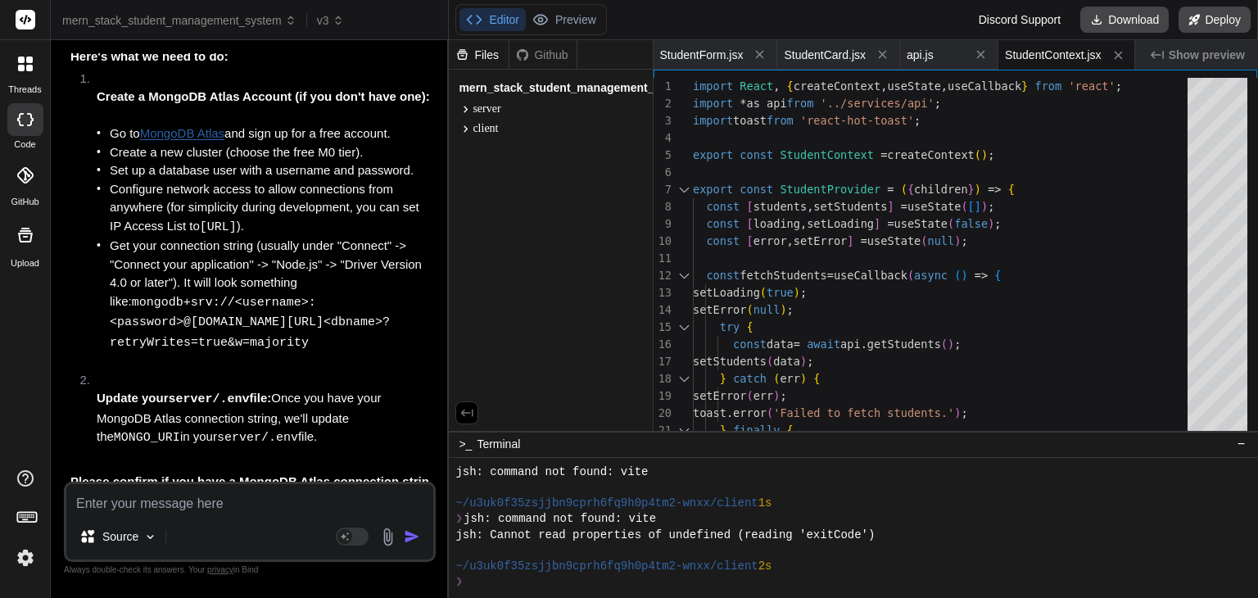
click at [200, 503] on textarea at bounding box center [249, 498] width 367 height 29
click at [359, 371] on li "Update your server/.env file: Once you have your MongoDB Atlas connection strin…" at bounding box center [258, 419] width 349 height 96
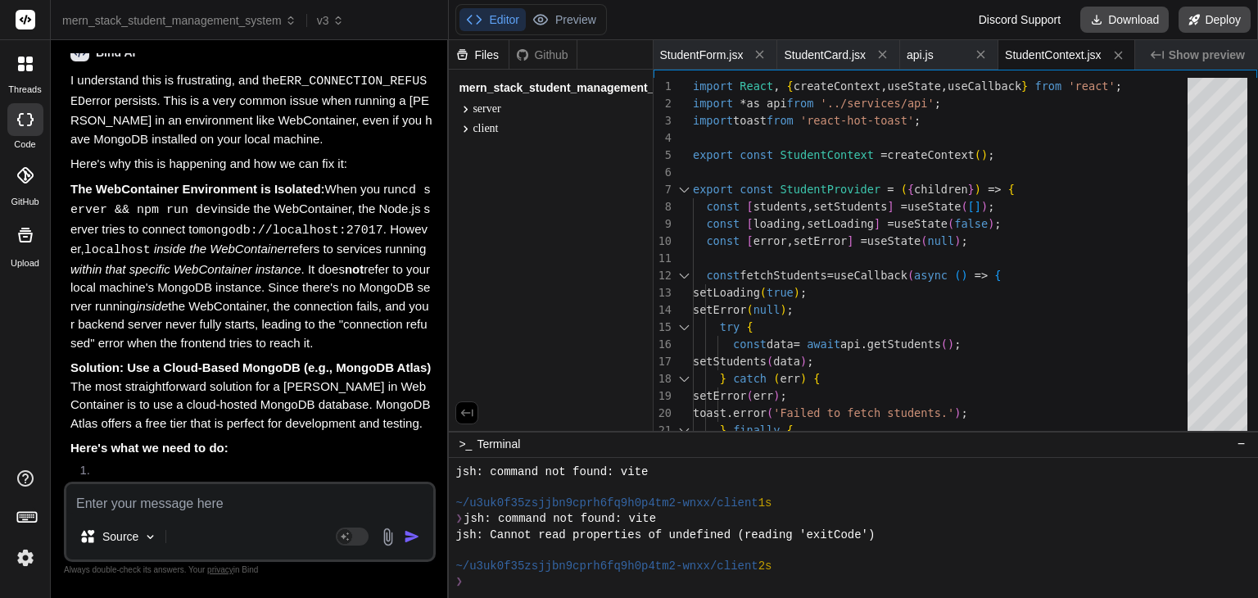
scroll to position [6722, 0]
click at [183, 507] on textarea at bounding box center [249, 498] width 367 height 29
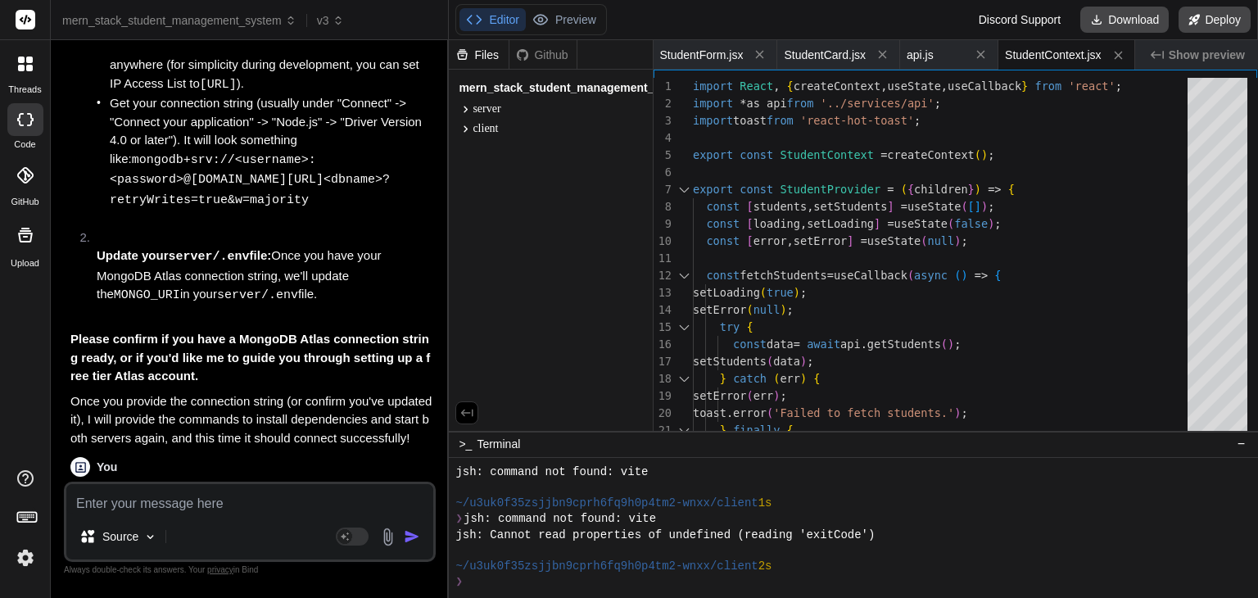
scroll to position [7285, 0]
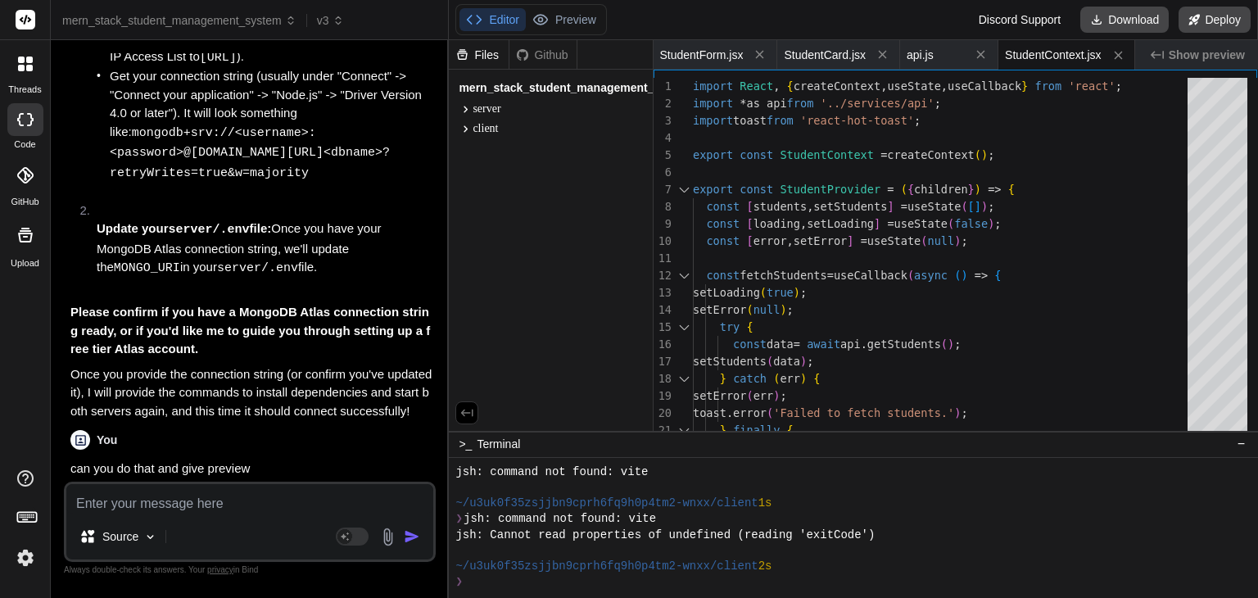
click at [263, 540] on span "‌" at bounding box center [178, 546] width 217 height 12
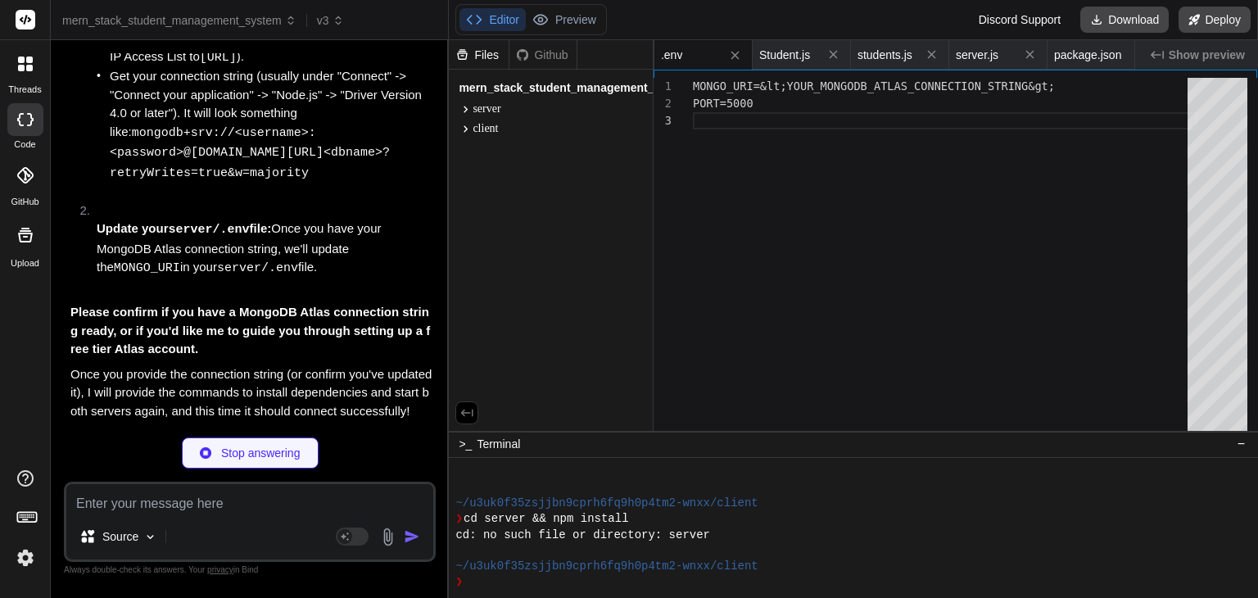
scroll to position [2751, 0]
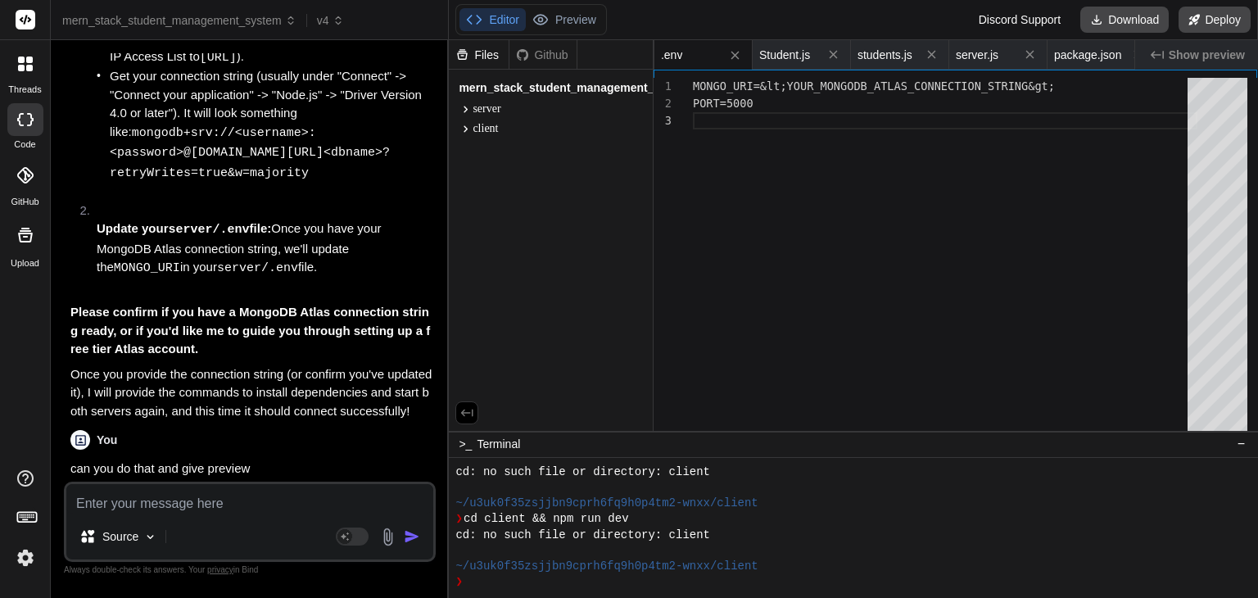
click at [248, 512] on textarea at bounding box center [249, 498] width 367 height 29
drag, startPoint x: 237, startPoint y: 506, endPoint x: 229, endPoint y: 518, distance: 14.8
click at [229, 518] on div "Source Agent Mode. When this toggle is activated, AI automatically makes decisi…" at bounding box center [250, 521] width 372 height 80
drag, startPoint x: 236, startPoint y: 498, endPoint x: 201, endPoint y: 517, distance: 39.6
click at [201, 517] on div "Source Agent Mode. When this toggle is activated, AI automatically makes decisi…" at bounding box center [250, 521] width 372 height 80
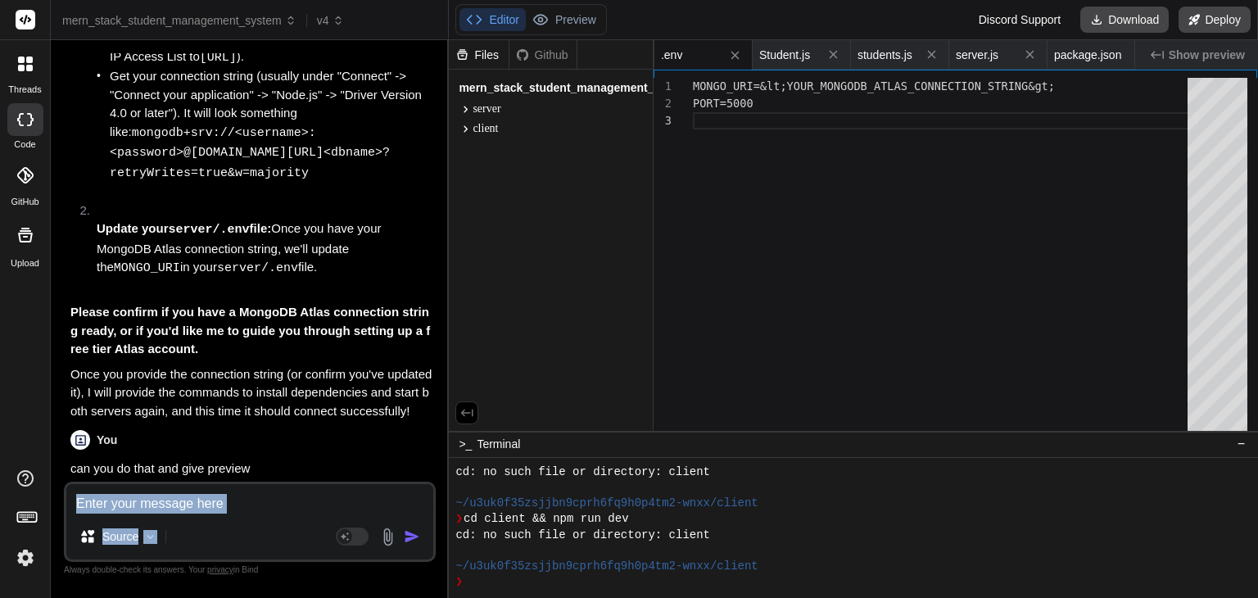
click at [196, 513] on textarea at bounding box center [249, 498] width 367 height 29
click at [275, 520] on p "I understand you'd like to see the application running. To make this MERN stack…" at bounding box center [251, 567] width 362 height 94
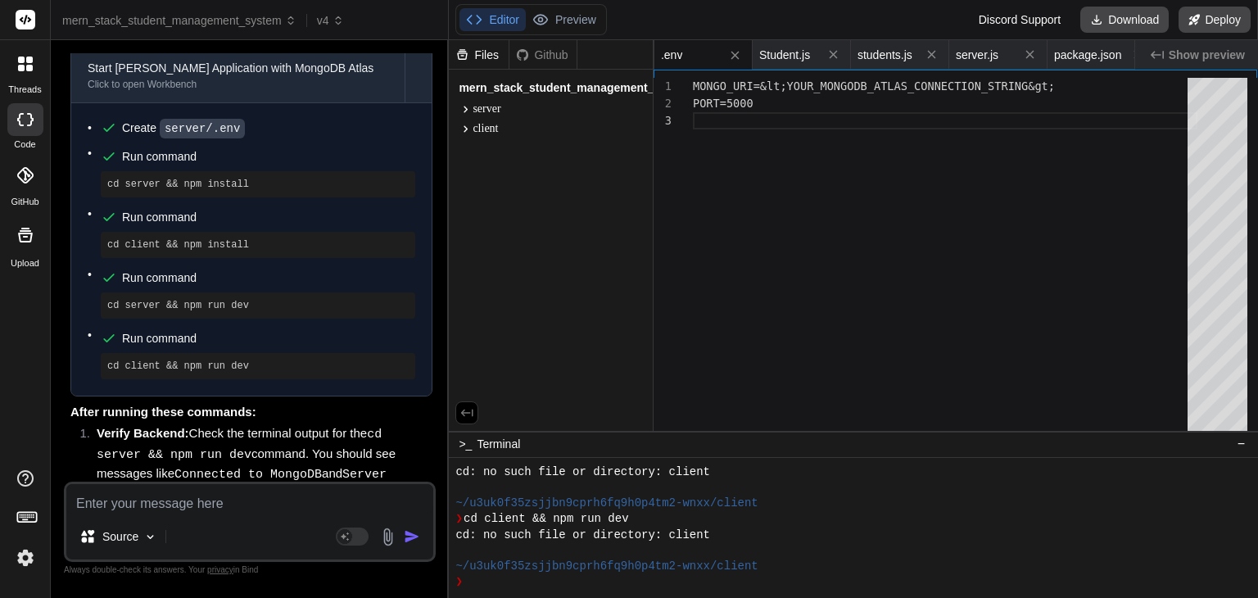
scroll to position [8124, 0]
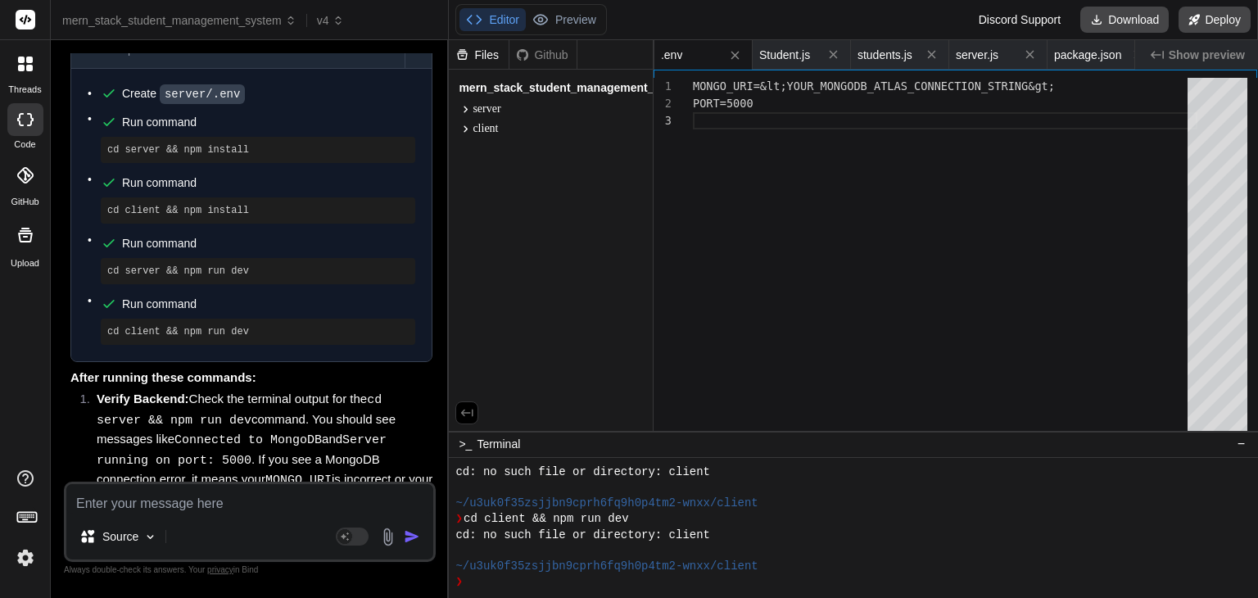
click at [188, 501] on textarea at bounding box center [249, 498] width 367 height 29
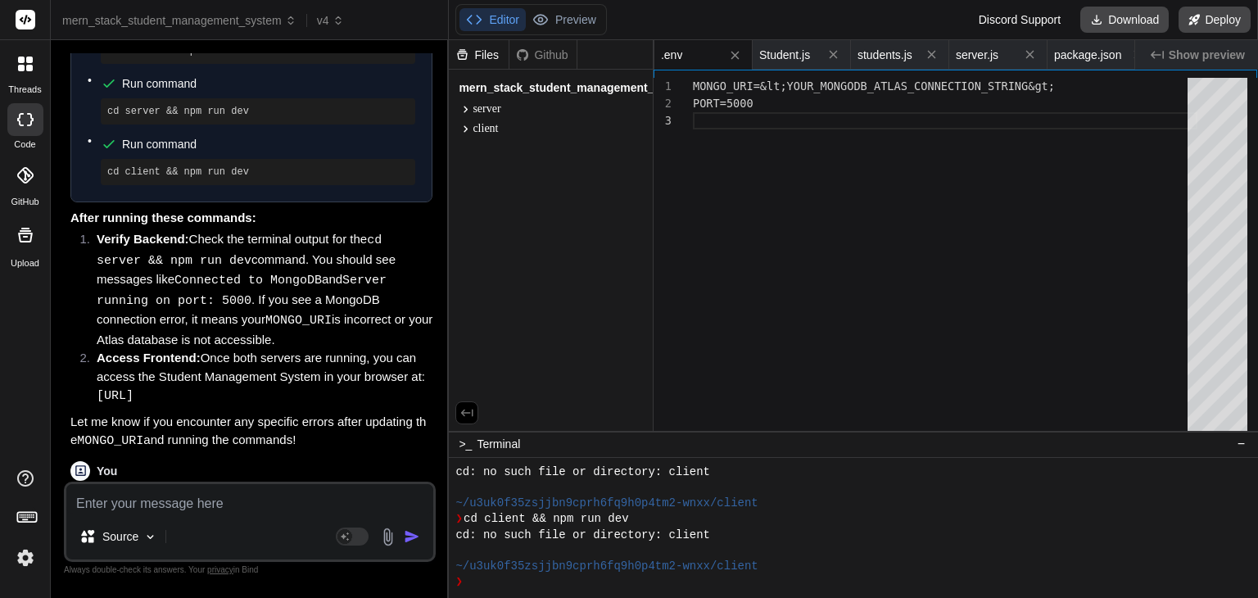
scroll to position [8294, 0]
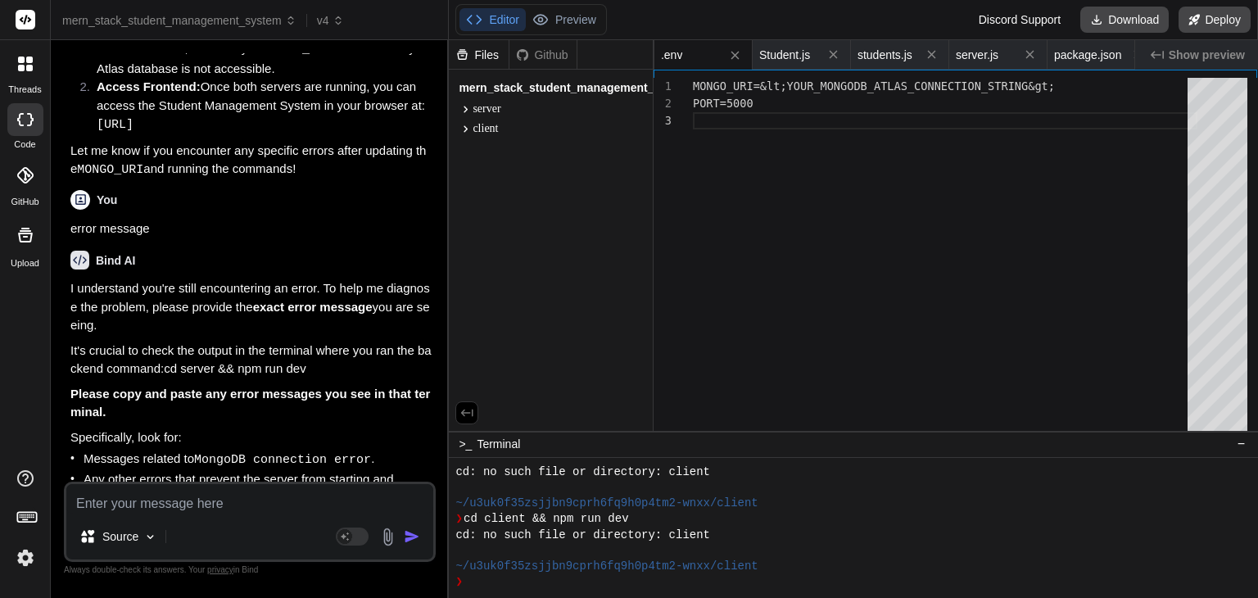
scroll to position [8566, 0]
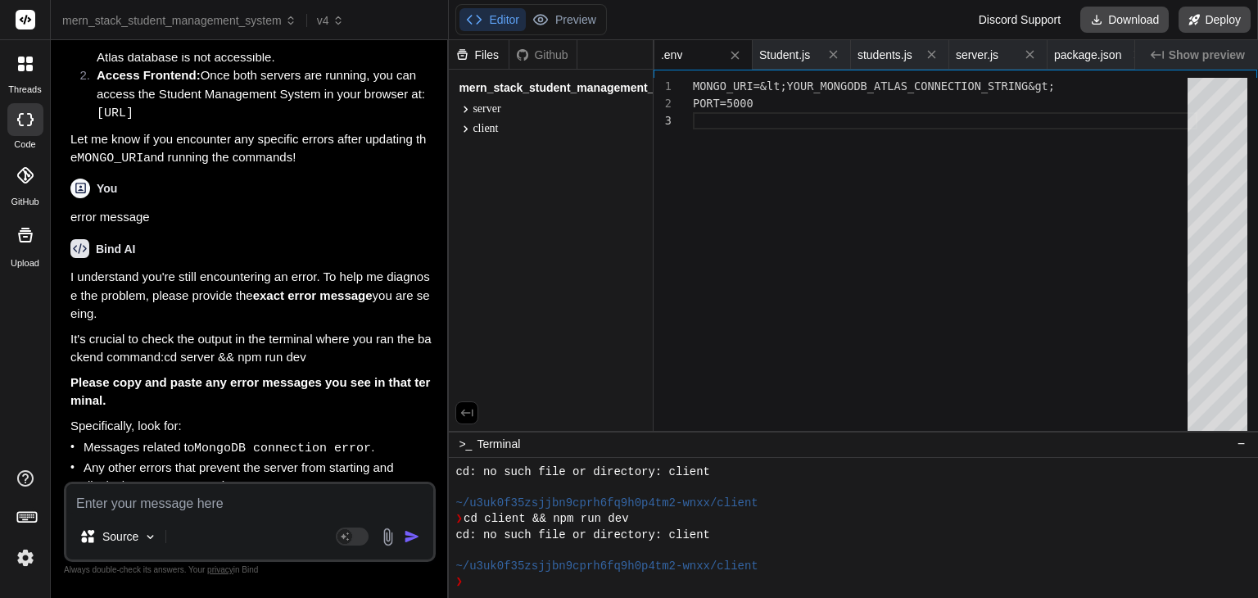
click at [255, 508] on textarea at bounding box center [249, 498] width 367 height 29
paste textarea "This site can’t be reached localhost refused to connect. Try: Checking the conn…"
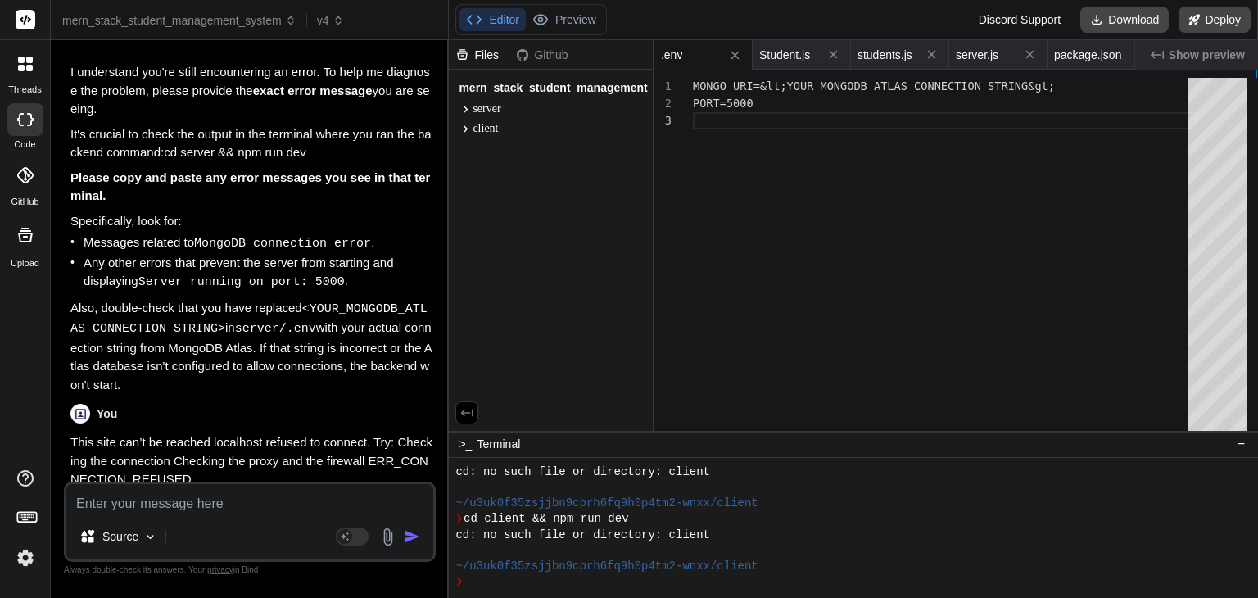
scroll to position [8774, 0]
click at [318, 531] on code "ERR_CONNECTION_REFUSED" at bounding box center [250, 548] width 361 height 34
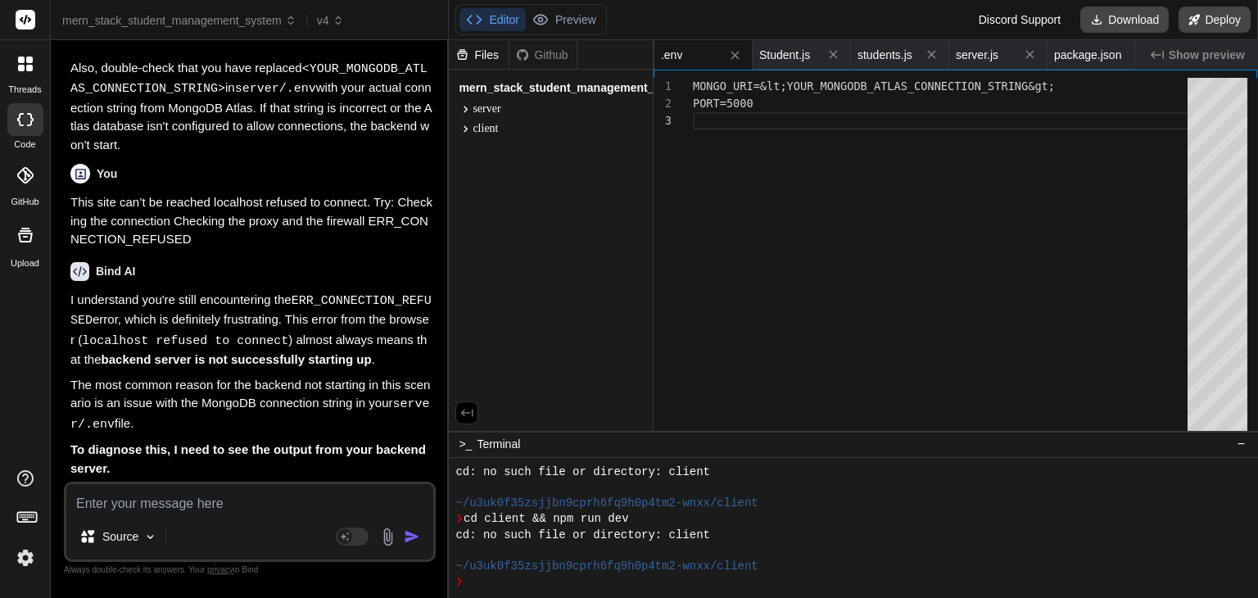
scroll to position [9012, 0]
click at [247, 515] on div "Source Agent Mode. When this toggle is activated, AI automatically makes decisi…" at bounding box center [250, 521] width 372 height 80
click at [213, 508] on textarea at bounding box center [249, 498] width 367 height 29
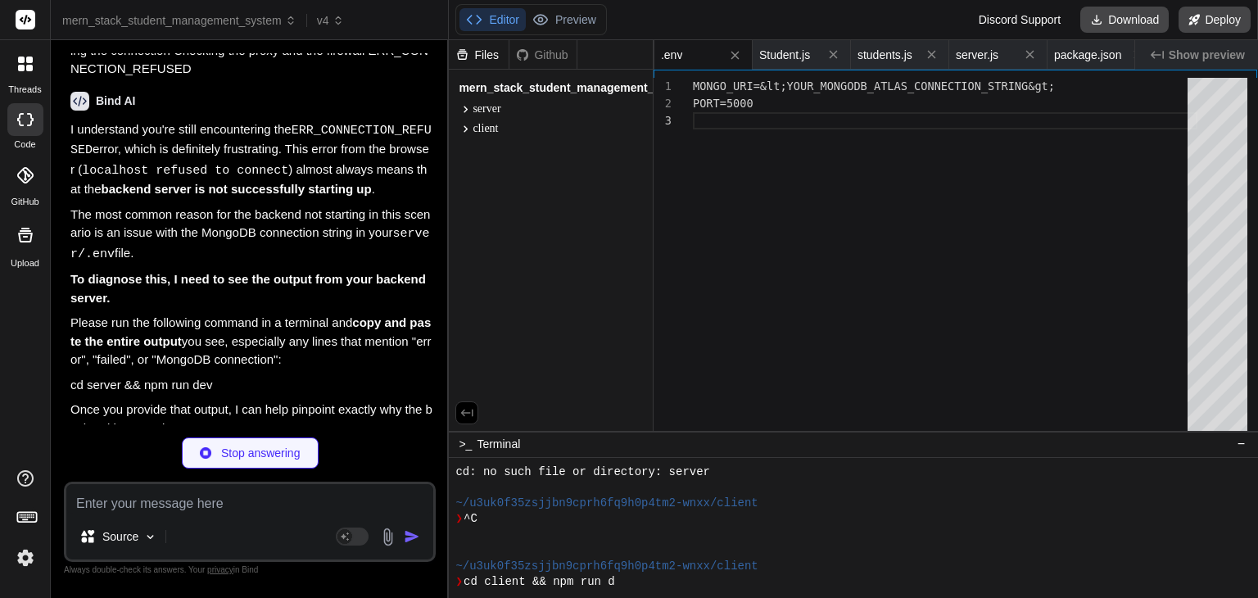
scroll to position [3253, 0]
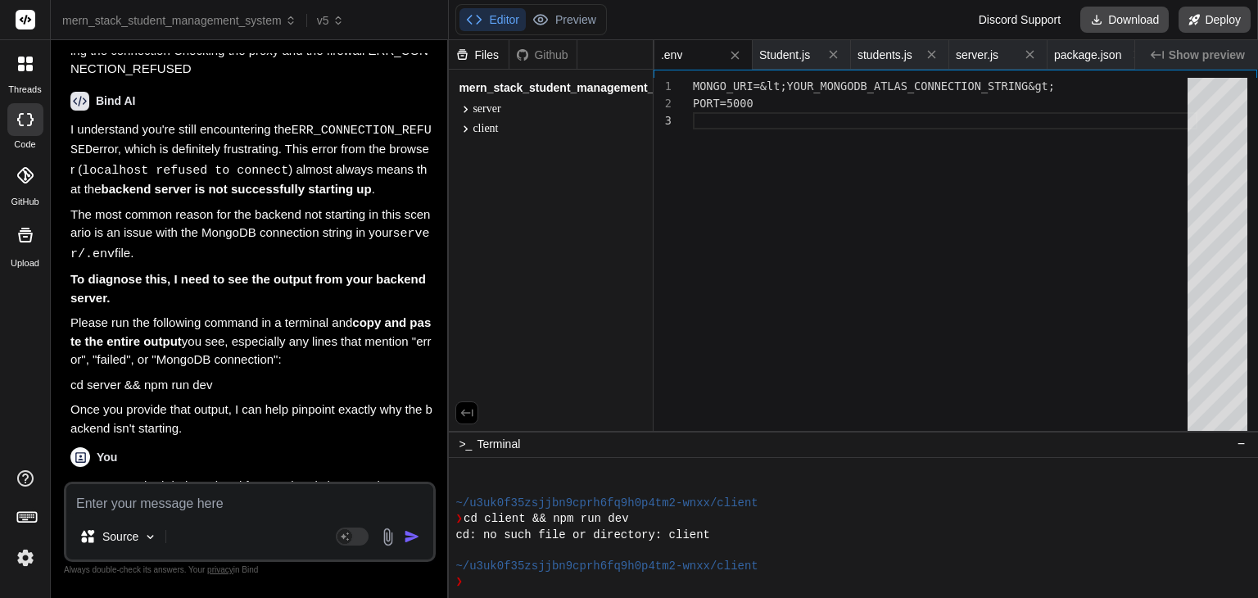
click at [366, 537] on p "I understand you want to get the application running and see a preview." at bounding box center [251, 555] width 362 height 37
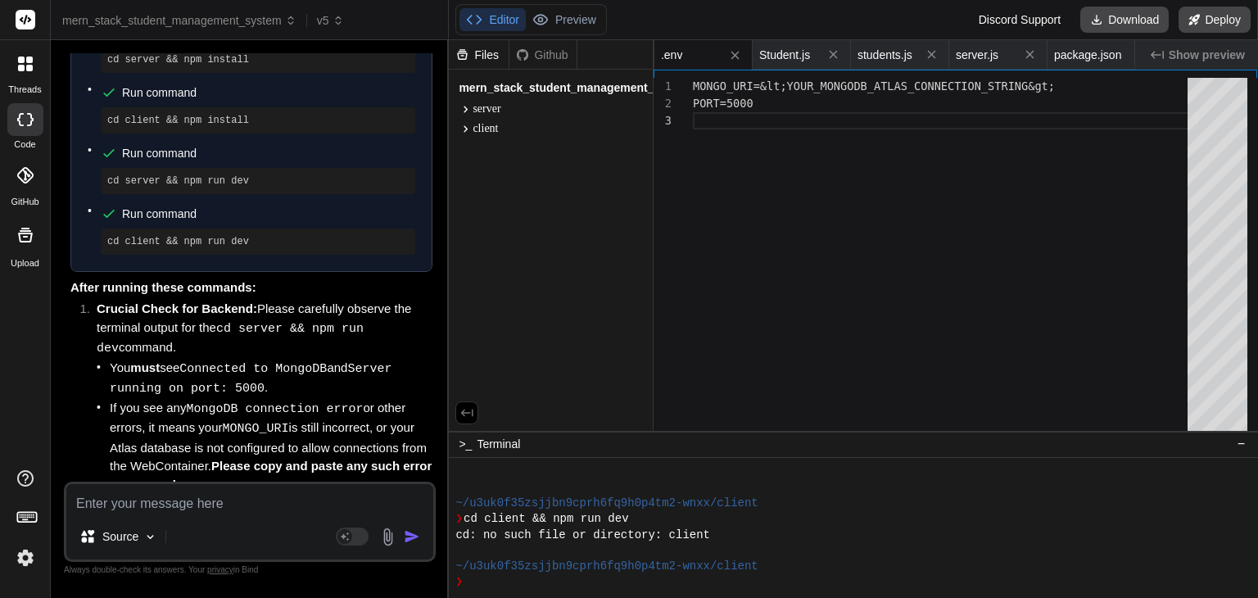
scroll to position [10088, 0]
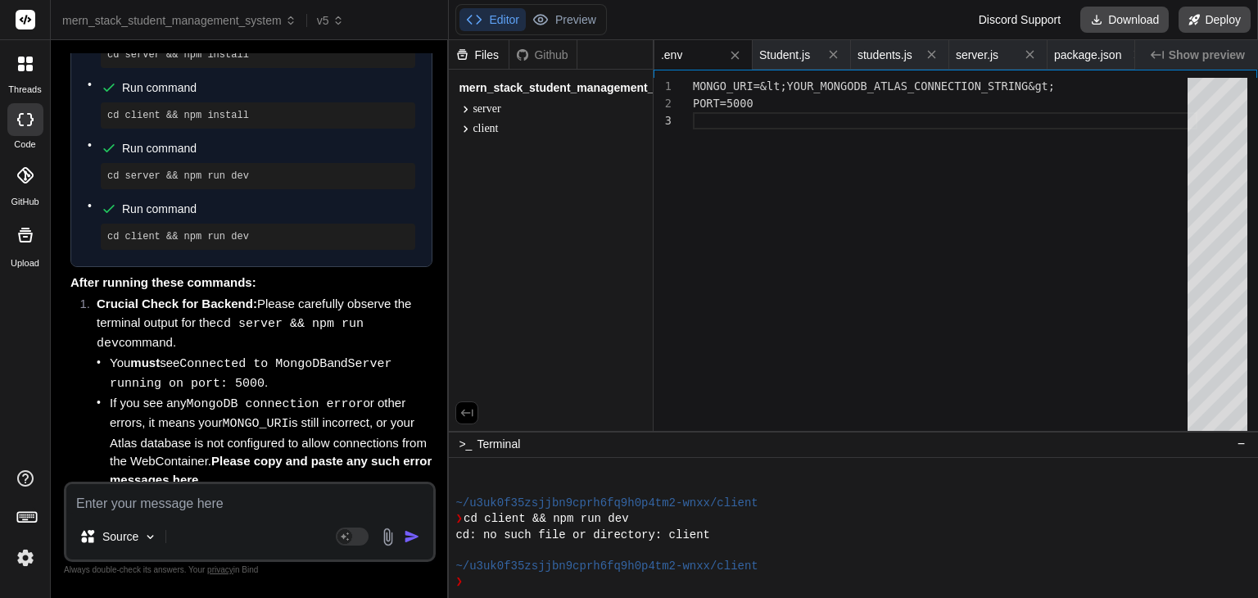
click at [168, 525] on div "Source" at bounding box center [249, 539] width 367 height 39
click at [182, 486] on textarea at bounding box center [249, 498] width 367 height 29
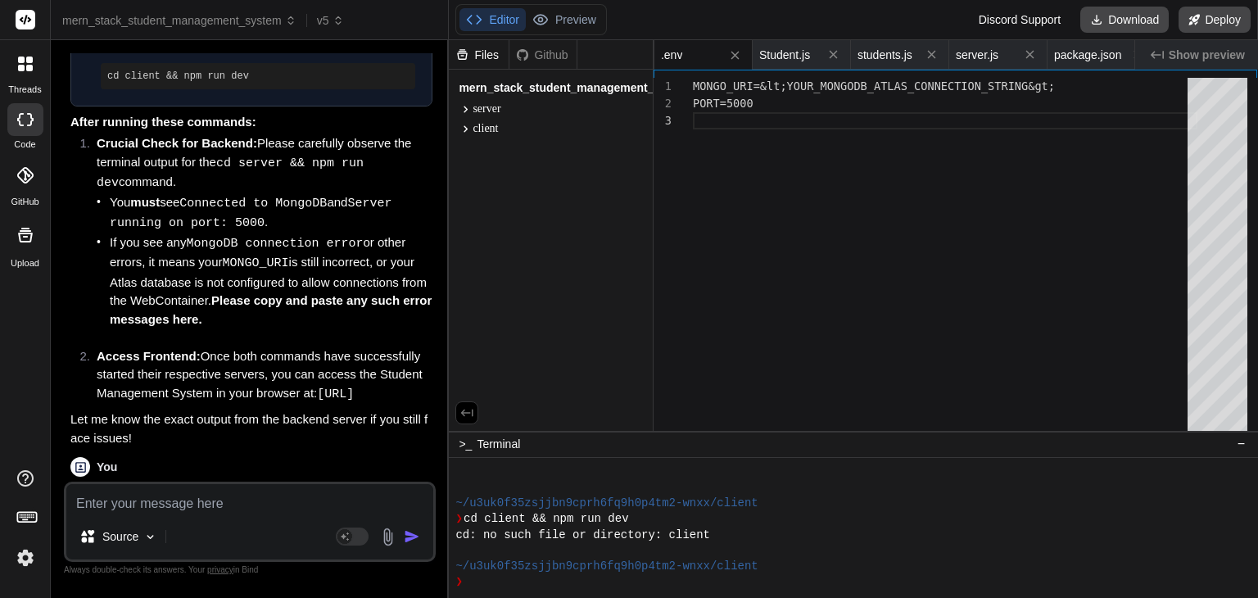
scroll to position [10258, 0]
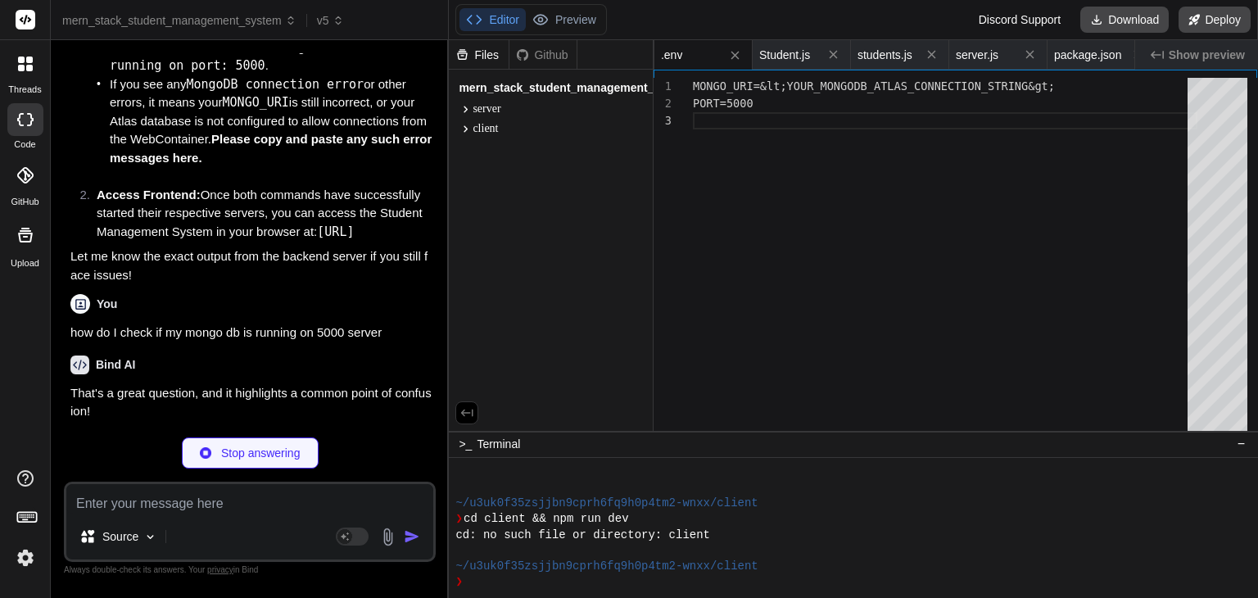
click at [310, 416] on p "That's a great question, and it highlights a common point of confusion!" at bounding box center [251, 402] width 362 height 37
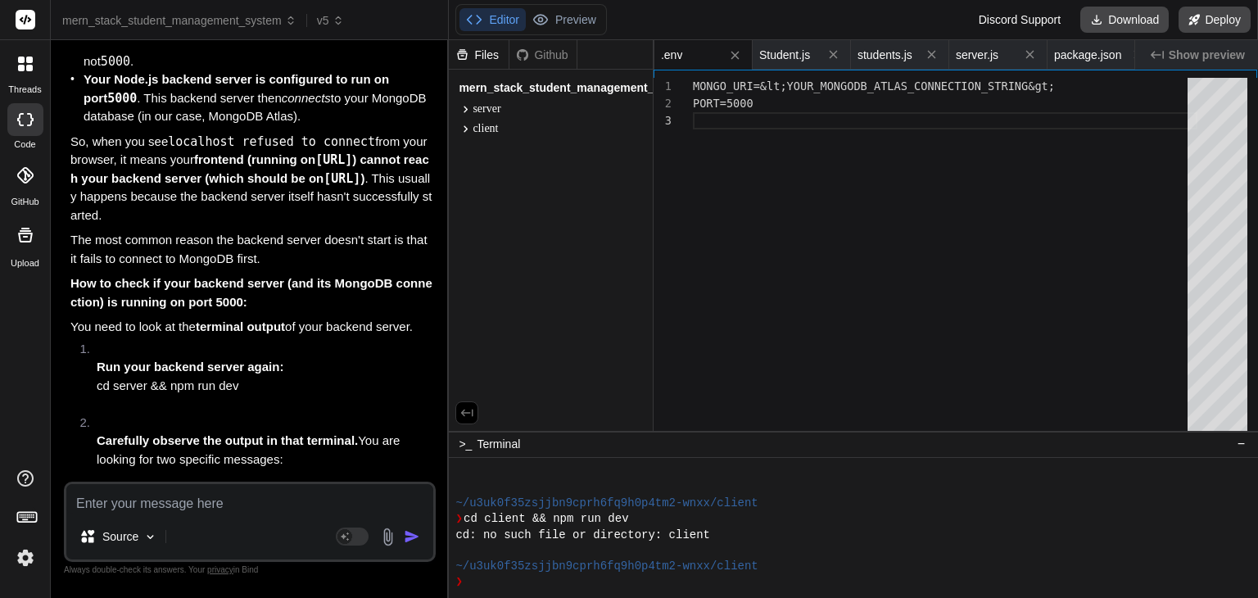
scroll to position [10684, 0]
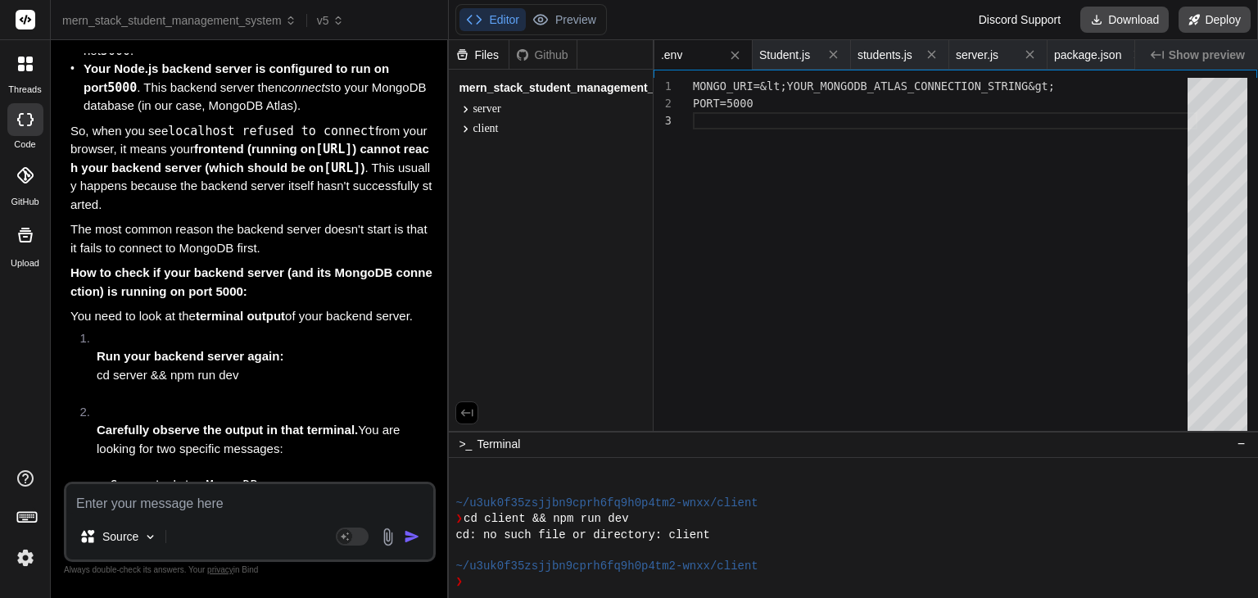
click at [344, 403] on li "Run your backend server again: cd server && npm run dev" at bounding box center [258, 366] width 349 height 74
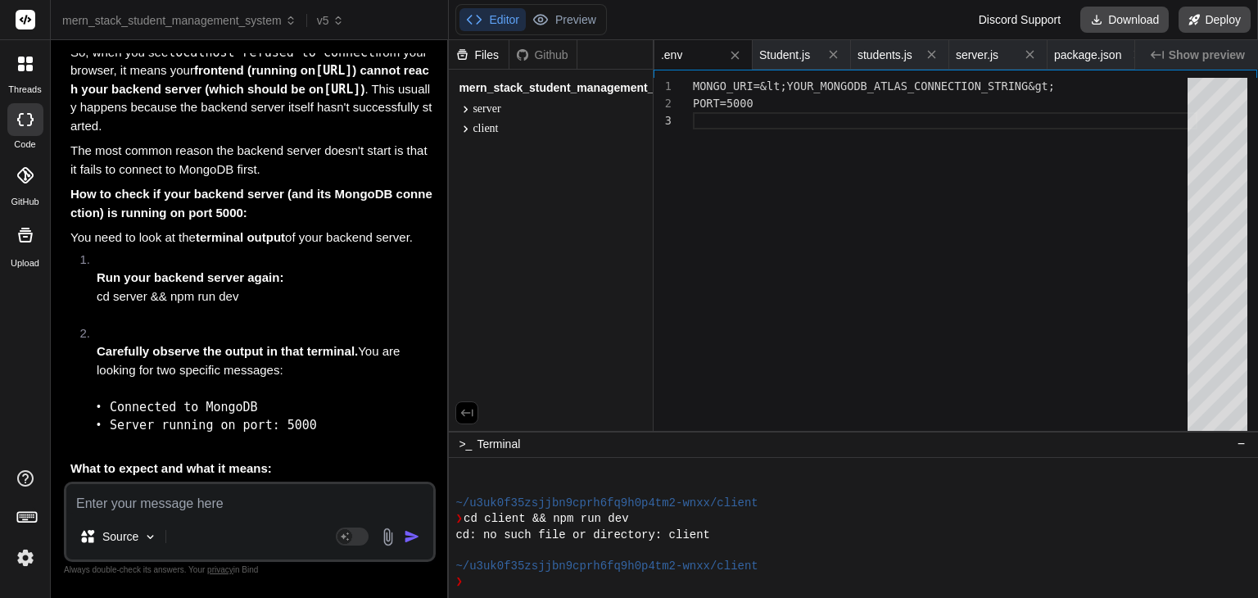
scroll to position [10764, 0]
drag, startPoint x: 66, startPoint y: 124, endPoint x: 214, endPoint y: 133, distance: 148.5
click at [214, 133] on div "You Bind AI 🔹 Project : Student Management System 🔧 Tech Stack : MERN Stack (Mo…" at bounding box center [250, 325] width 372 height 544
copy code "http://localhost:5000"
click at [186, 496] on textarea at bounding box center [249, 498] width 367 height 29
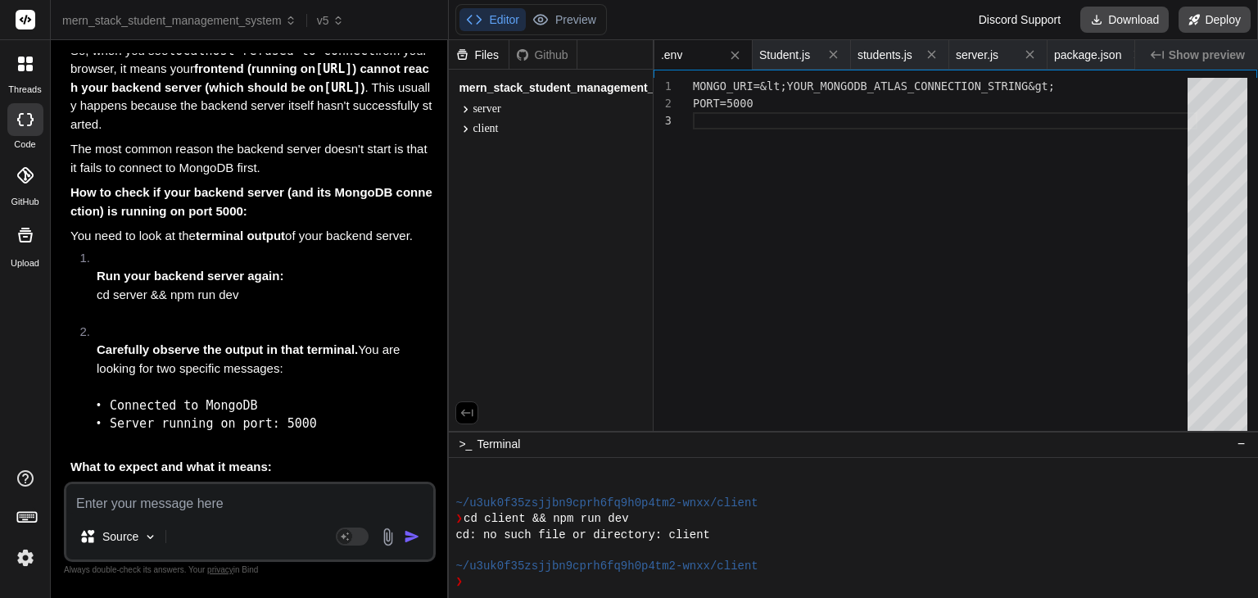
paste textarea "This site can’t be reached localhost refused to connect. Try: Checking the conn…"
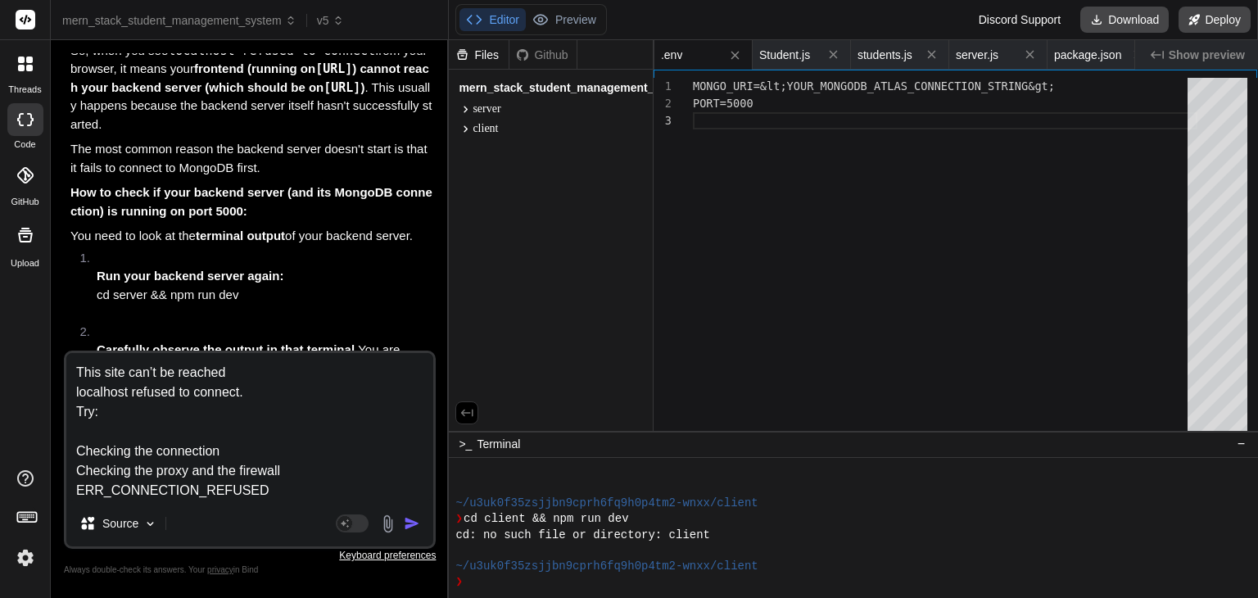
click at [174, 472] on textarea "This site can’t be reached localhost refused to connect. Try: Checking the conn…" at bounding box center [249, 426] width 367 height 147
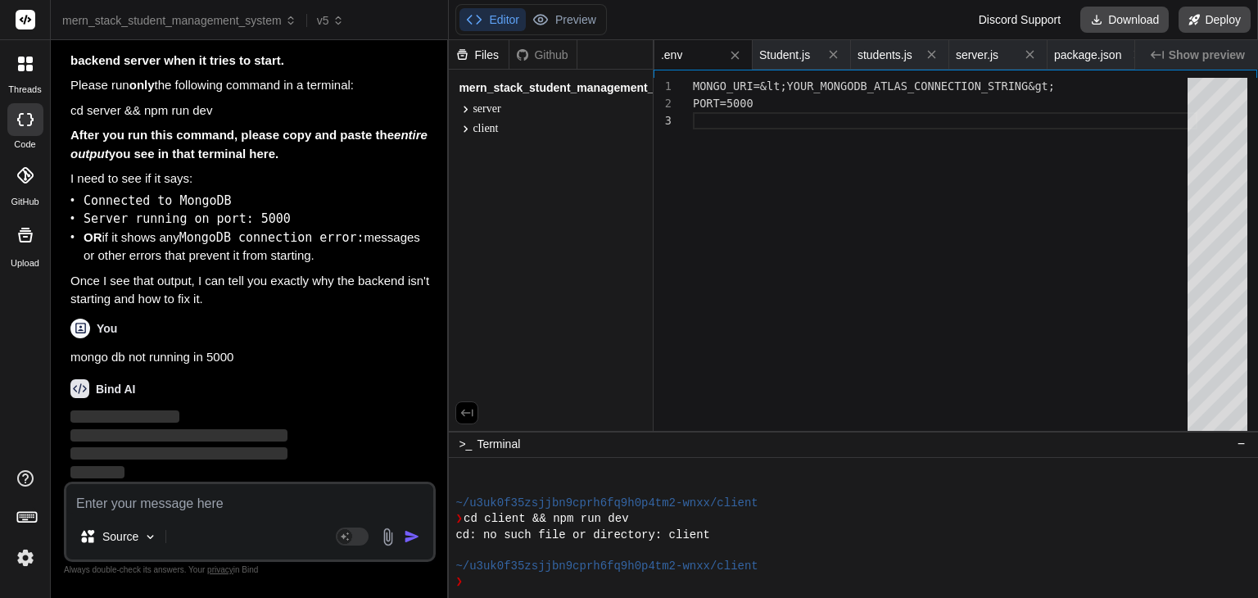
scroll to position [12204, 0]
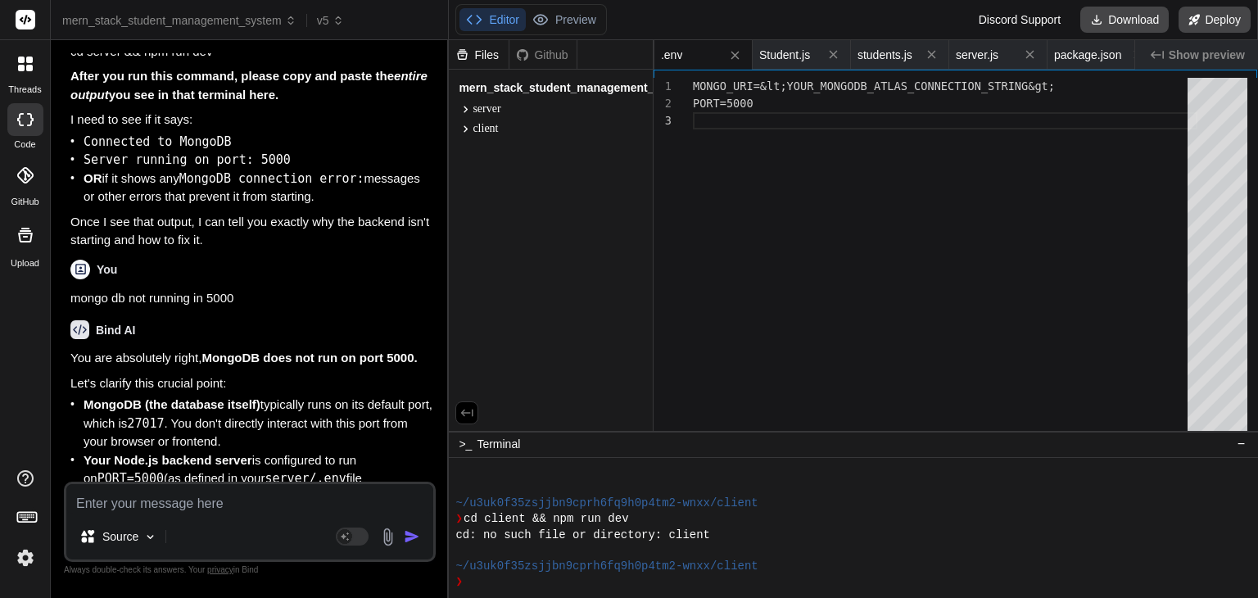
click at [380, 368] on p "You are absolutely right, MongoDB does not run on port 5000." at bounding box center [251, 358] width 362 height 19
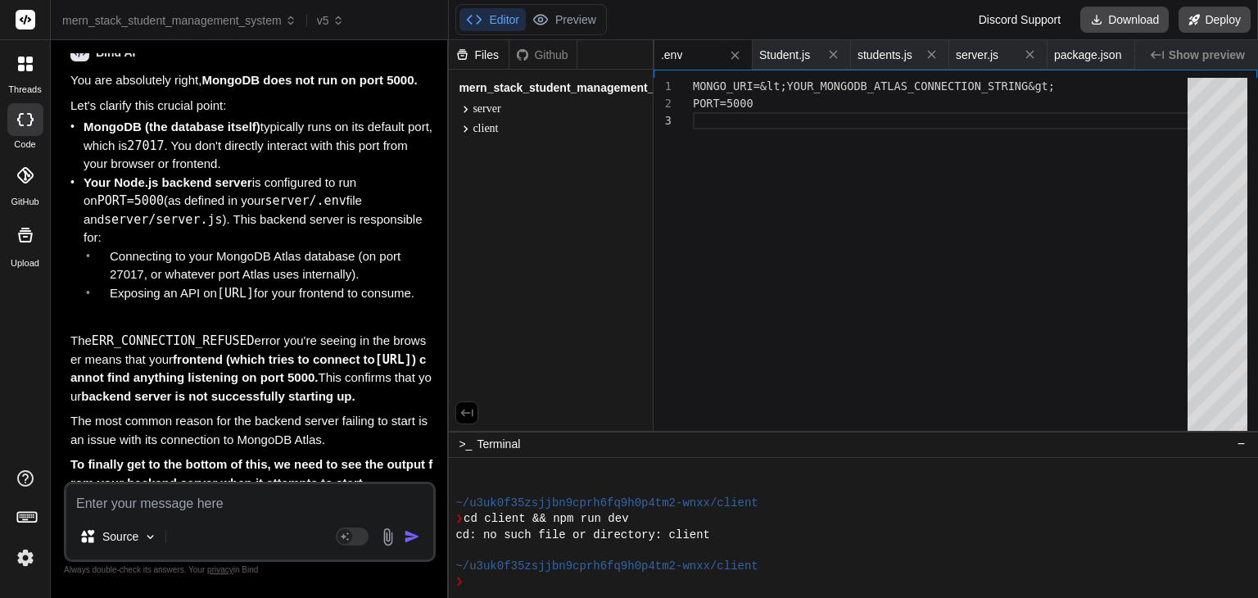
scroll to position [12499, 0]
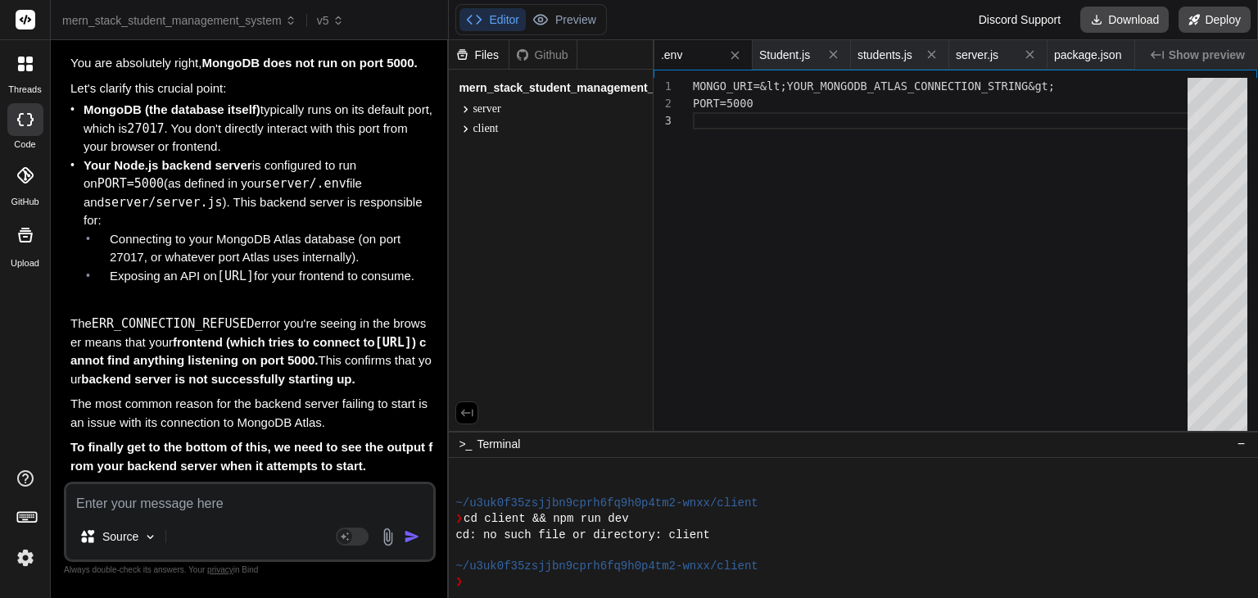
click at [360, 368] on strong "frontend (which tries to connect to http://localhost:5000 ) cannot find anythin…" at bounding box center [247, 351] width 355 height 33
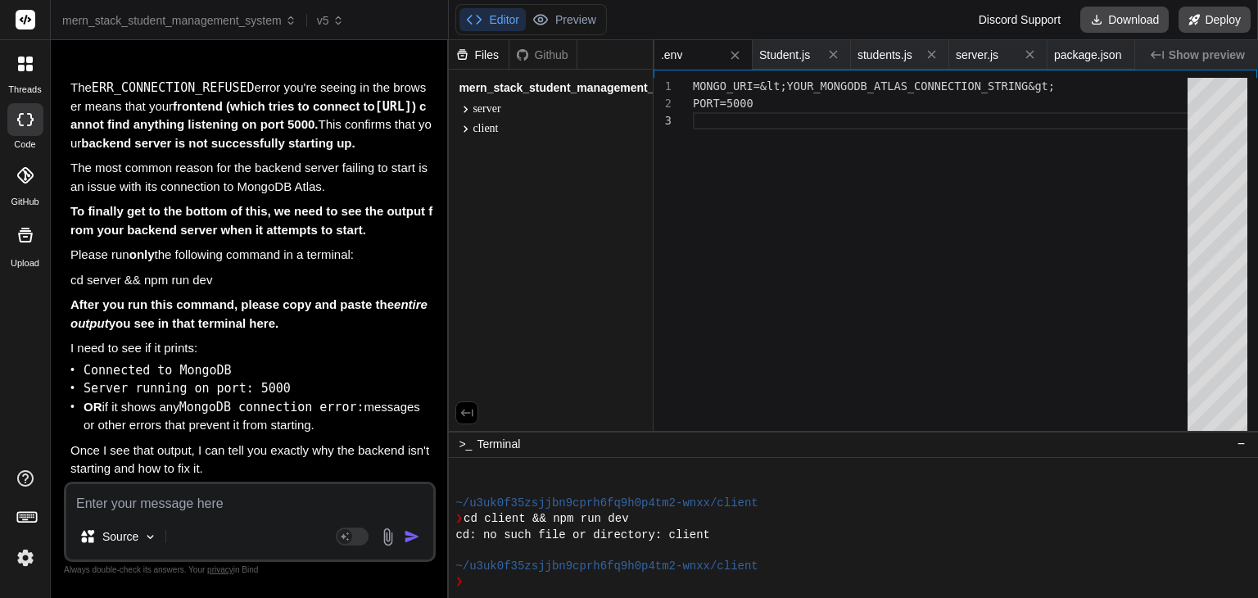
scroll to position [12808, 0]
drag, startPoint x: 69, startPoint y: 282, endPoint x: 233, endPoint y: 277, distance: 163.9
click at [233, 277] on div "You Bind AI 🔹 Project : Student Management System 🔧 Tech Stack : MERN Stack (Mo…" at bounding box center [251, 267] width 368 height 428
copy bindaction "cd server && npm run dev"
click at [233, 277] on p "cd server && npm run dev" at bounding box center [251, 280] width 362 height 19
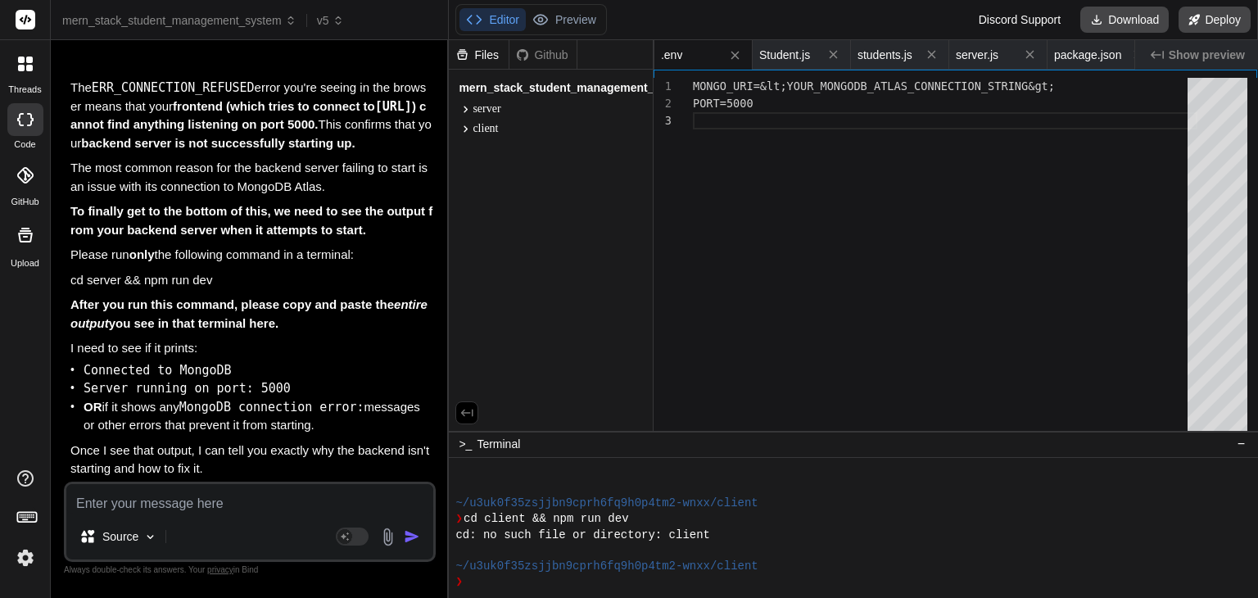
click at [197, 508] on textarea at bounding box center [249, 498] width 367 height 29
click at [295, 517] on div "i made a student portal on mongo db Source Agent Mode. When this toggle is acti…" at bounding box center [250, 521] width 372 height 80
click at [299, 496] on textarea "i made a student portal on mongo db" at bounding box center [249, 498] width 367 height 29
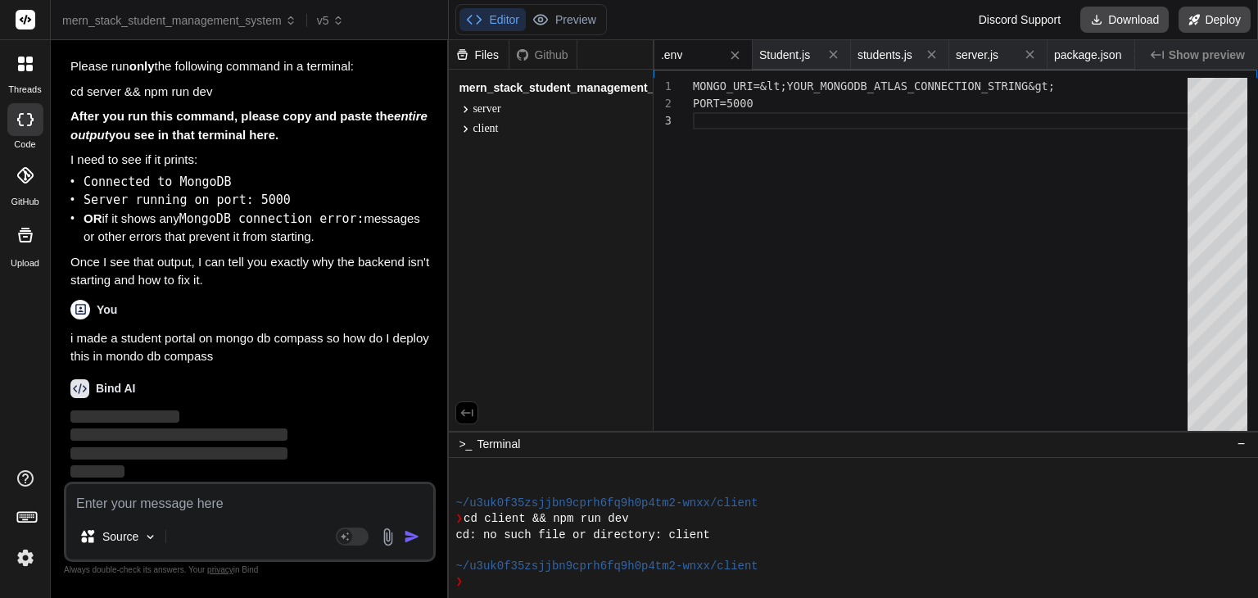
scroll to position [12996, 0]
click at [325, 177] on li "Connected to MongoDB" at bounding box center [258, 182] width 349 height 19
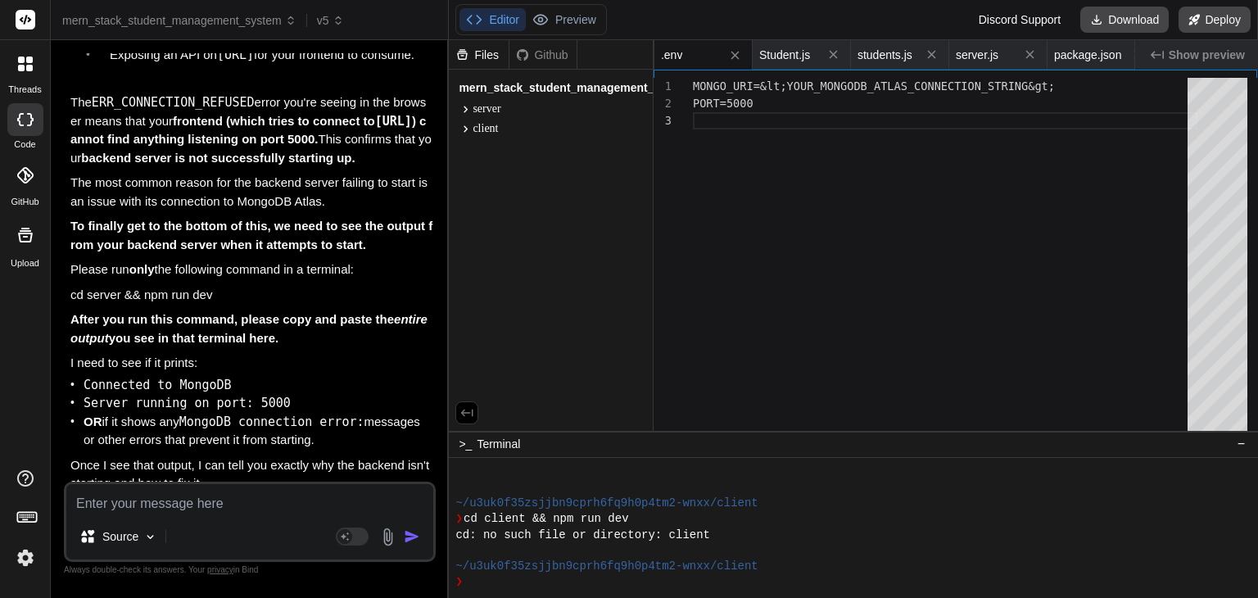
scroll to position [12669, 0]
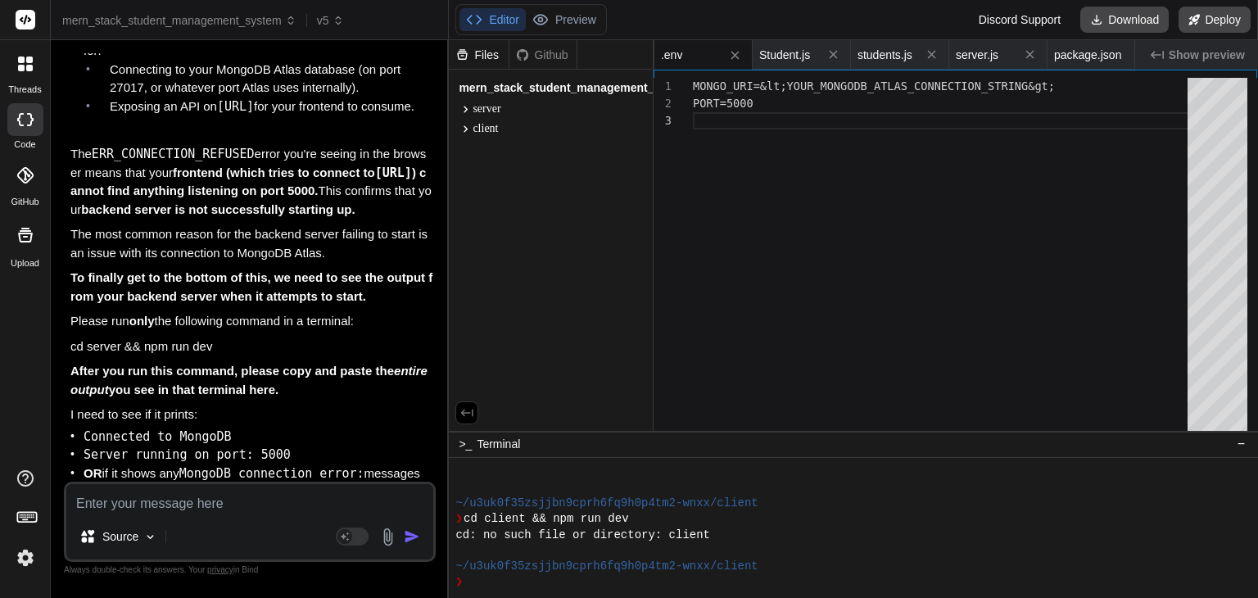
click at [236, 433] on div "You Bind AI 🔹 Project : Student Management System 🔧 Tech Stack : MERN Stack (Mo…" at bounding box center [250, 325] width 372 height 544
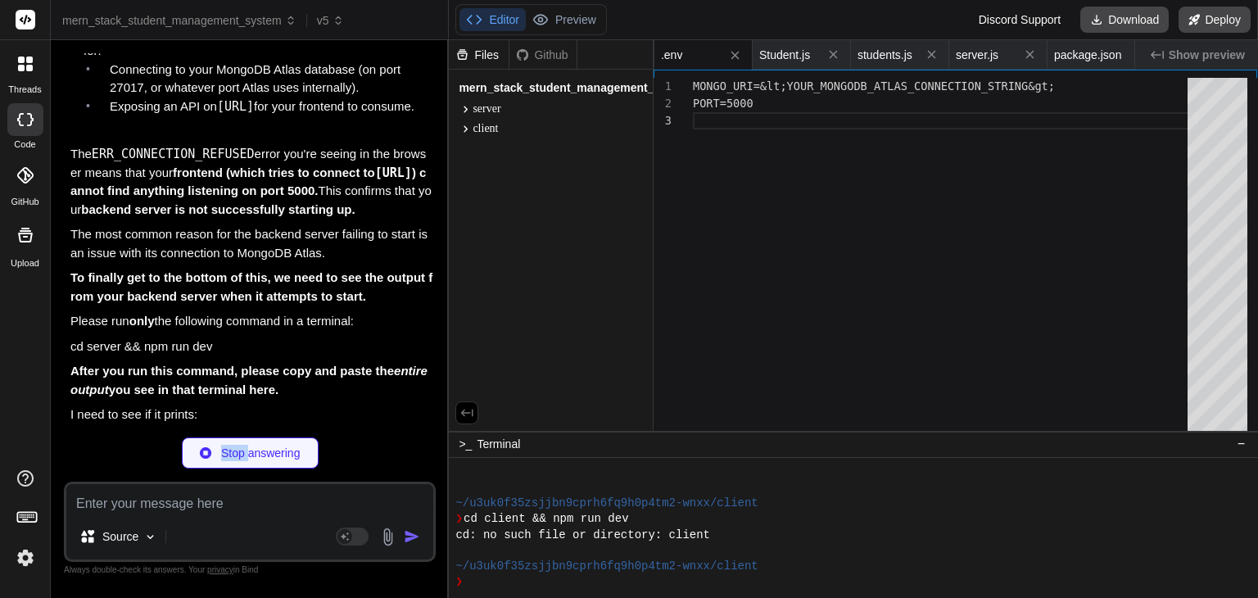
click at [236, 433] on div "You Bind AI 🔹 Project : Student Management System 🔧 Tech Stack : MERN Stack (Mo…" at bounding box center [250, 325] width 372 height 544
click at [232, 331] on p "Please run only the following command in a terminal:" at bounding box center [251, 321] width 362 height 19
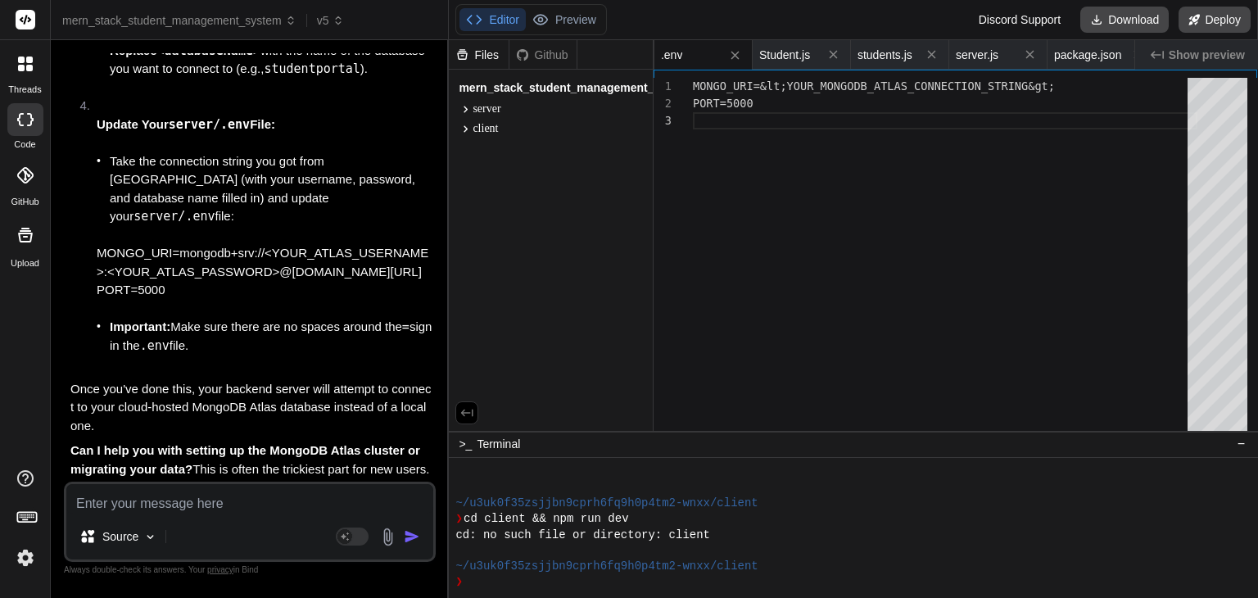
scroll to position [14908, 0]
click at [195, 525] on div "Source" at bounding box center [249, 539] width 367 height 39
click at [190, 508] on textarea at bounding box center [249, 498] width 367 height 29
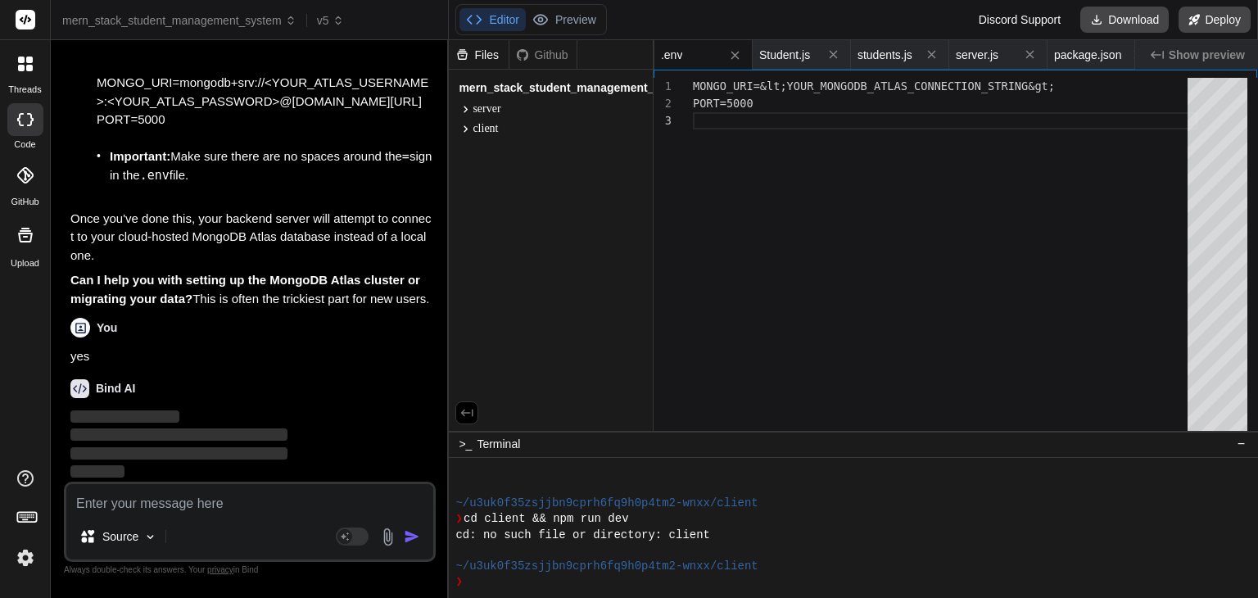
scroll to position [15078, 0]
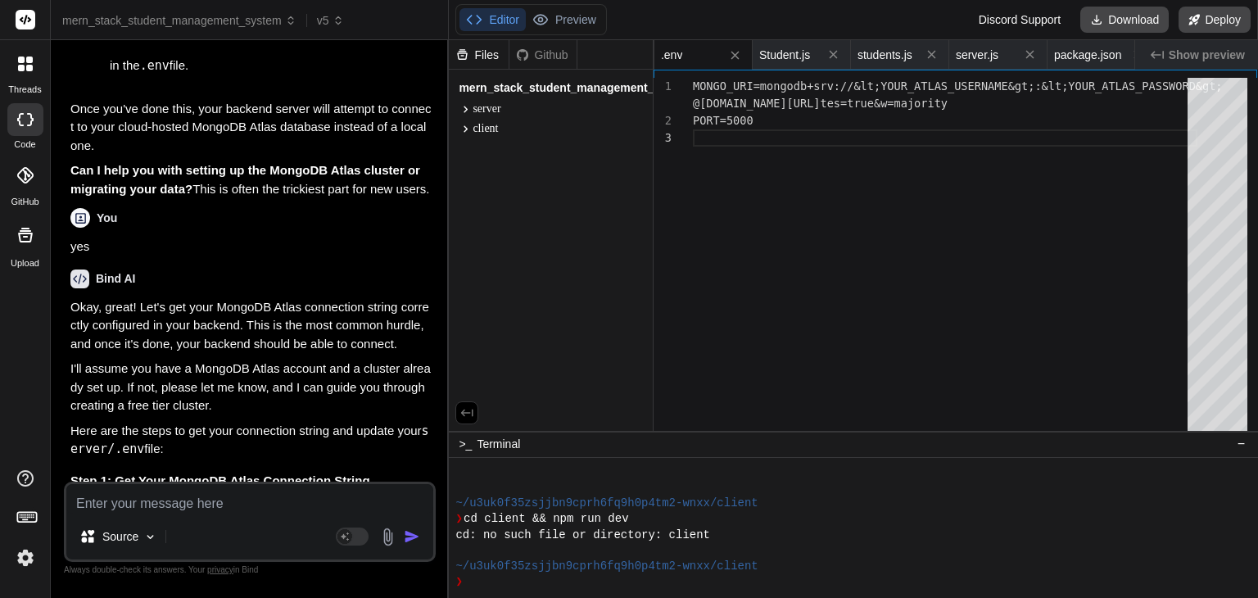
click at [331, 354] on p "Okay, great! Let's get your MongoDB Atlas connection string correctly configure…" at bounding box center [251, 326] width 362 height 56
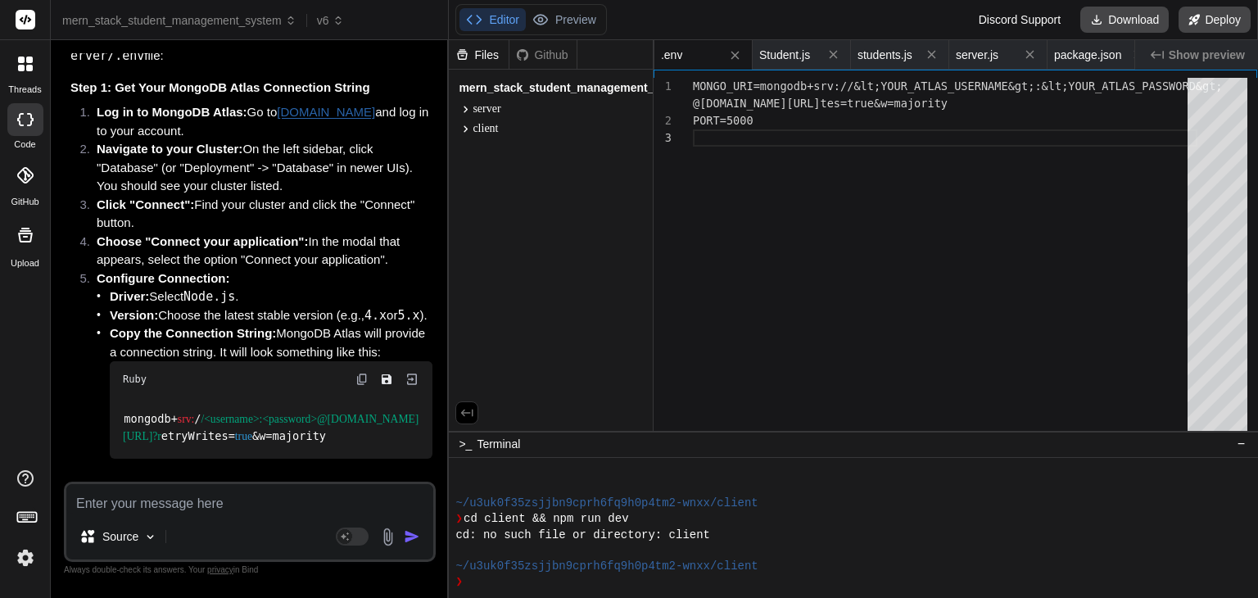
scroll to position [15503, 0]
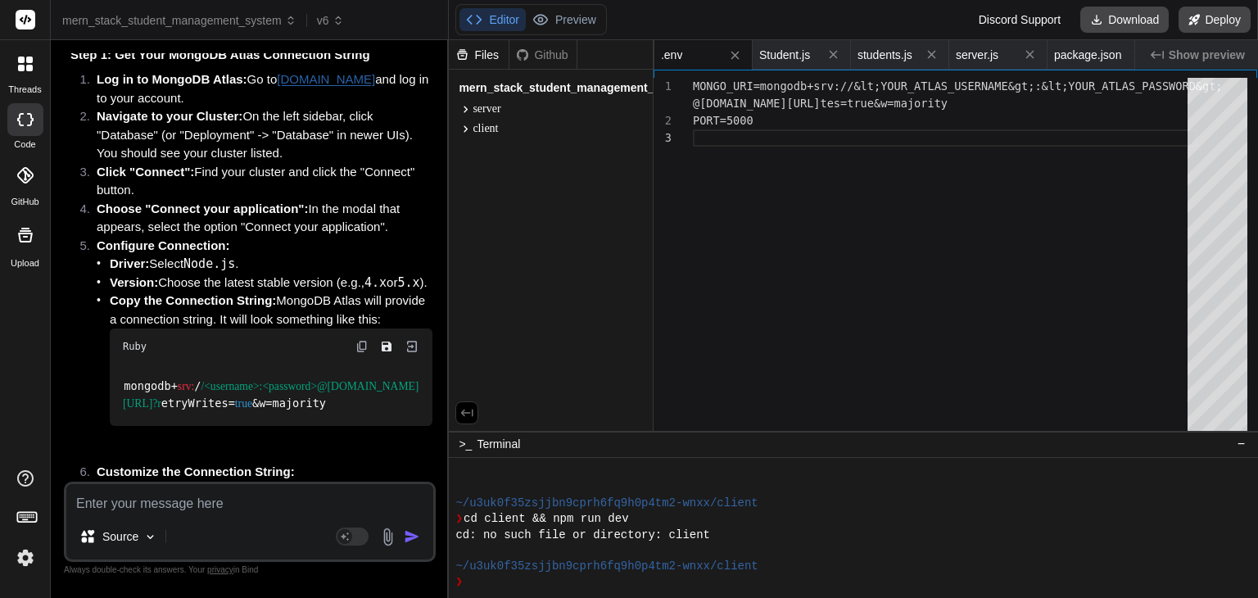
click at [266, 307] on strong "Copy the Connection String:" at bounding box center [193, 300] width 166 height 14
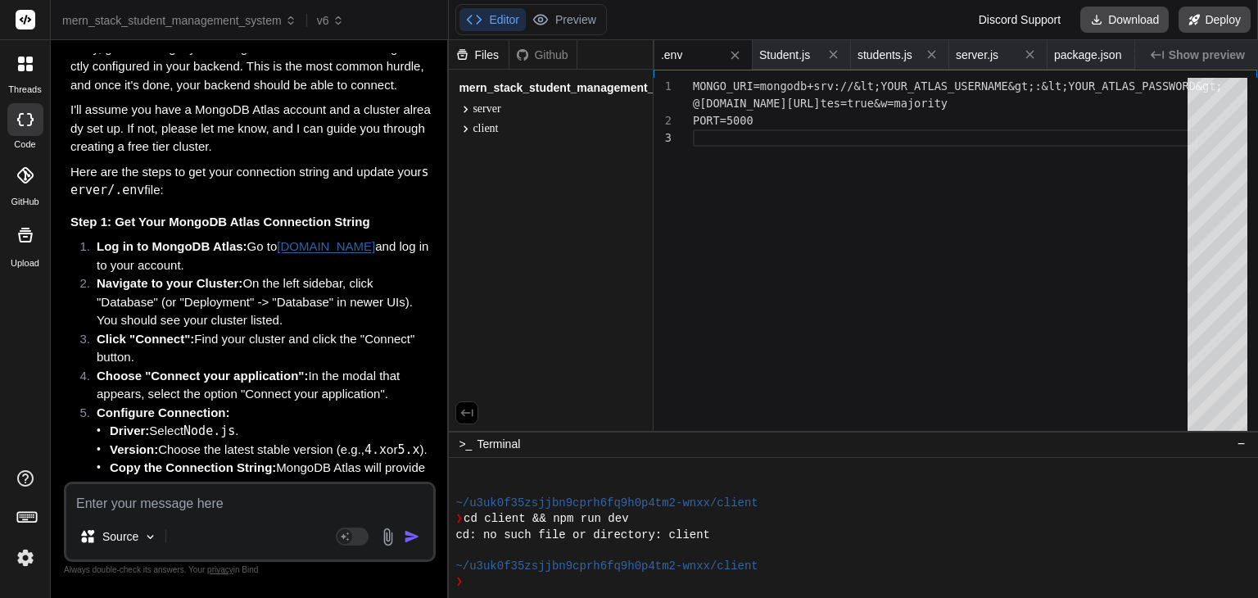
scroll to position [15346, 0]
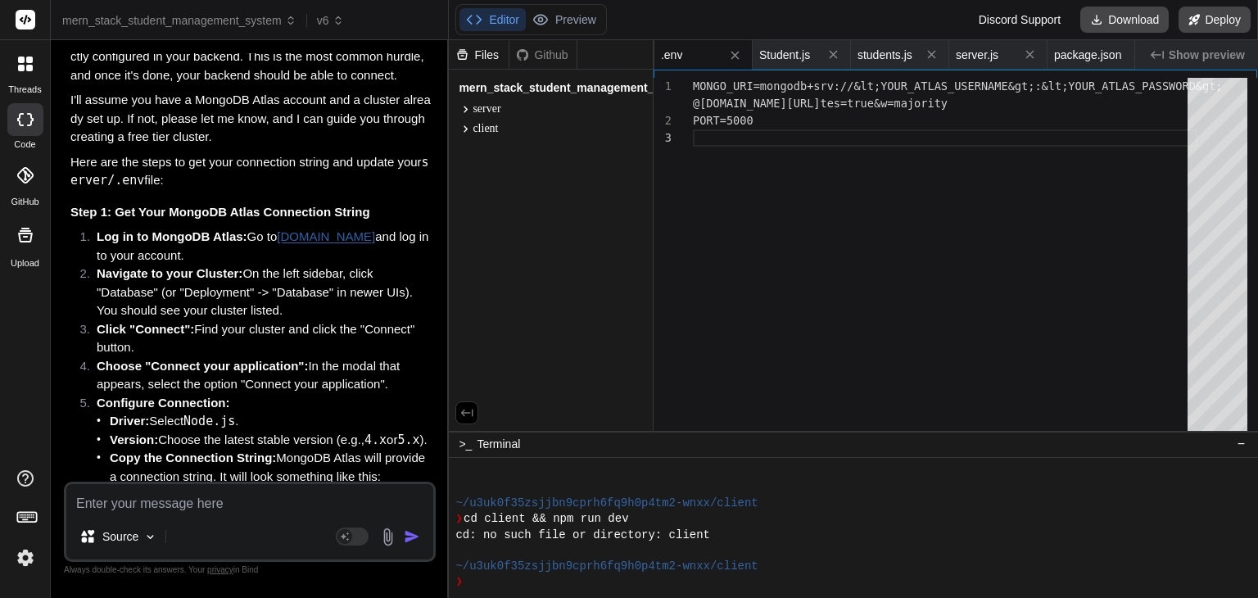
click at [151, 505] on textarea at bounding box center [249, 498] width 367 height 29
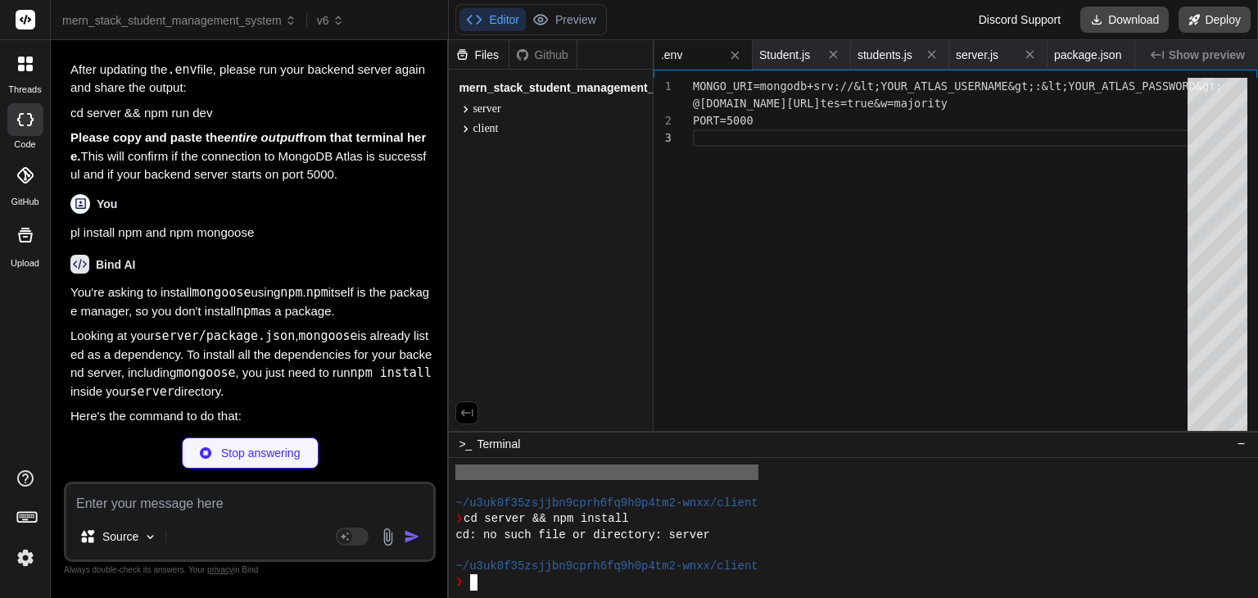
scroll to position [3380, 0]
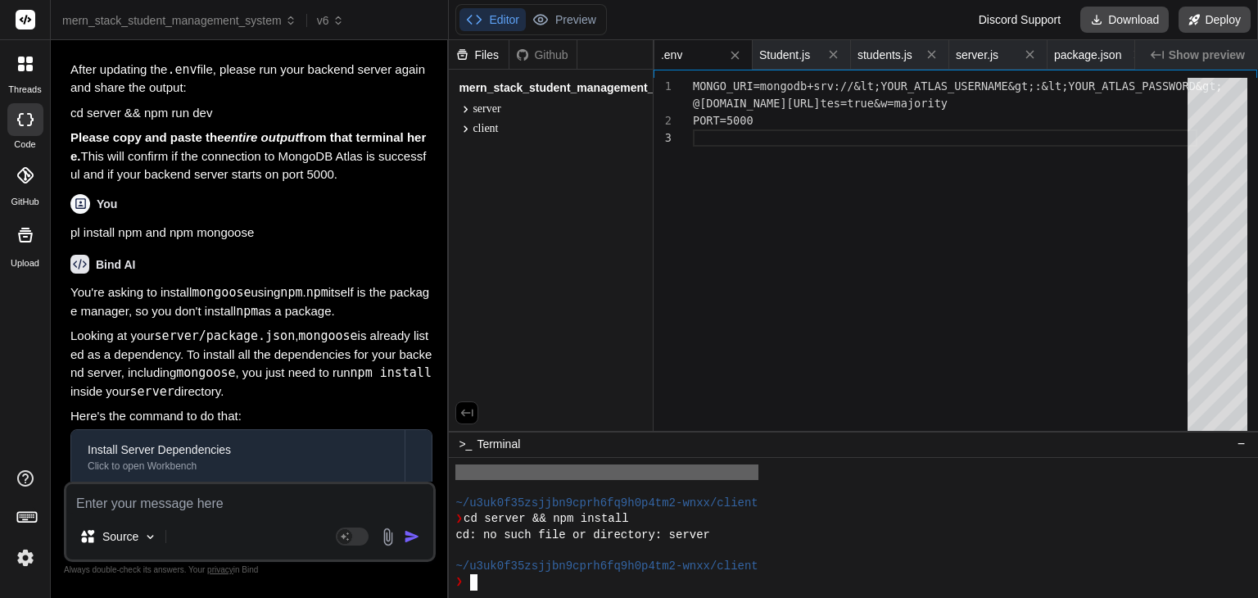
click at [341, 320] on p "You're asking to install mongoose using npm . npm itself is the package manager…" at bounding box center [251, 301] width 362 height 37
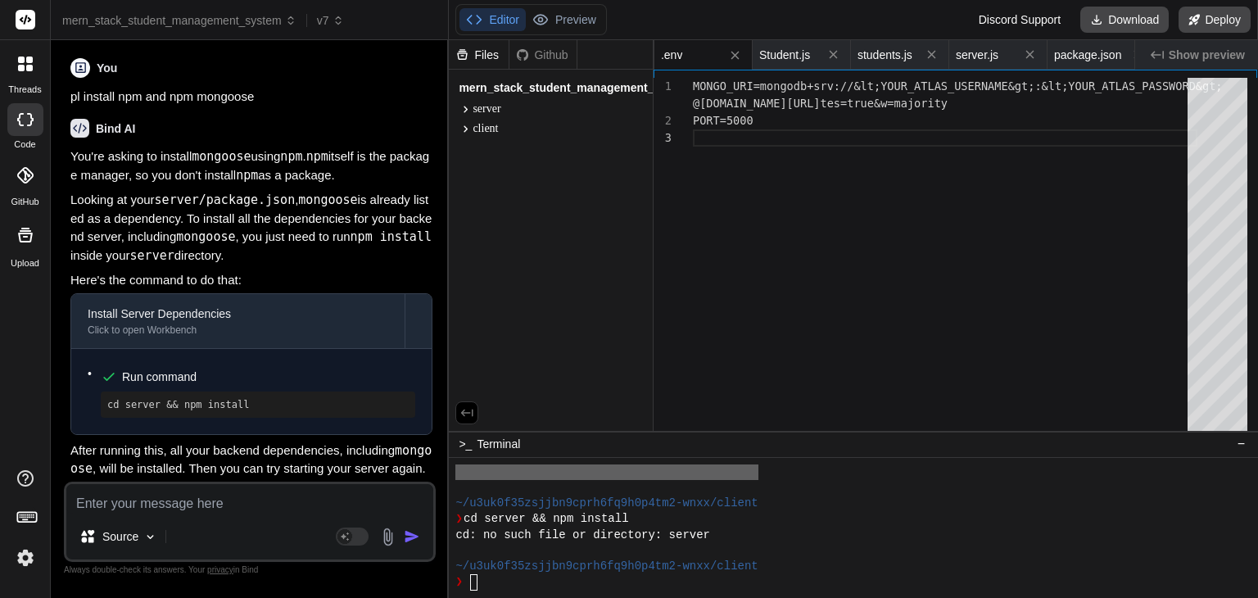
scroll to position [16857, 0]
drag, startPoint x: 110, startPoint y: 407, endPoint x: 246, endPoint y: 415, distance: 136.2
click at [246, 415] on div "cd server && npm install" at bounding box center [258, 404] width 314 height 26
drag, startPoint x: 214, startPoint y: 417, endPoint x: 112, endPoint y: 425, distance: 101.9
drag, startPoint x: 112, startPoint y: 425, endPoint x: 79, endPoint y: 416, distance: 34.0
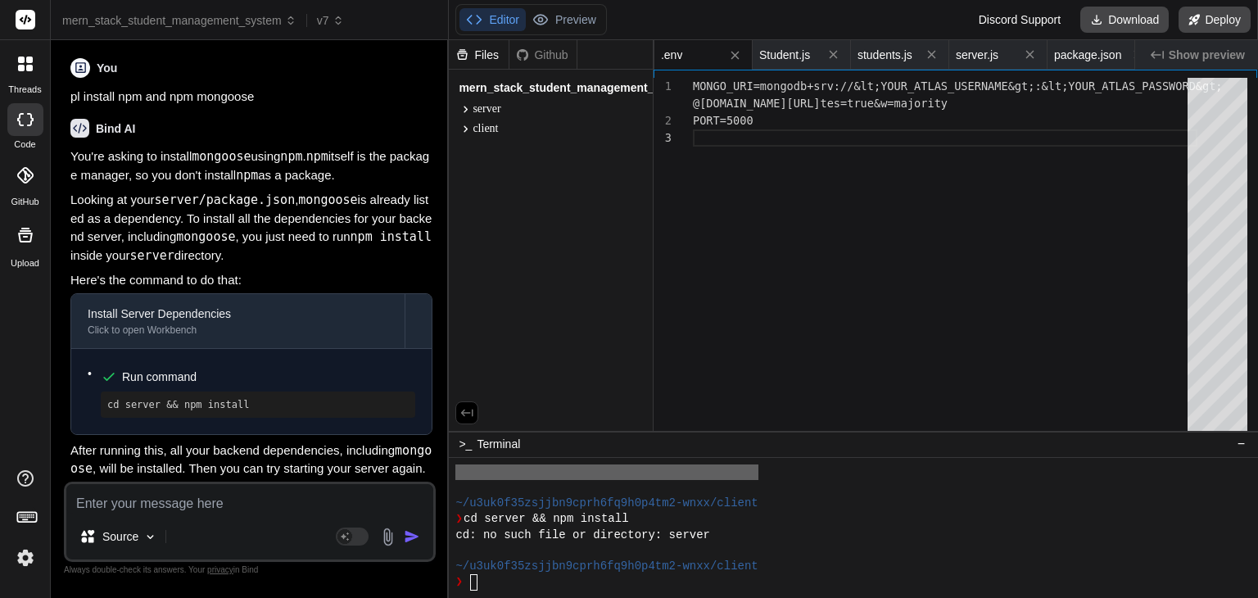
click at [79, 416] on div "Run command cd server && npm install" at bounding box center [251, 391] width 360 height 85
drag, startPoint x: 488, startPoint y: 548, endPoint x: 473, endPoint y: 572, distance: 28.6
drag, startPoint x: 473, startPoint y: 573, endPoint x: 477, endPoint y: 588, distance: 15.1
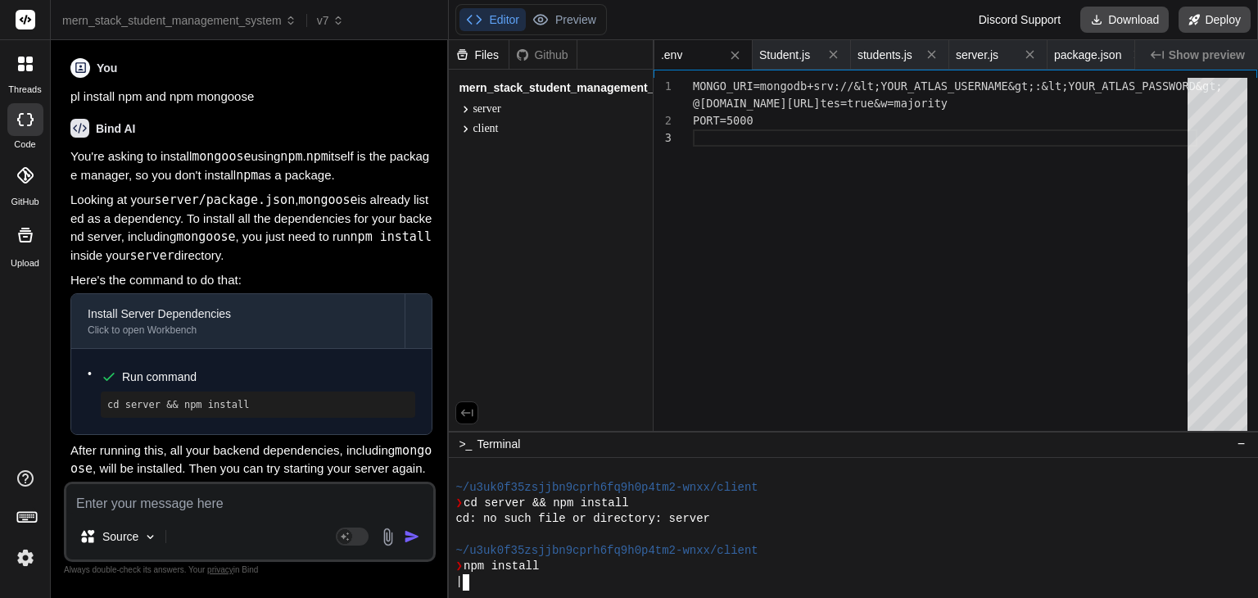
click at [554, 560] on div "❯ npm install" at bounding box center [843, 566] width 777 height 16
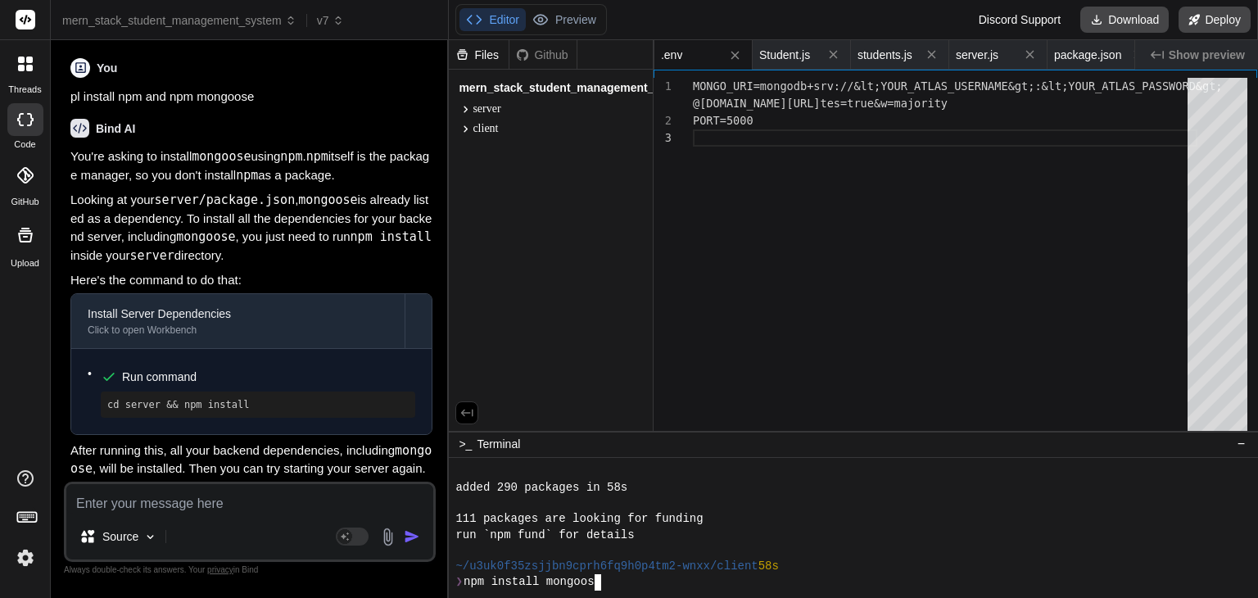
scroll to position [3662, 0]
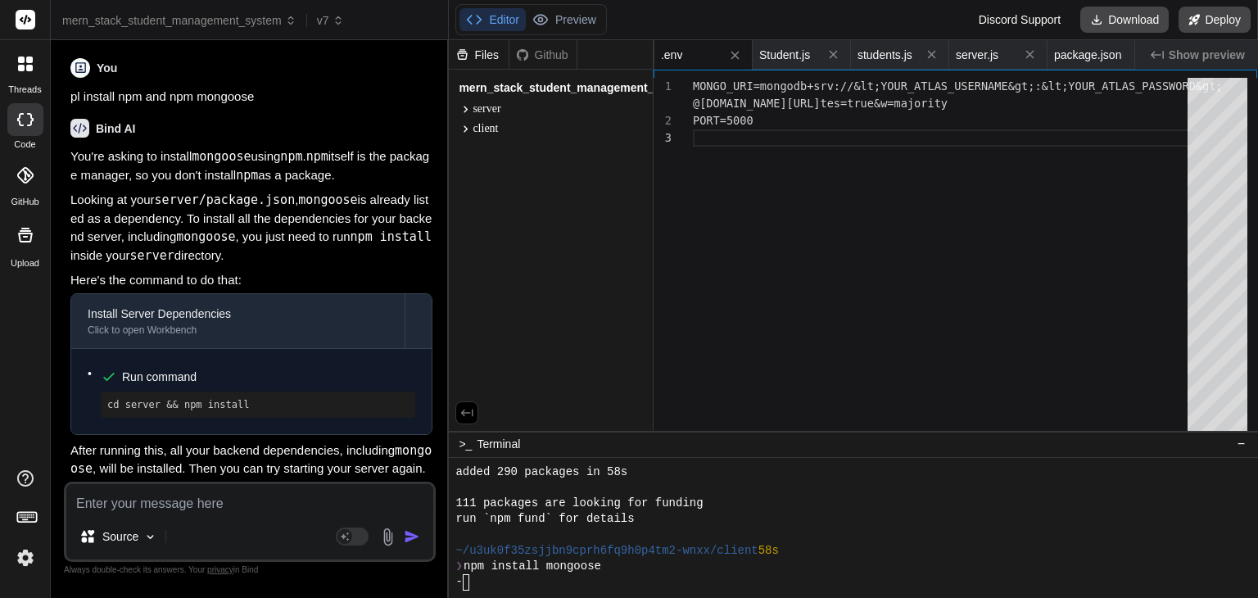
click at [396, 463] on p "After running this, all your backend dependencies, including mongoose , will be…" at bounding box center [251, 459] width 362 height 37
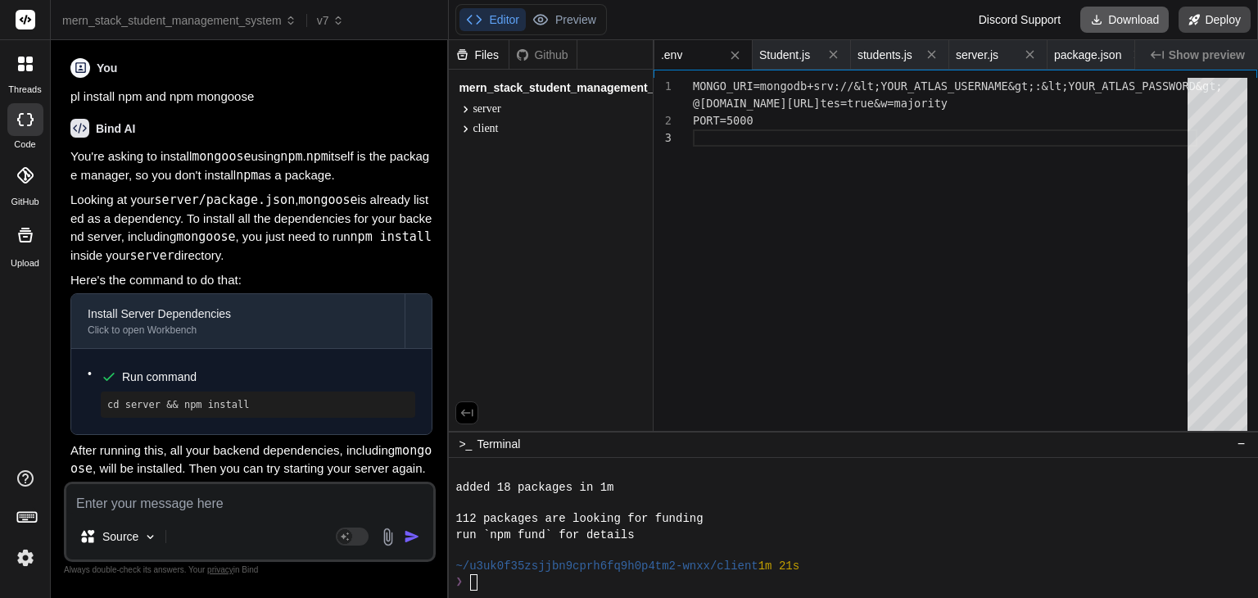
click at [1111, 24] on button "Download" at bounding box center [1124, 20] width 88 height 26
click at [257, 499] on textarea at bounding box center [249, 498] width 367 height 29
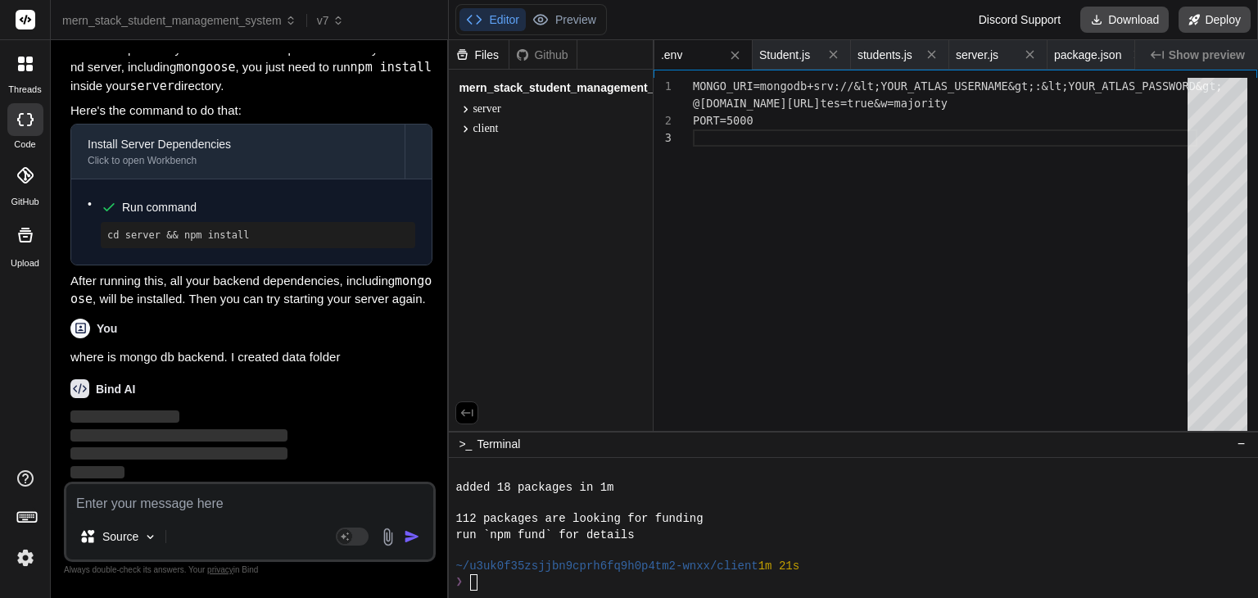
scroll to position [17026, 0]
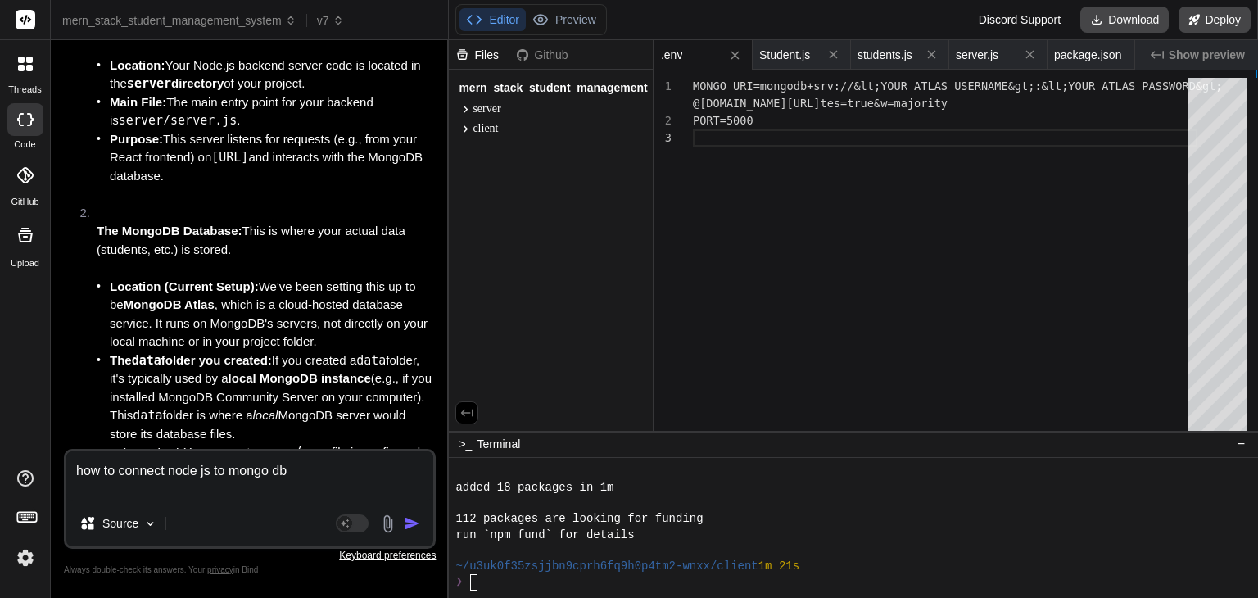
scroll to position [17420, 0]
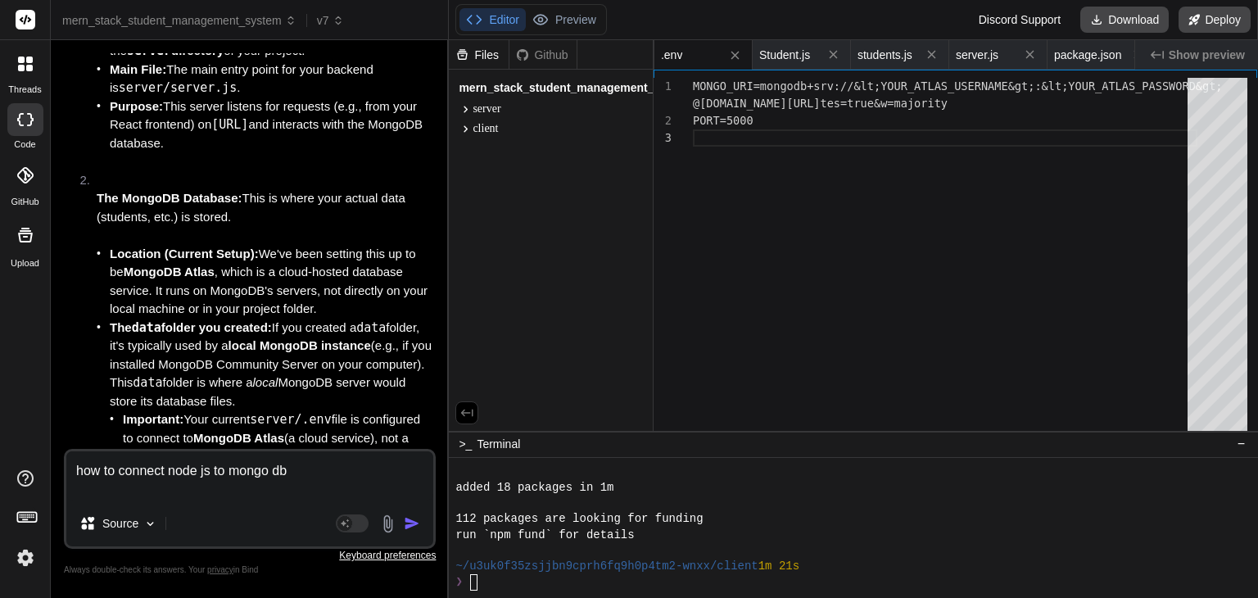
click at [328, 323] on li "The MongoDB Database: This is where your actual data (students, etc.) is stored…" at bounding box center [258, 355] width 349 height 368
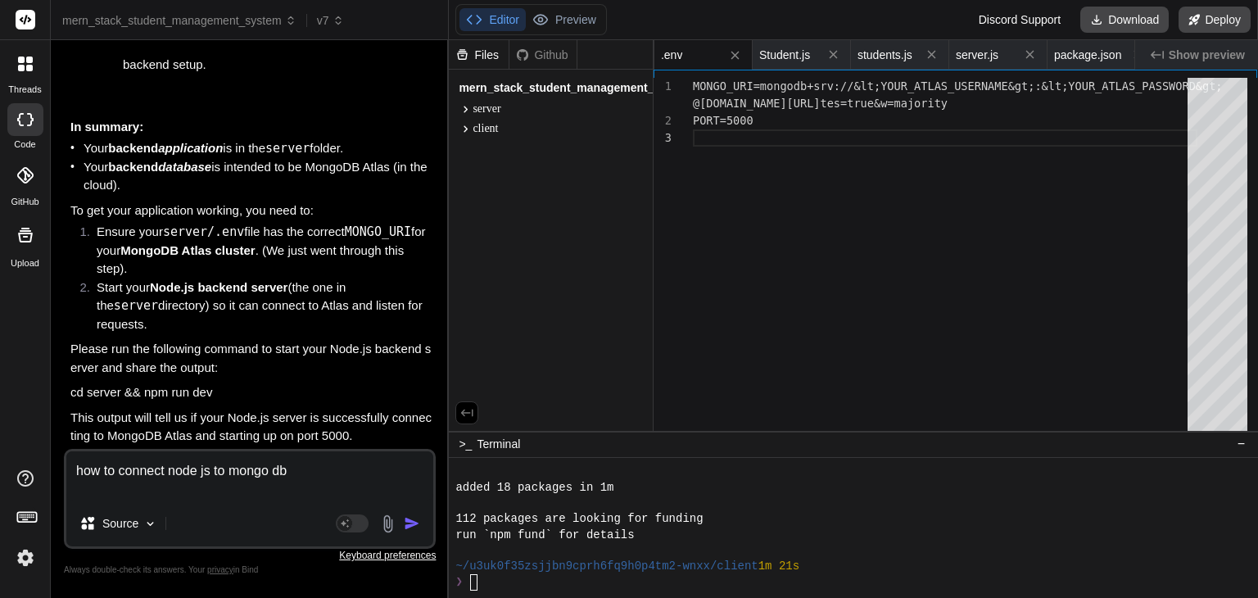
scroll to position [17971, 0]
drag, startPoint x: 297, startPoint y: 477, endPoint x: 57, endPoint y: 472, distance: 240.0
click at [57, 472] on div "Bind AI Web Search Created with Pixso. Code Generator You Bind AI 🔹 Project : S…" at bounding box center [250, 318] width 398 height 557
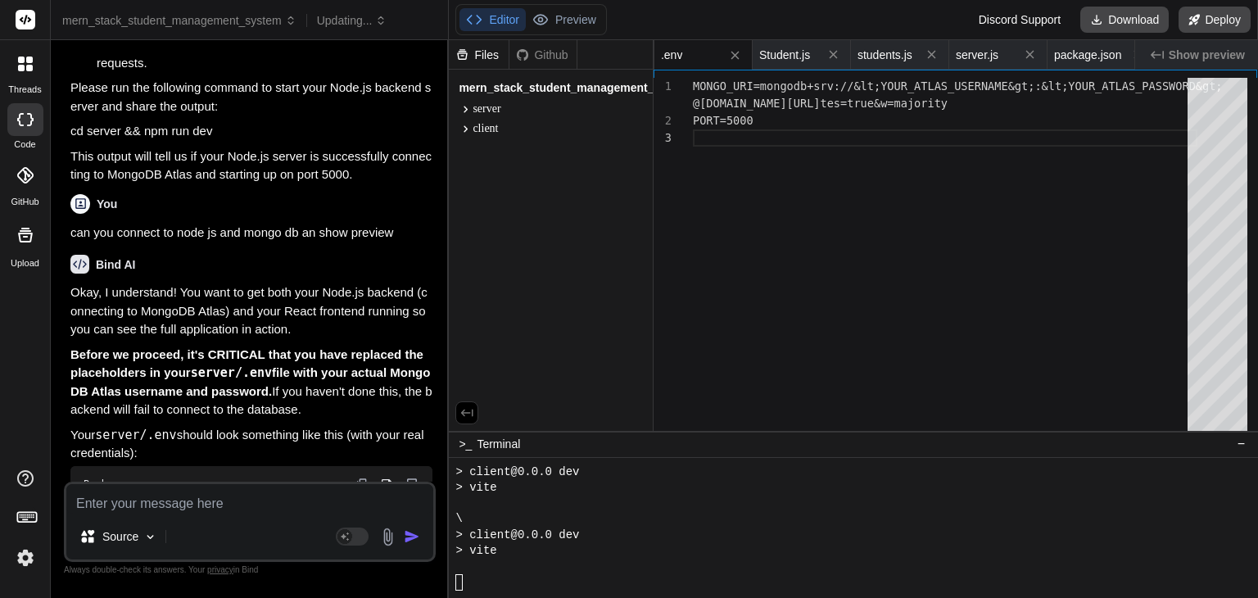
scroll to position [4386, 0]
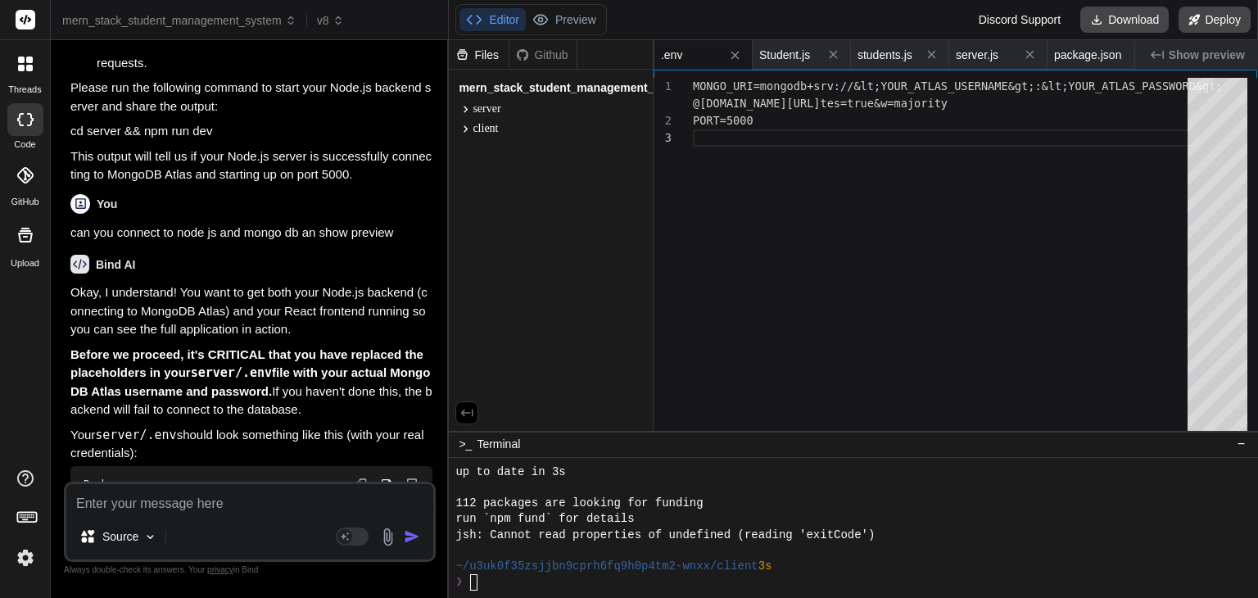
drag, startPoint x: 223, startPoint y: 441, endPoint x: 239, endPoint y: 450, distance: 18.7
click at [239, 339] on p "Okay, I understand! You want to get both your Node.js backend (connecting to Mo…" at bounding box center [251, 311] width 362 height 56
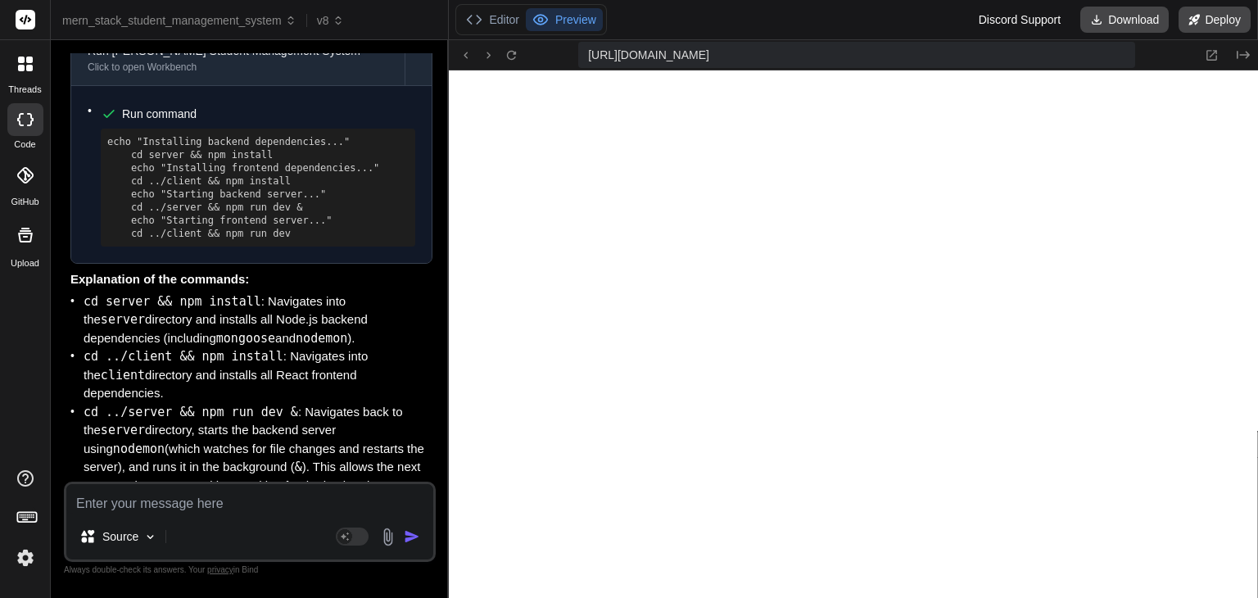
scroll to position [5188, 0]
click at [269, 289] on p "Explanation of the commands:" at bounding box center [251, 279] width 362 height 19
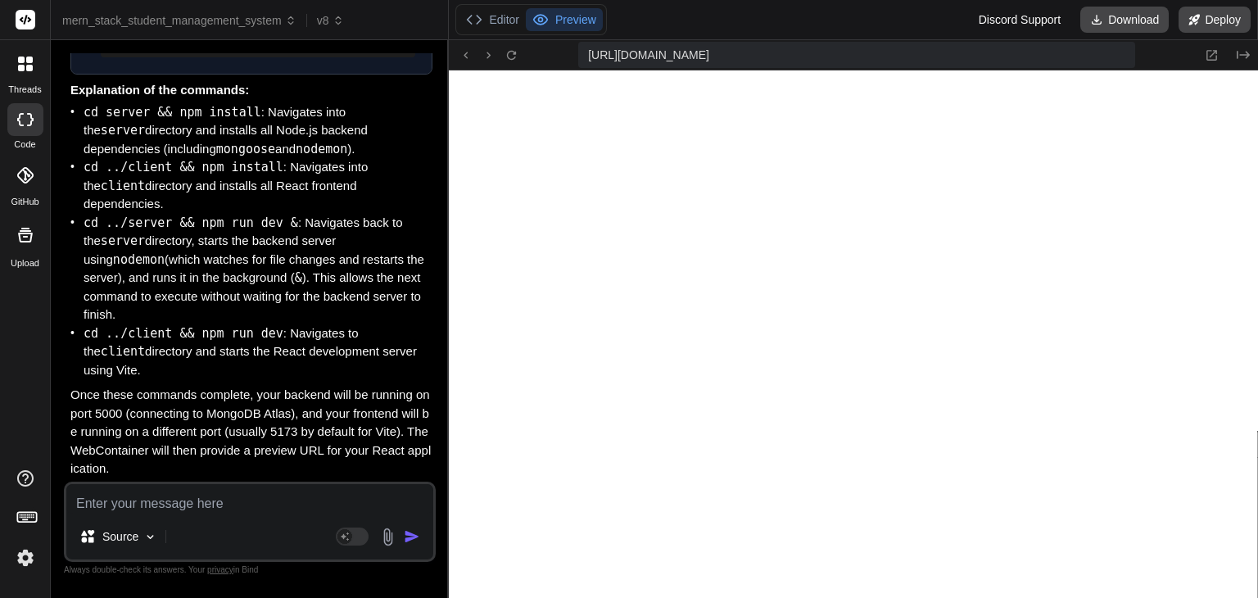
scroll to position [19020, 0]
click at [190, 521] on div "Source" at bounding box center [249, 539] width 367 height 39
click at [187, 506] on textarea at bounding box center [249, 498] width 367 height 29
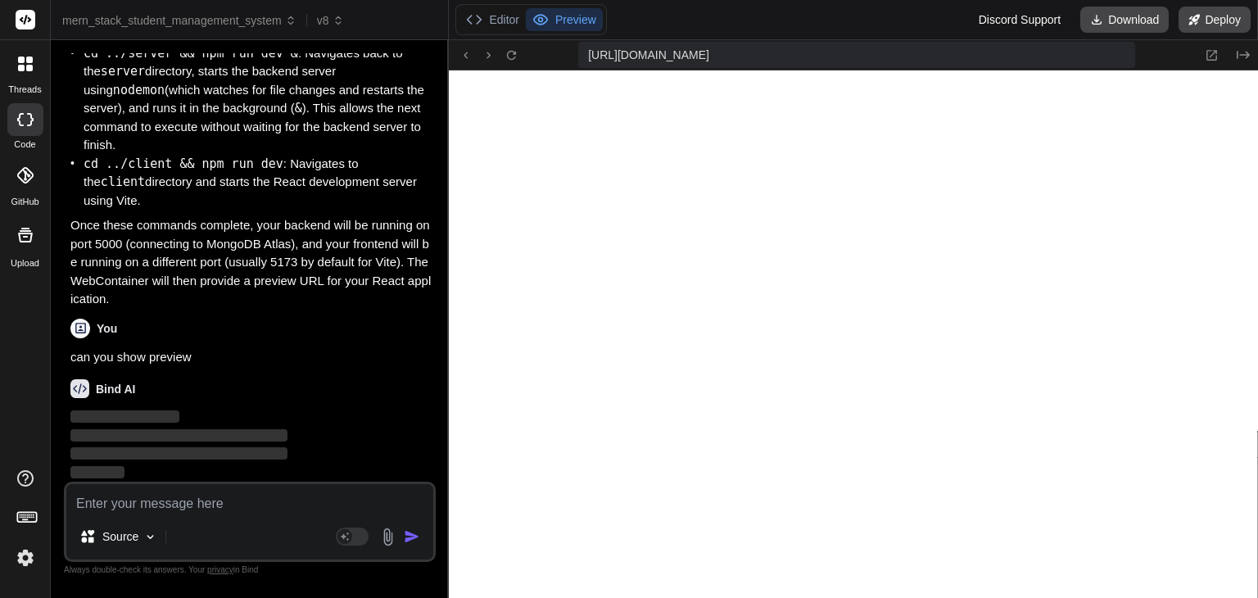
scroll to position [19190, 0]
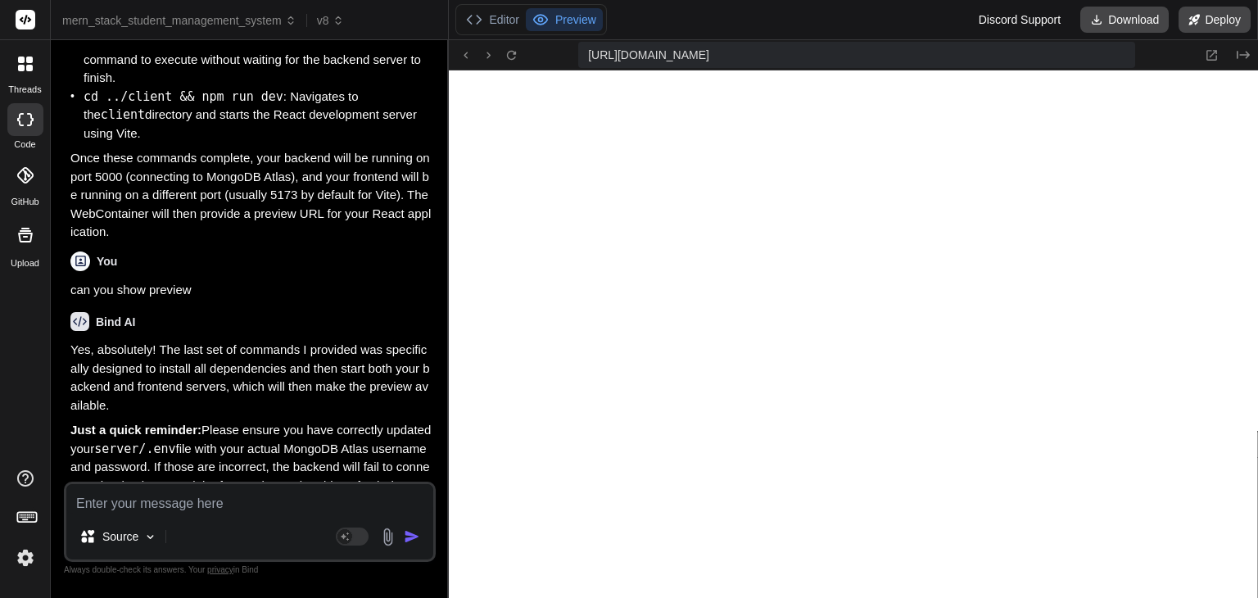
click at [290, 331] on div "Bind AI" at bounding box center [251, 321] width 362 height 19
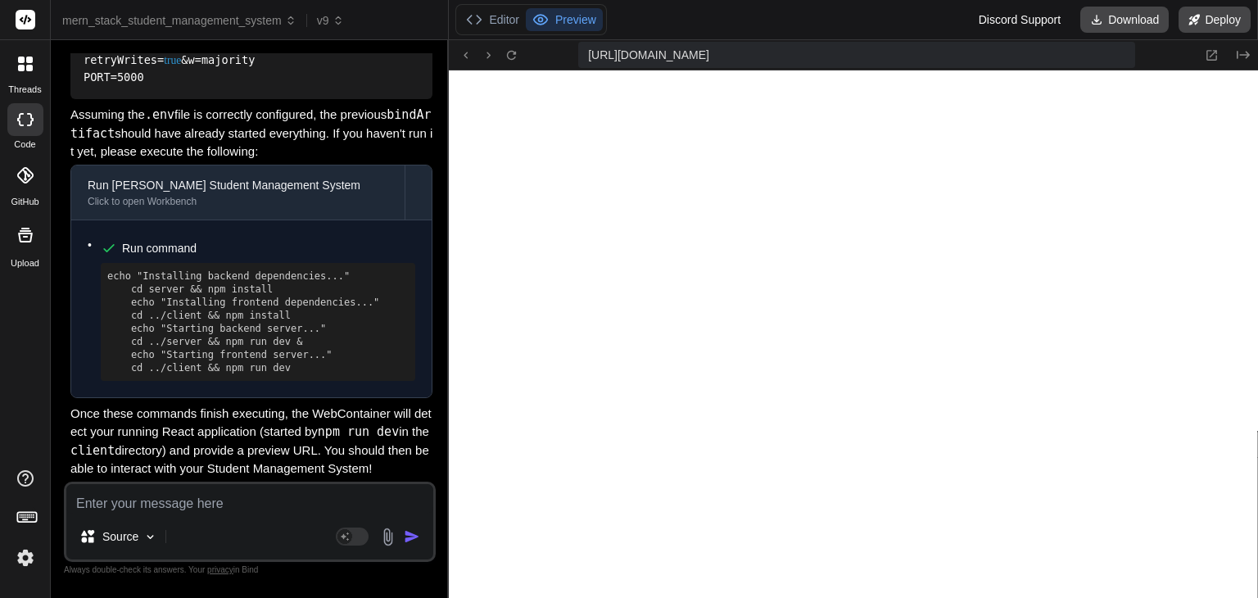
scroll to position [19828, 0]
click at [223, 443] on p "Once these commands finish executing, the WebContainer will detect your running…" at bounding box center [251, 441] width 362 height 74
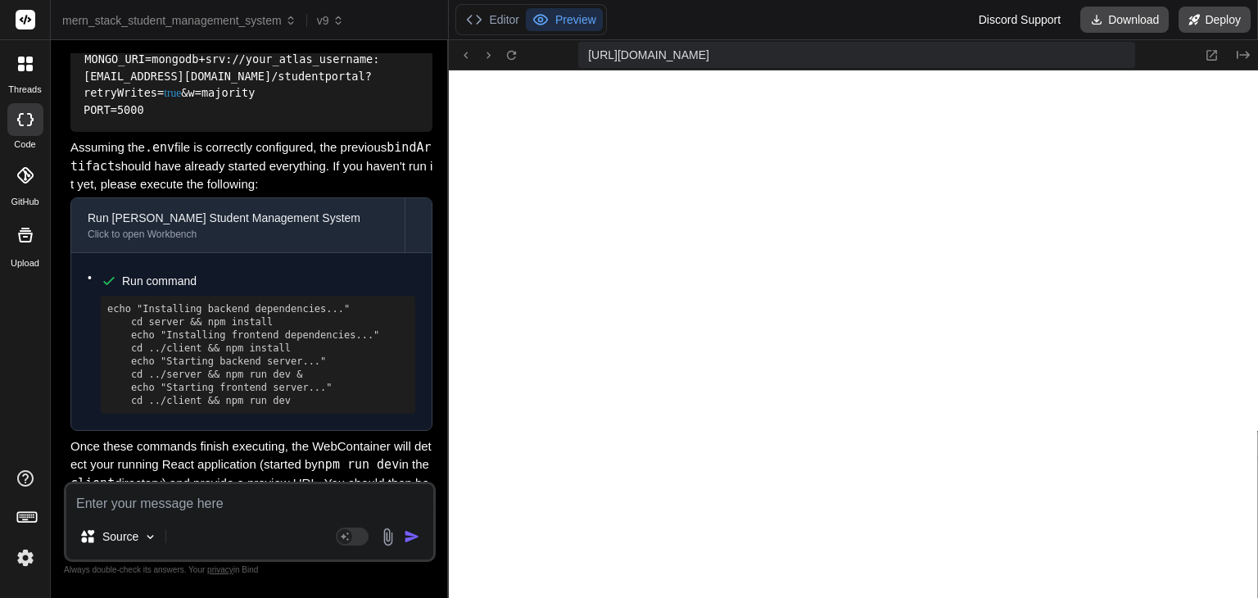
click at [223, 407] on pre "echo "Installing backend dependencies..." cd server && npm install echo "Instal…" at bounding box center [257, 354] width 301 height 105
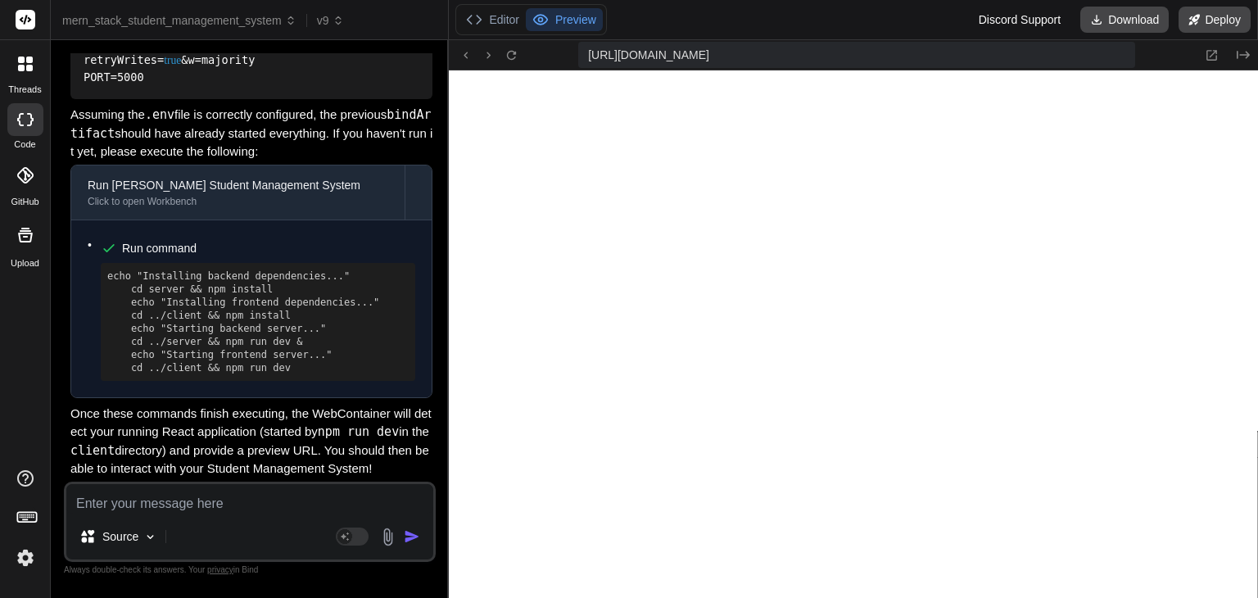
scroll to position [6682, 0]
click at [226, 451] on p "Once these commands finish executing, the WebContainer will detect your running…" at bounding box center [251, 441] width 362 height 74
click at [311, 511] on textarea at bounding box center [249, 498] width 367 height 29
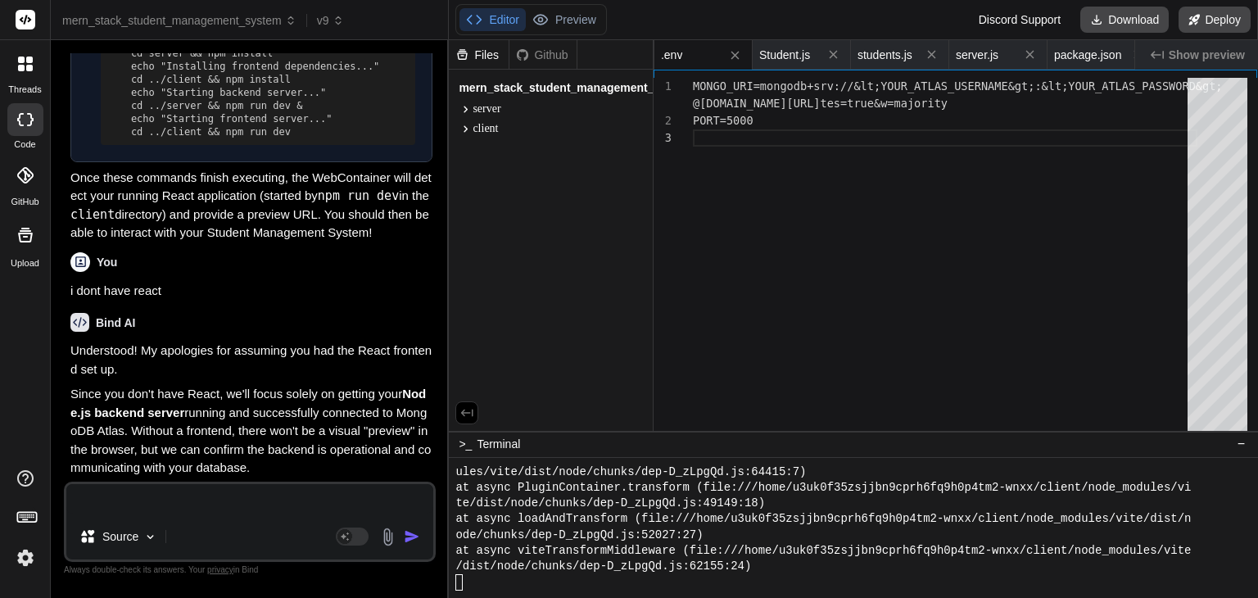
scroll to position [7232, 0]
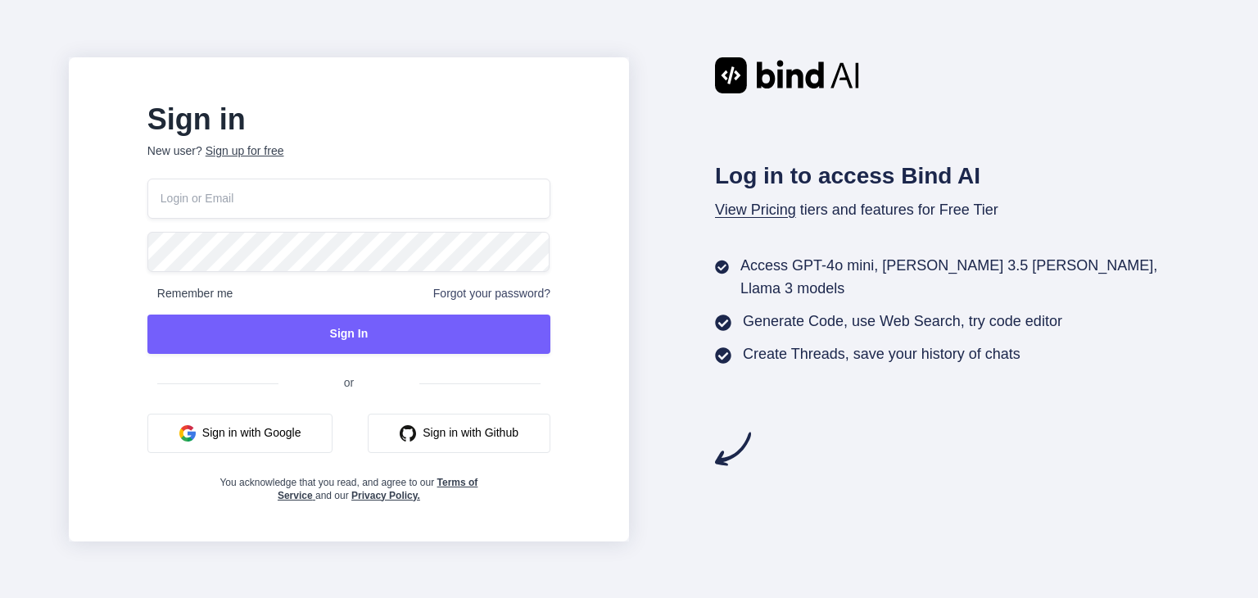
click at [341, 165] on p "New user? Sign up for free" at bounding box center [348, 160] width 403 height 36
click at [331, 207] on input "email" at bounding box center [348, 199] width 403 height 40
type input "madhaviko"
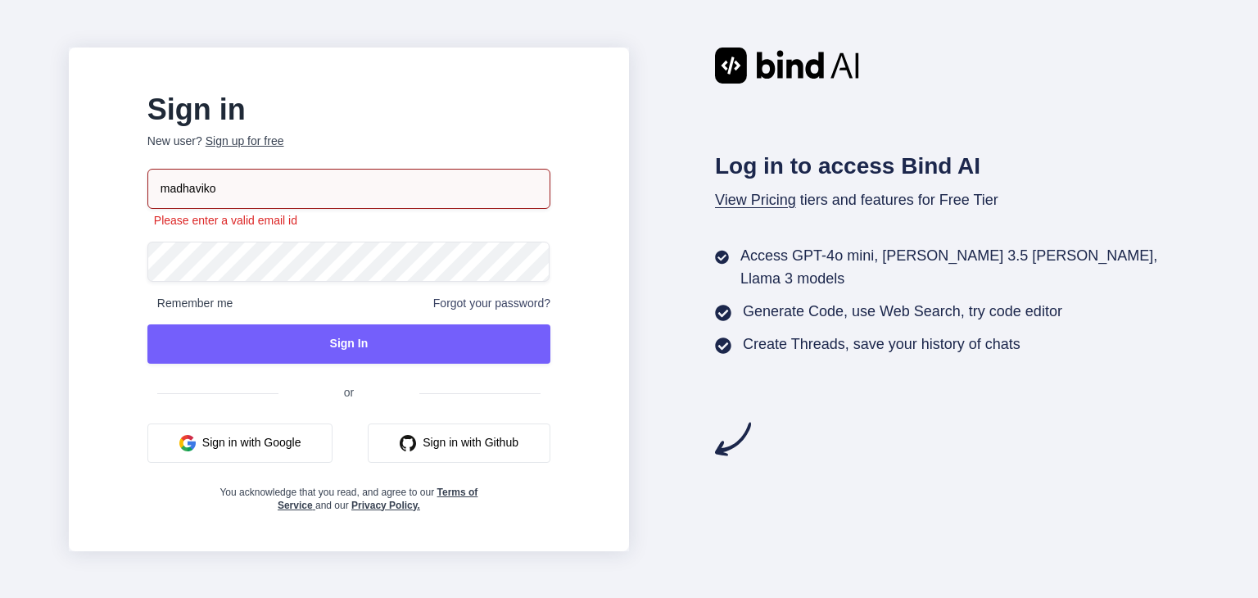
click at [275, 440] on button "Sign in with Google" at bounding box center [240, 442] width 186 height 39
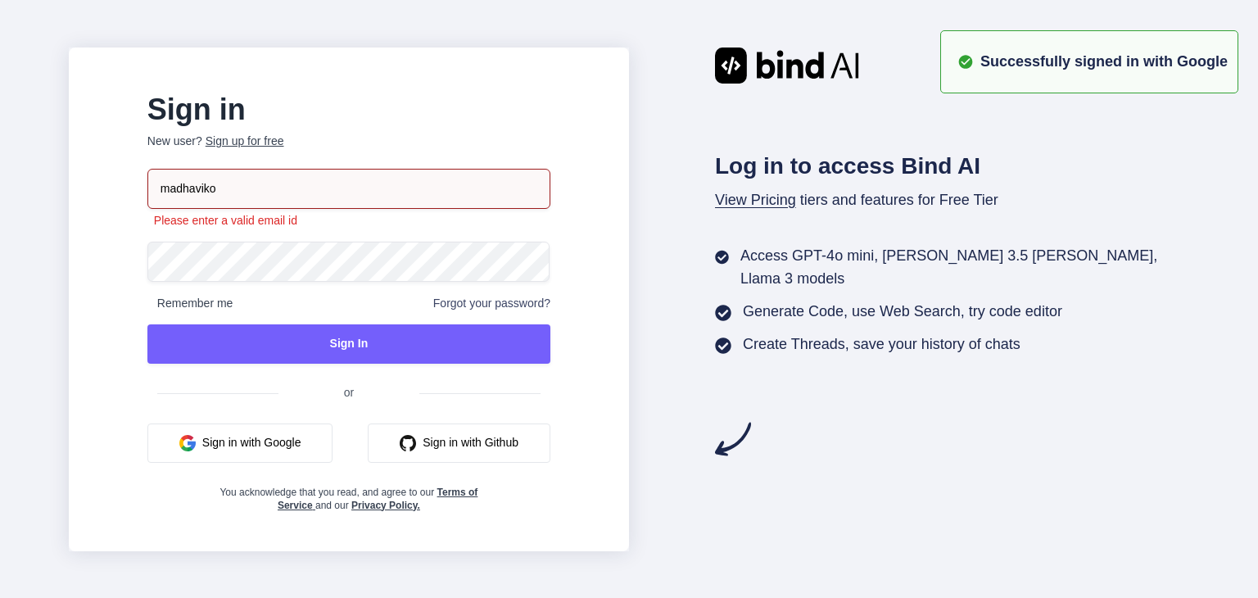
click at [317, 195] on input "madhaviko" at bounding box center [348, 189] width 403 height 40
